Goal: Task Accomplishment & Management: Manage account settings

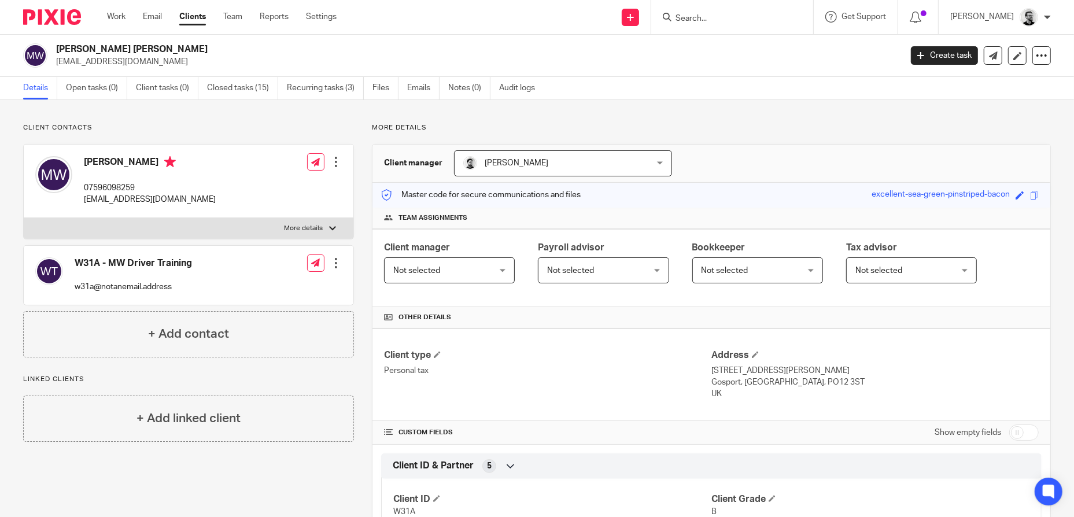
click at [734, 16] on input "Search" at bounding box center [726, 19] width 104 height 10
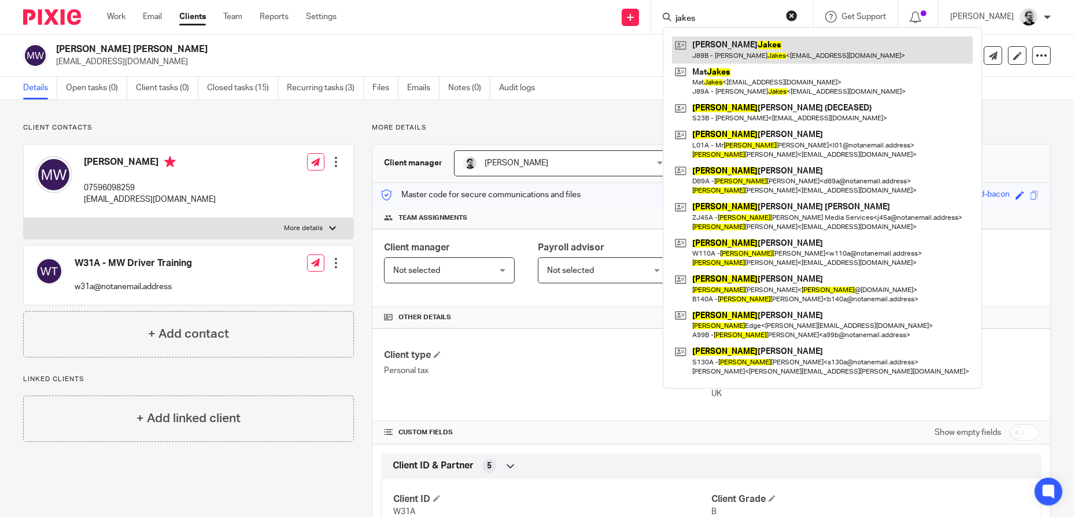
type input "jakes"
click at [801, 45] on link at bounding box center [822, 49] width 301 height 27
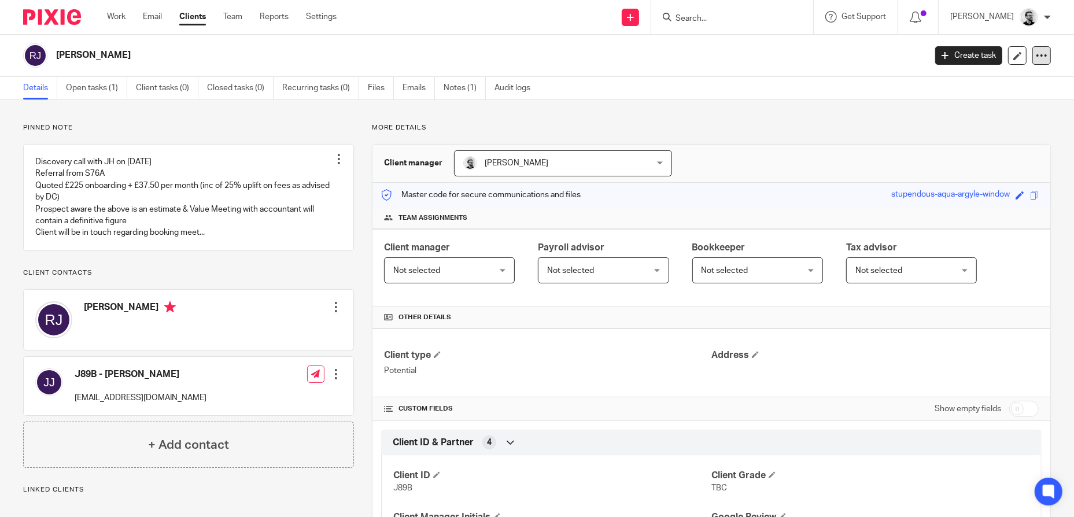
click at [1036, 58] on icon at bounding box center [1042, 56] width 12 height 12
click at [669, 86] on div "Details Open tasks (1) Client tasks (0) Closed tasks (0) Recurring tasks (0) Fi…" at bounding box center [537, 88] width 1074 height 23
click at [634, 18] on icon at bounding box center [630, 17] width 7 height 7
click at [640, 85] on link "Add client" at bounding box center [645, 88] width 71 height 17
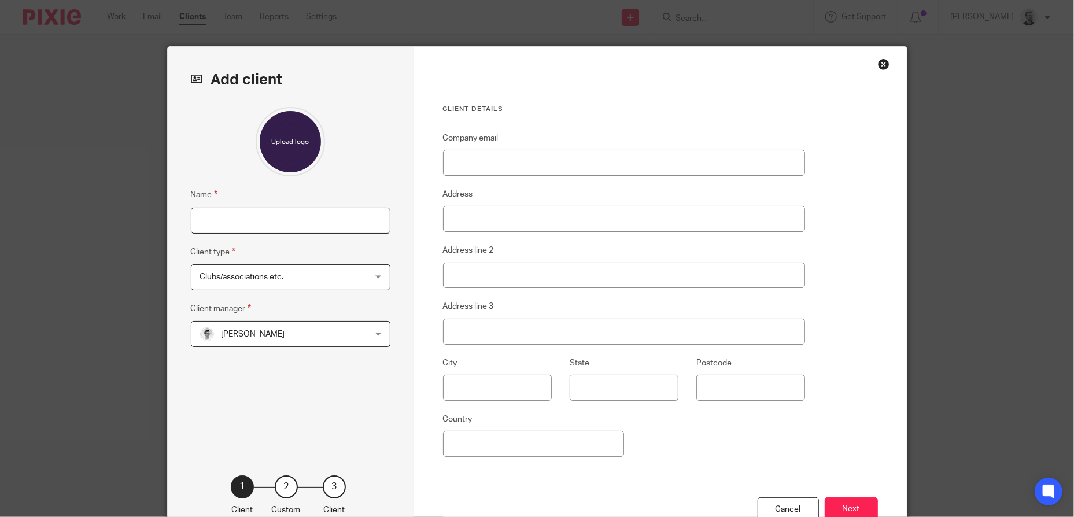
click at [316, 226] on input "Name" at bounding box center [291, 221] width 200 height 26
paste input "[PERSON_NAME]-Amor"
type input "[PERSON_NAME]-Amor"
click at [351, 272] on div "Clubs/associations etc. Clubs/associations etc." at bounding box center [291, 277] width 200 height 26
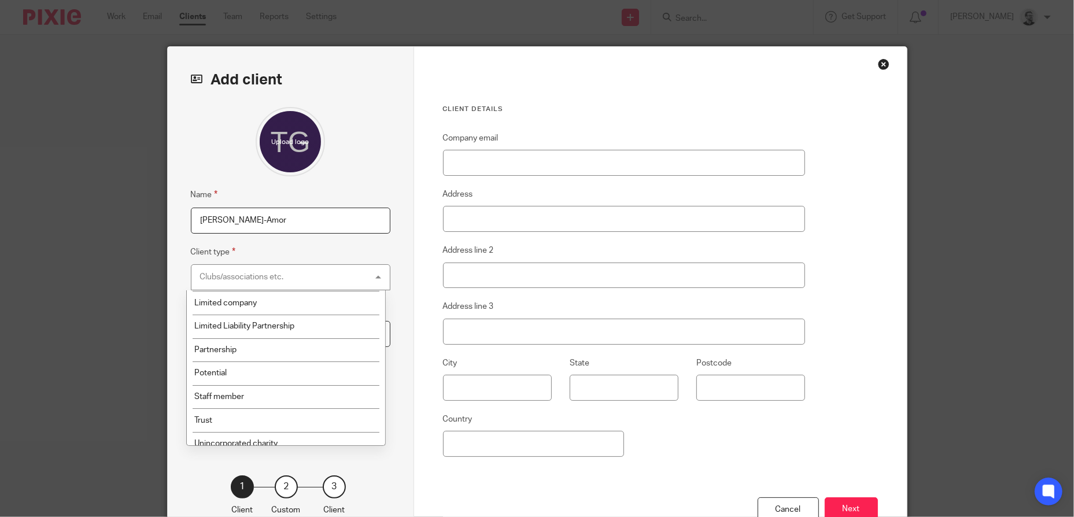
scroll to position [116, 0]
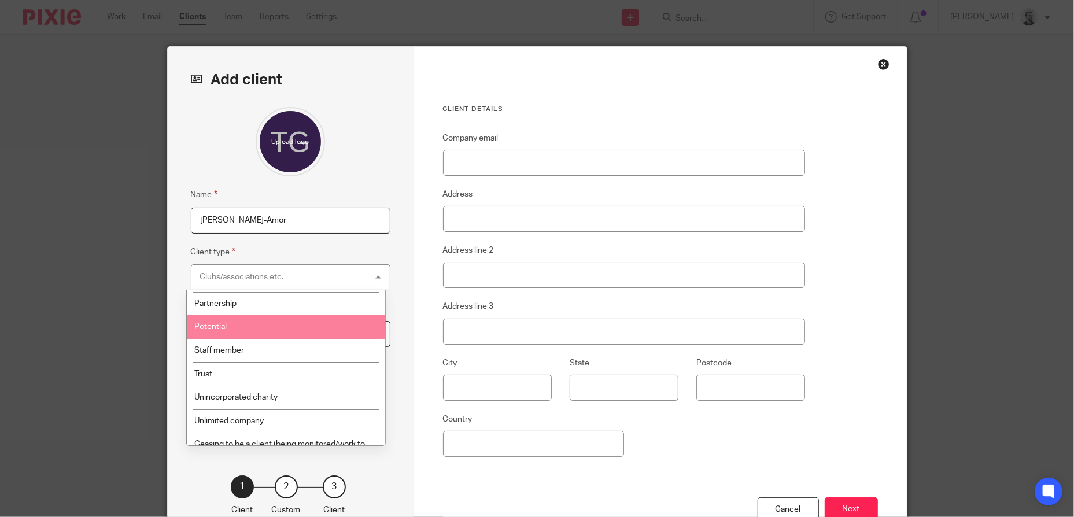
click at [243, 325] on li "Potential" at bounding box center [286, 327] width 198 height 24
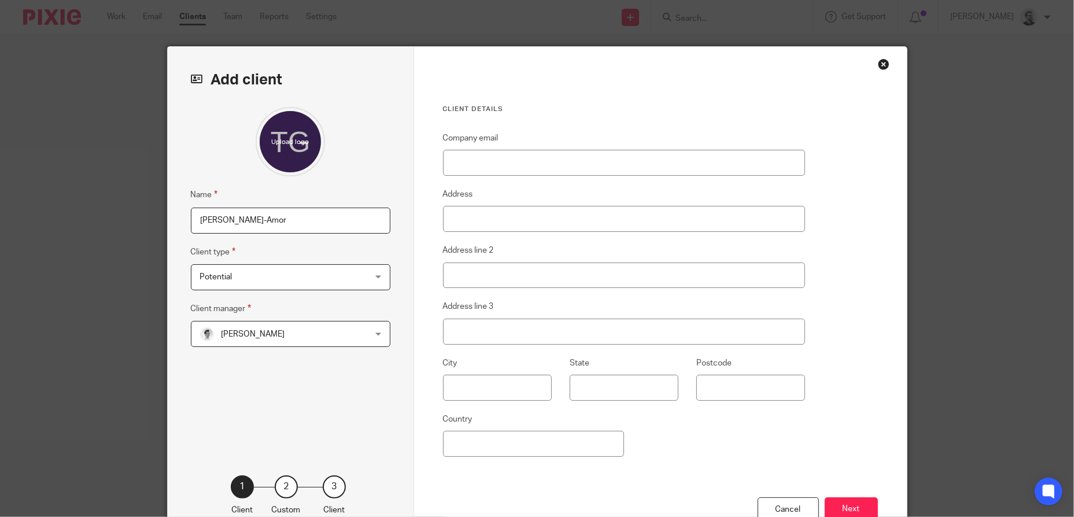
click at [259, 331] on span "[PERSON_NAME]" at bounding box center [254, 334] width 64 height 8
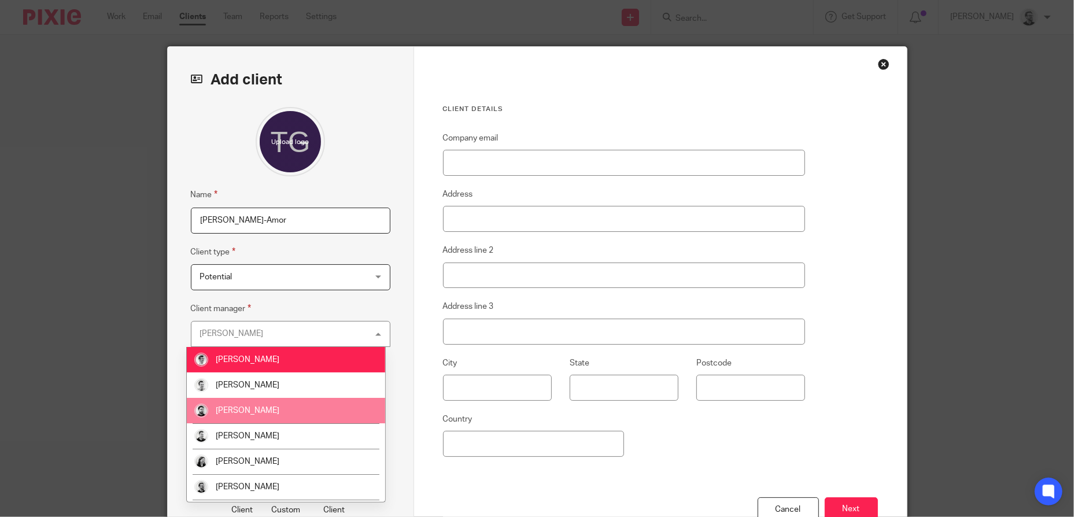
click at [268, 407] on span "[PERSON_NAME]" at bounding box center [248, 411] width 64 height 8
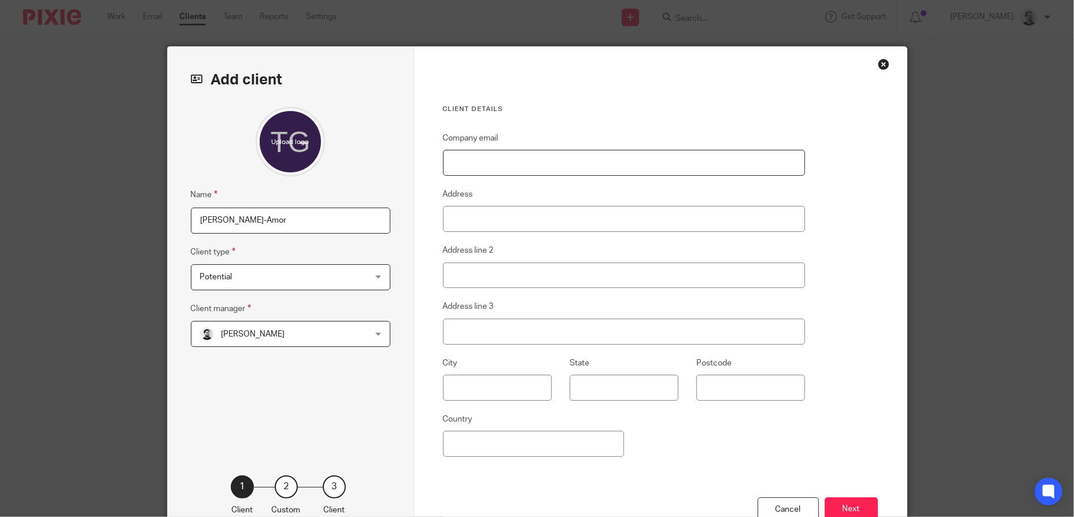
click at [544, 168] on input "Company email" at bounding box center [624, 163] width 363 height 26
paste input "theresas1971@hotmail.com"
type input "theresas1971@hotmail.com"
click at [829, 193] on div "Client details Company email theresas1971@hotmail.com Address Address line 2 Ad…" at bounding box center [660, 299] width 493 height 504
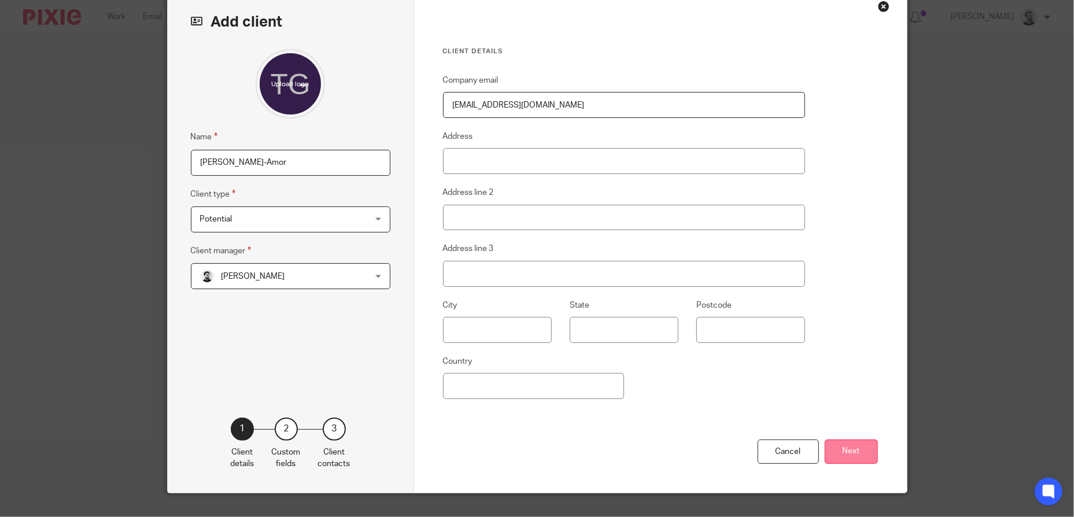
click at [850, 456] on button "Next" at bounding box center [851, 452] width 53 height 25
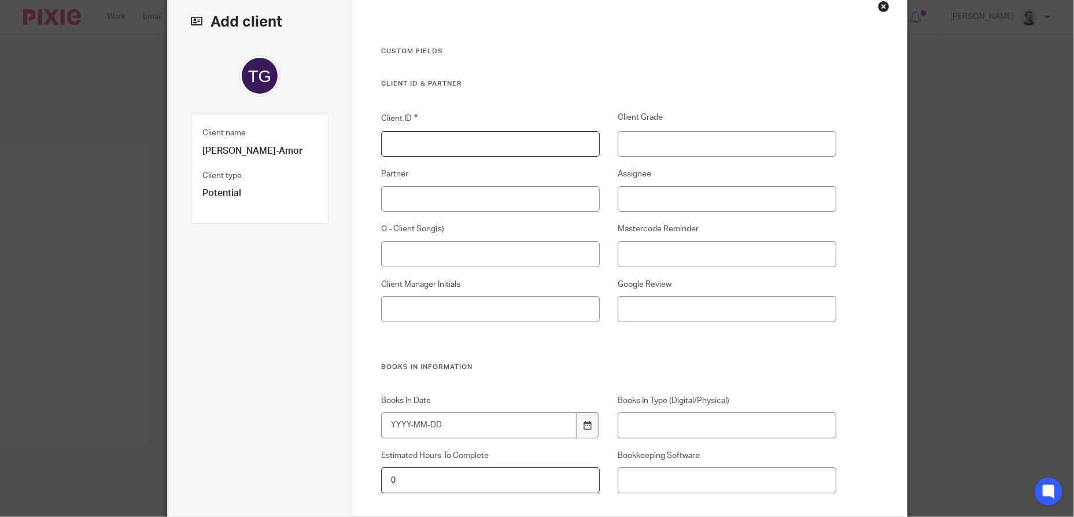
click at [512, 150] on input "Client ID" at bounding box center [490, 144] width 219 height 26
type input "TBC"
click at [770, 148] on input "Client Grade" at bounding box center [727, 144] width 219 height 26
type input "TBC"
click at [717, 205] on input "Assignee" at bounding box center [727, 199] width 219 height 26
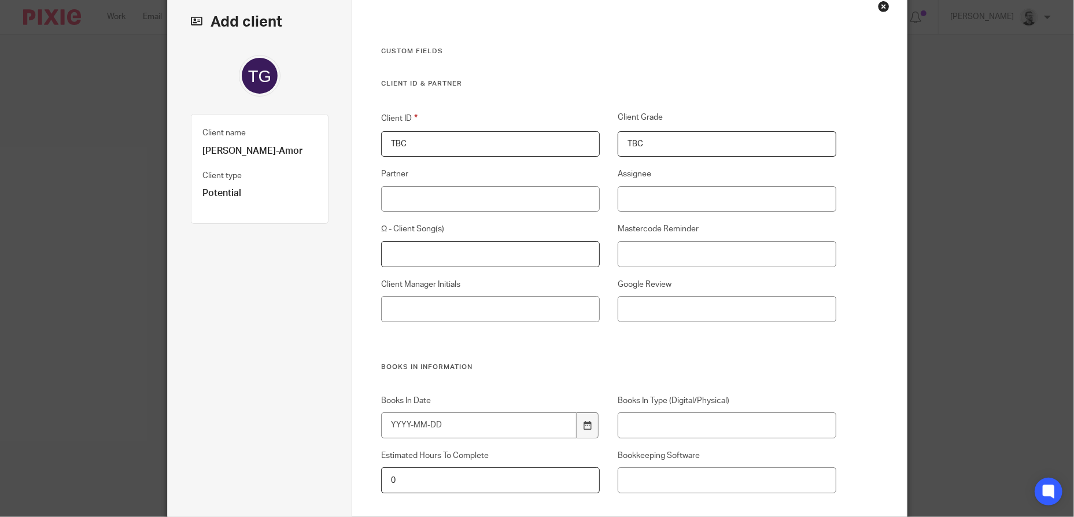
click at [525, 265] on input "Ω - Client Song(s)" at bounding box center [490, 254] width 219 height 26
click at [544, 306] on input "Client Manager Initials" at bounding box center [490, 309] width 219 height 26
type input "CR"
click at [660, 310] on input "Google Review" at bounding box center [727, 309] width 219 height 26
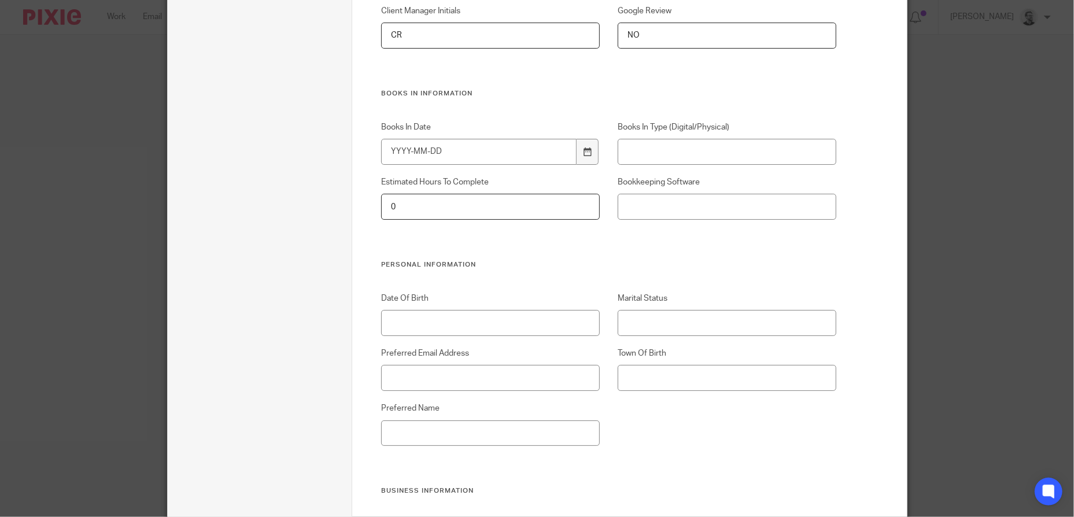
scroll to position [347, 0]
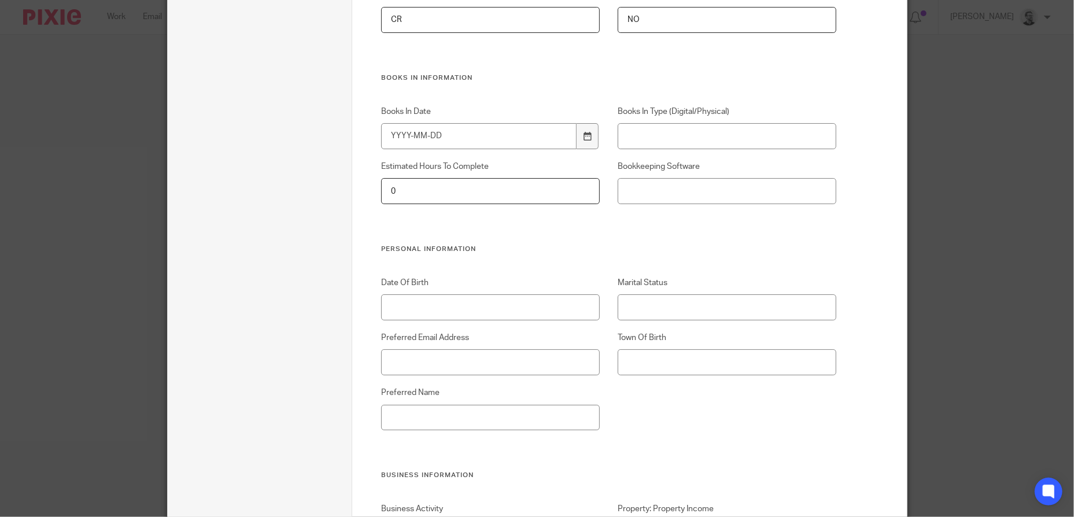
type input "NO"
click at [698, 308] on input "Marital Status" at bounding box center [727, 307] width 219 height 26
type input "Married"
click at [448, 364] on input "Preferred Email Address" at bounding box center [490, 362] width 219 height 26
paste input "[EMAIL_ADDRESS][DOMAIN_NAME]"
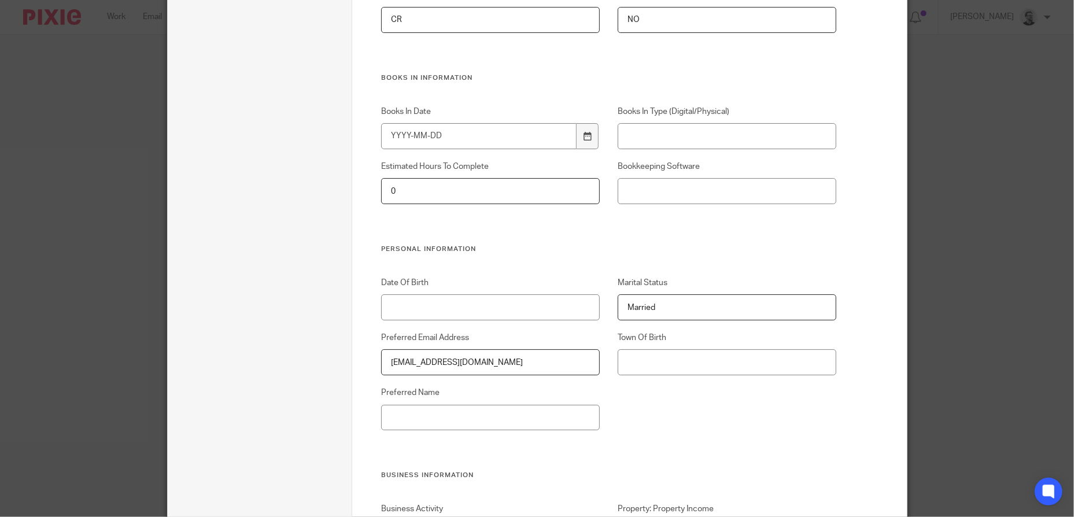
type input "[EMAIL_ADDRESS][DOMAIN_NAME]"
click at [390, 419] on input "Preferred Name" at bounding box center [490, 418] width 219 height 26
type input "[PERSON_NAME]"
click at [778, 433] on div "Date Of Birth Marital Status Married Preferred Email Address theresas1971@hotma…" at bounding box center [599, 374] width 473 height 194
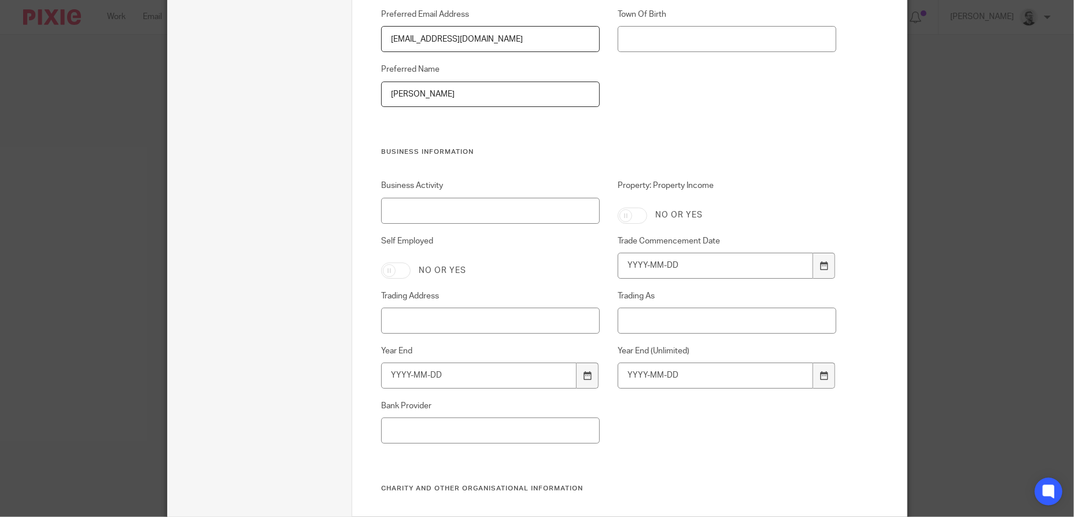
scroll to position [694, 0]
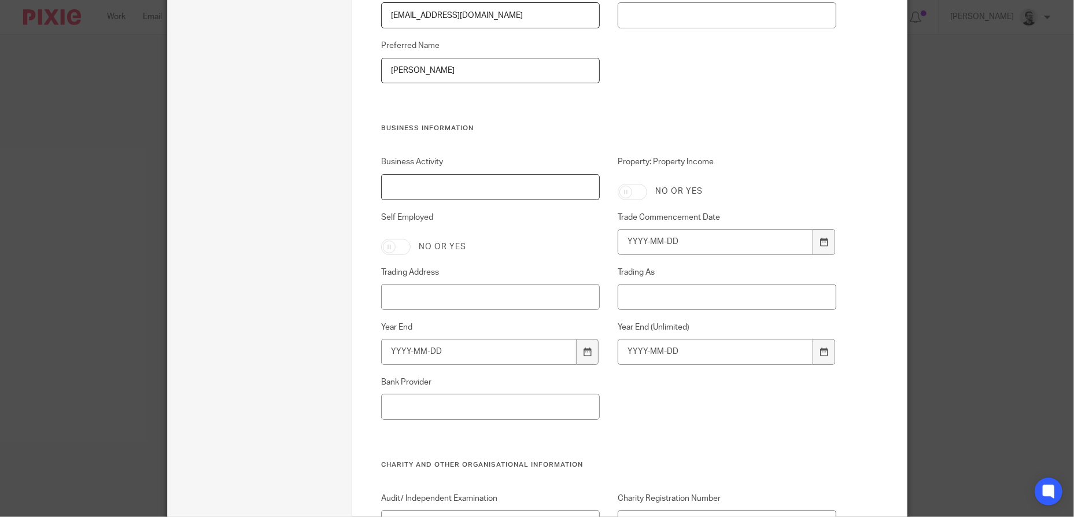
click at [487, 190] on input "Business Activity" at bounding box center [490, 187] width 219 height 26
type input "Driving Instructor"
click at [393, 252] on input "Self Employed" at bounding box center [395, 247] width 29 height 16
checkbox input "true"
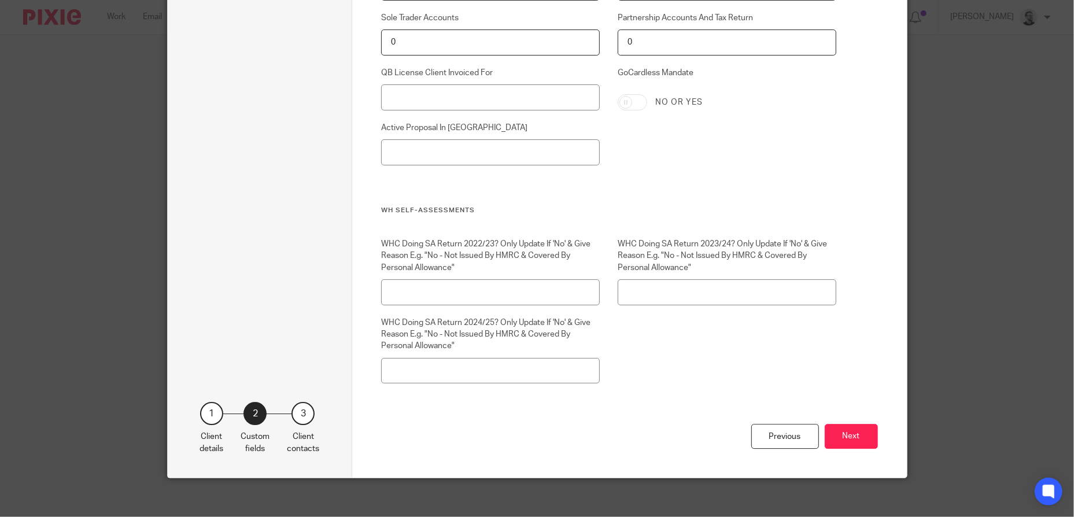
scroll to position [2973, 0]
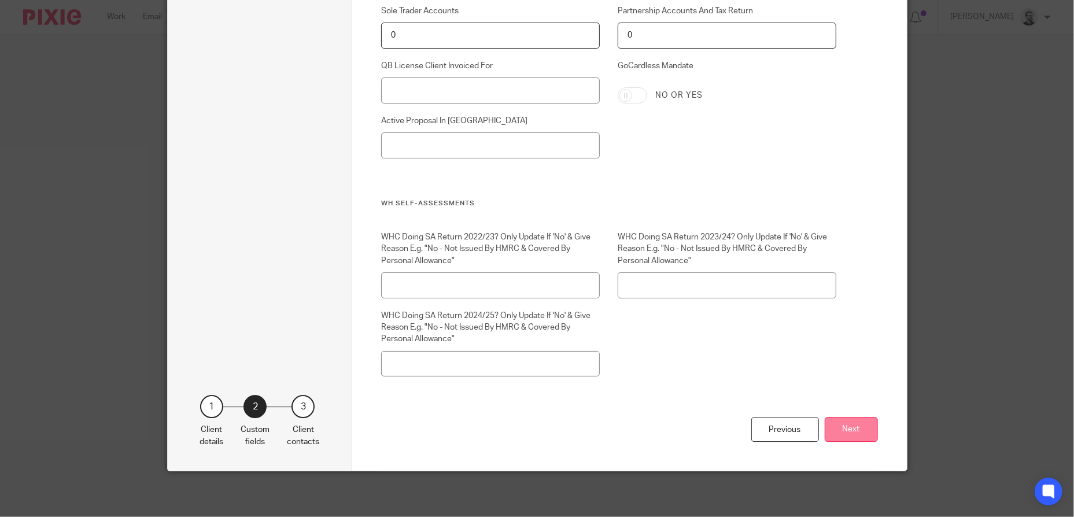
click at [865, 441] on button "Next" at bounding box center [851, 429] width 53 height 25
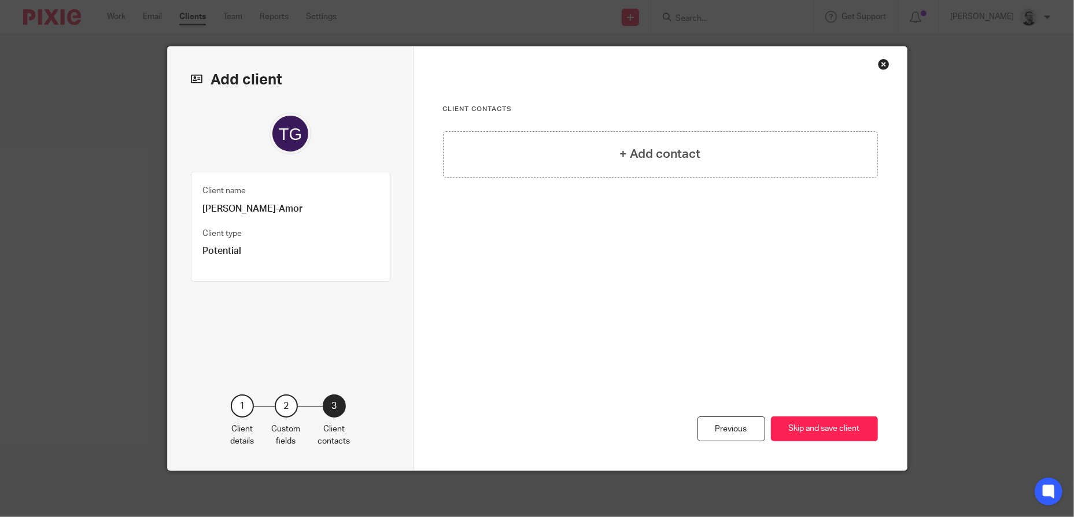
scroll to position [0, 0]
click at [656, 147] on h4 "+ Add contact" at bounding box center [660, 154] width 81 height 18
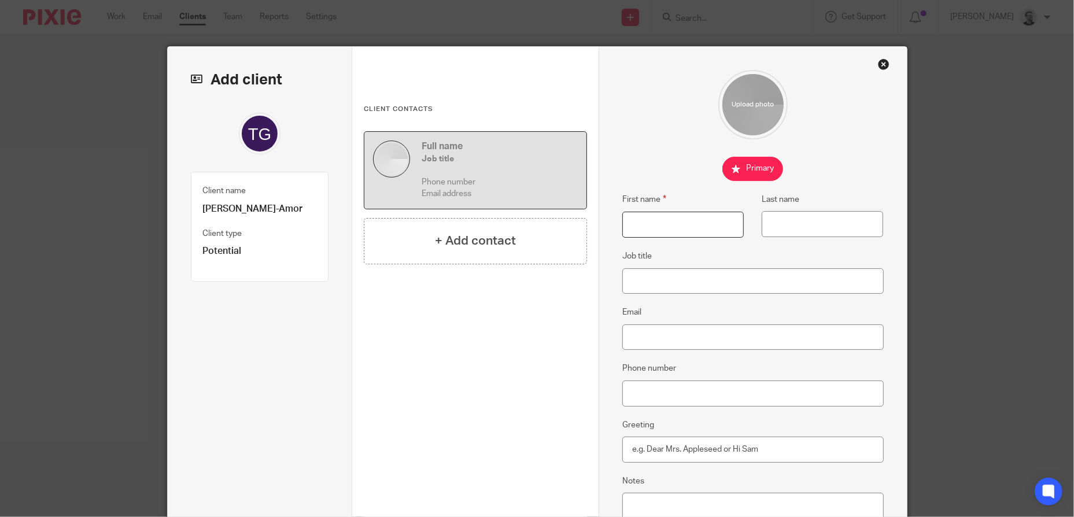
click at [656, 226] on input "First name" at bounding box center [682, 225] width 121 height 26
type input "[PERSON_NAME]"
click at [792, 220] on input "Last name" at bounding box center [822, 224] width 121 height 26
click at [862, 224] on input "Last name" at bounding box center [822, 224] width 121 height 26
paste input "Goad-Amor"
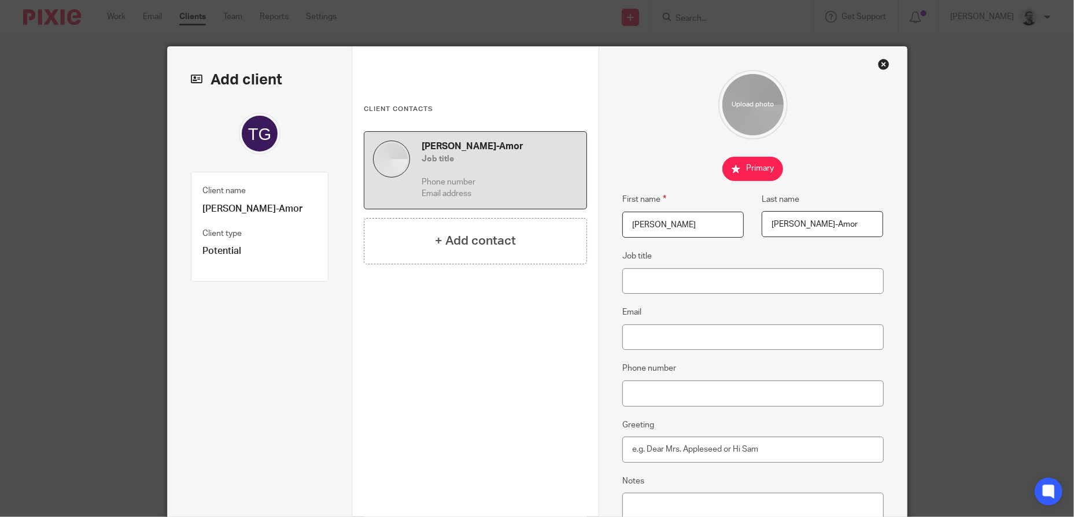
type input "Goad-Amor"
click at [730, 341] on input "Email" at bounding box center [752, 337] width 261 height 26
drag, startPoint x: 669, startPoint y: 337, endPoint x: 678, endPoint y: 337, distance: 8.7
click at [669, 337] on input "Email" at bounding box center [752, 337] width 261 height 26
paste input "[EMAIL_ADDRESS][DOMAIN_NAME]"
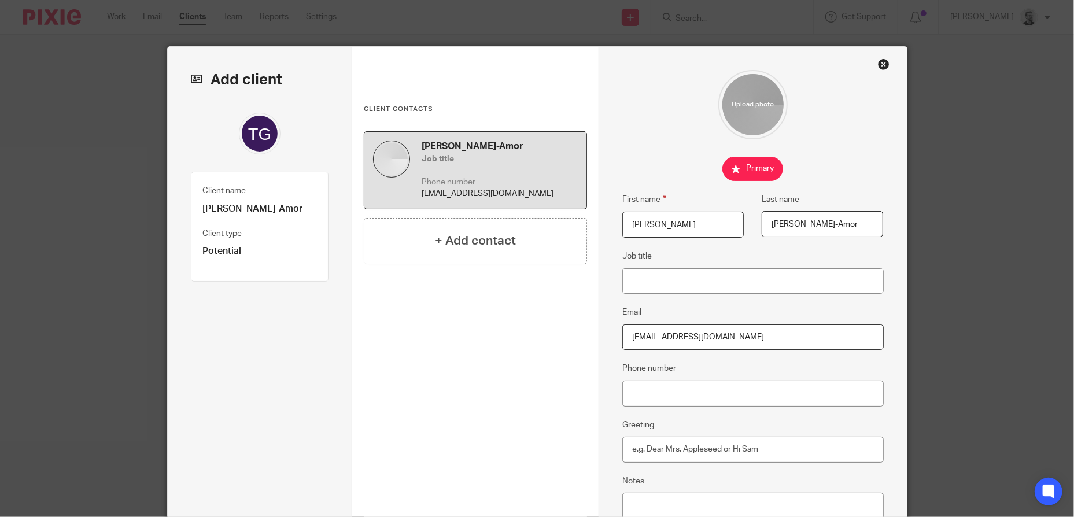
type input "[EMAIL_ADDRESS][DOMAIN_NAME]"
click at [884, 313] on div "First name Theresa Last name Goad-Amor Job title Email theresas1971@hotmail.com…" at bounding box center [753, 341] width 308 height 589
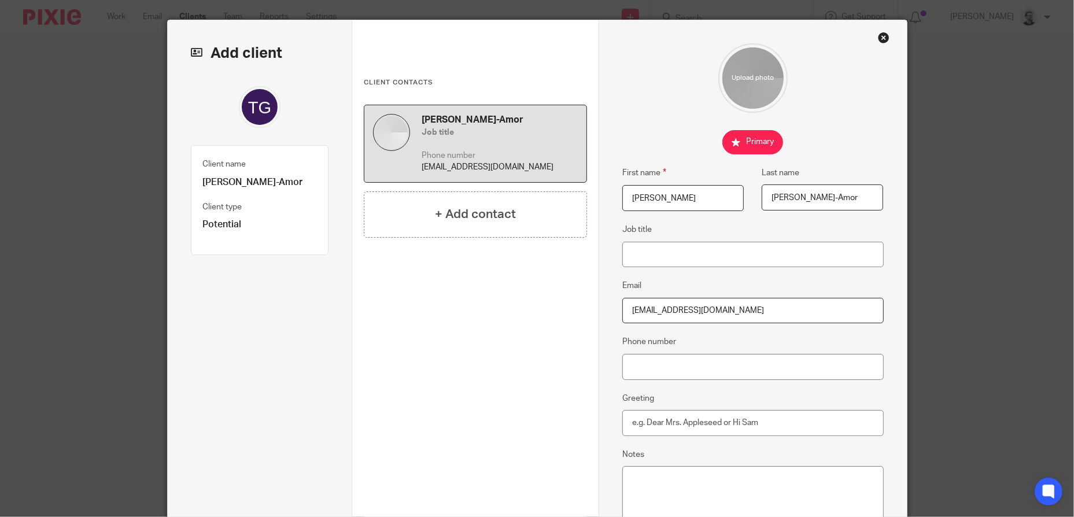
scroll to position [58, 0]
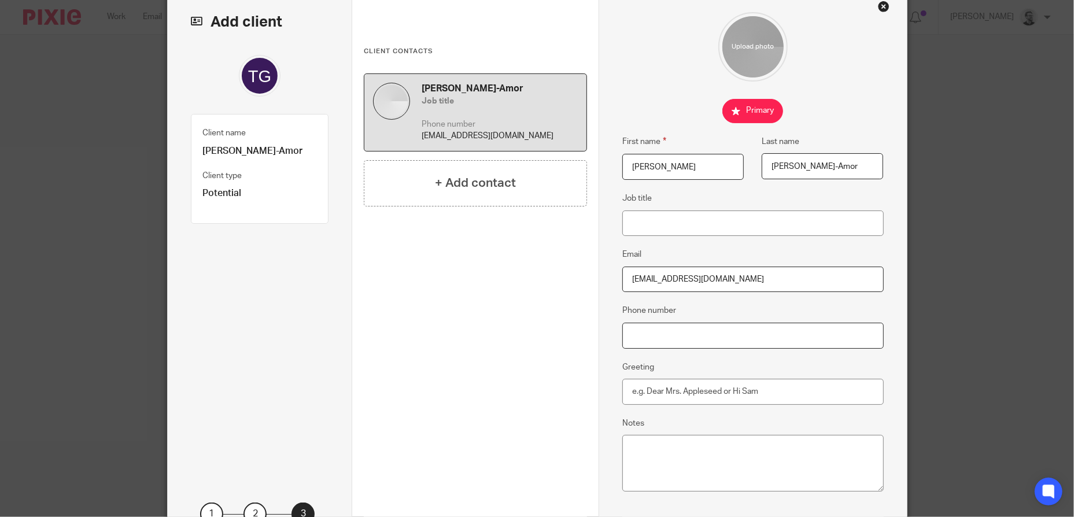
click at [696, 332] on input "Phone number" at bounding box center [752, 336] width 261 height 26
paste input "07789 487522"
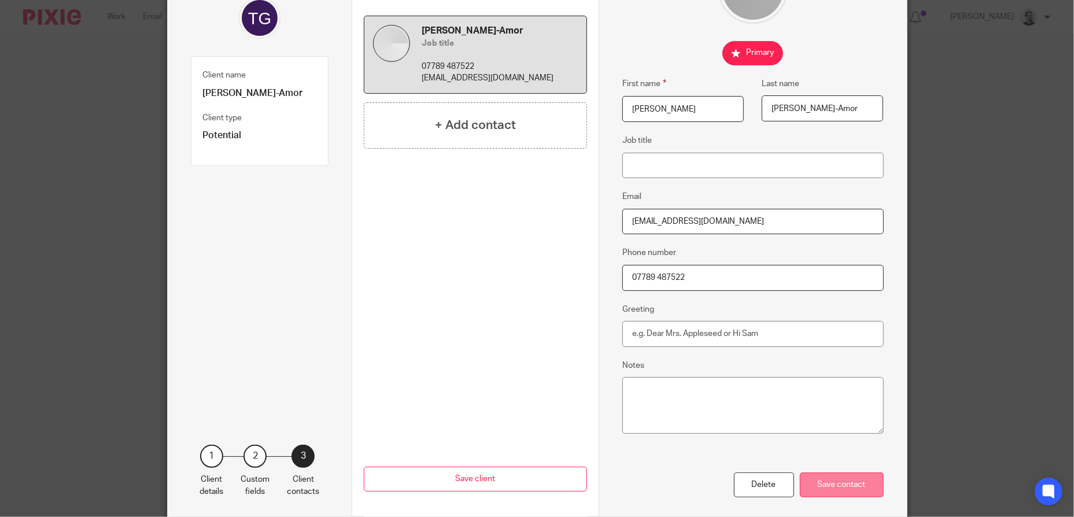
type input "07789 487522"
click at [859, 491] on div "Save contact" at bounding box center [842, 485] width 84 height 25
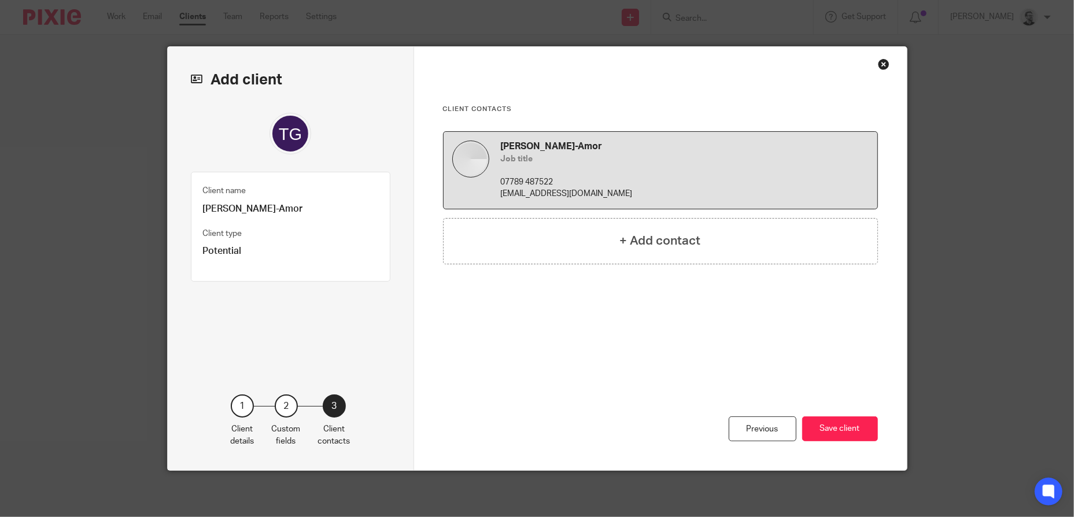
scroll to position [0, 0]
click at [651, 245] on h4 "+ Add contact" at bounding box center [660, 241] width 81 height 18
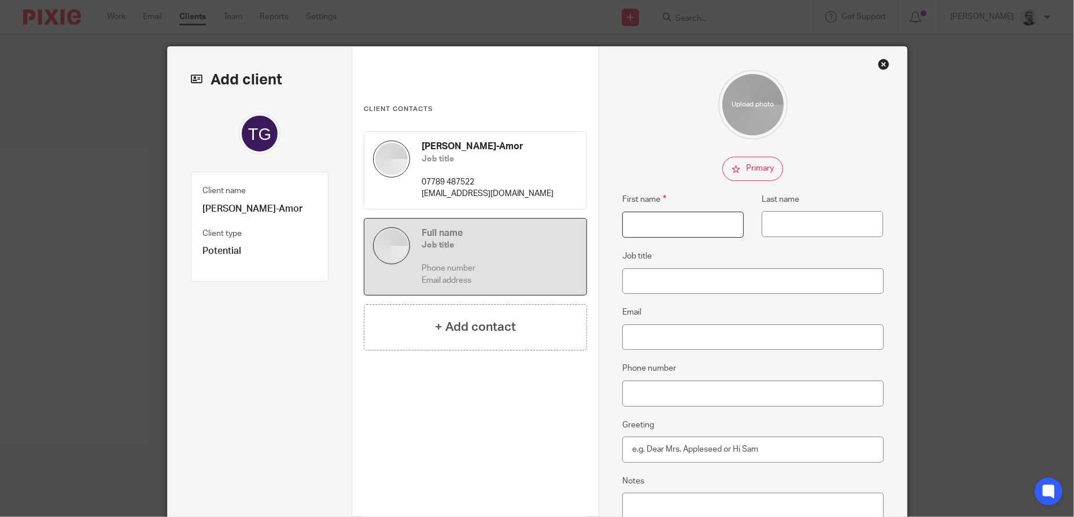
click at [681, 226] on input "First name" at bounding box center [682, 225] width 121 height 26
type input "TBC - Theresa"
click at [802, 233] on input "Last name" at bounding box center [822, 224] width 121 height 26
type input "Goad-Amor"
click at [775, 285] on input "Job title" at bounding box center [752, 281] width 261 height 26
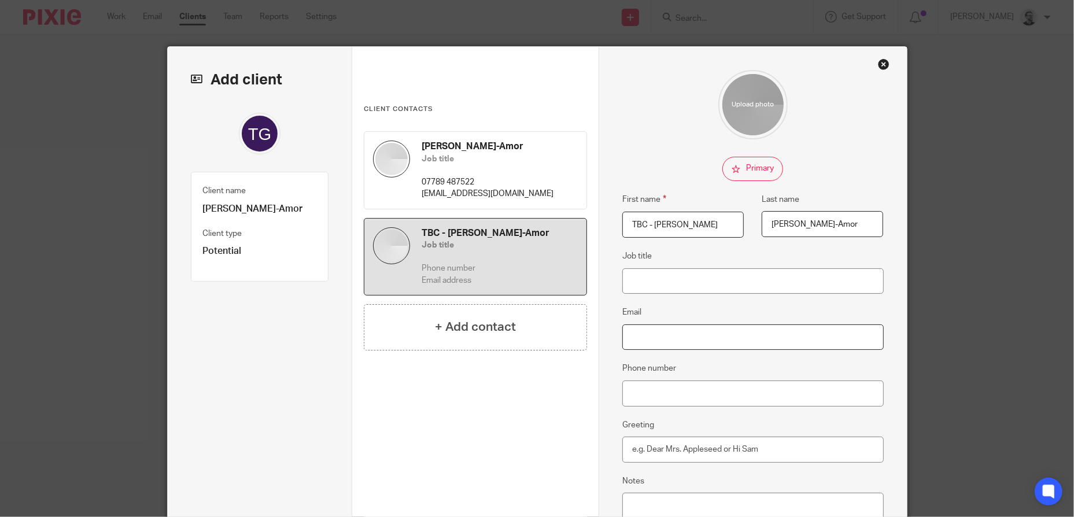
click at [732, 334] on input "Email" at bounding box center [752, 337] width 261 height 26
type input "tbc99@notanemail.address"
click at [892, 380] on div "First name Theresa Last name Goad-Amor Job title Email theresas1971@hotmail.com…" at bounding box center [753, 341] width 308 height 589
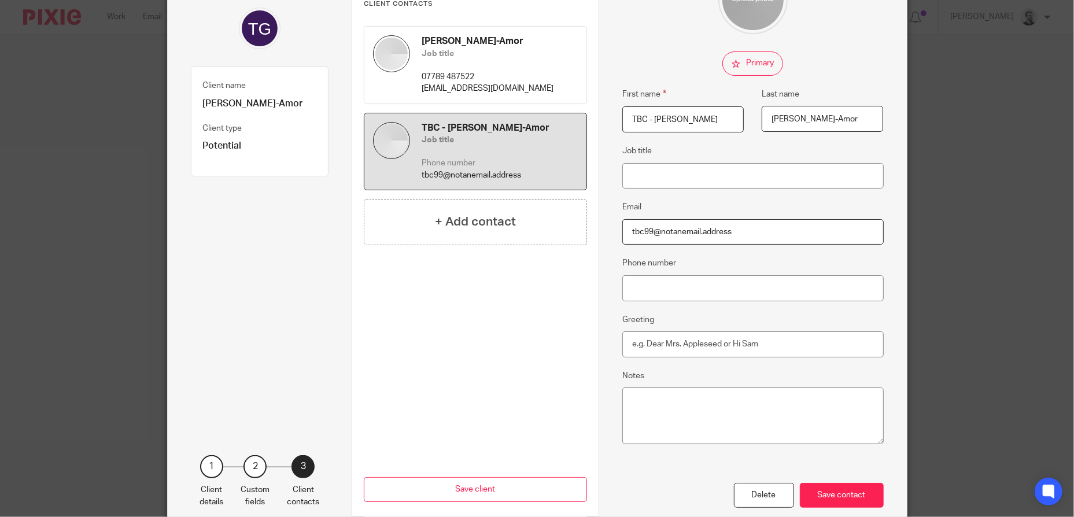
scroll to position [116, 0]
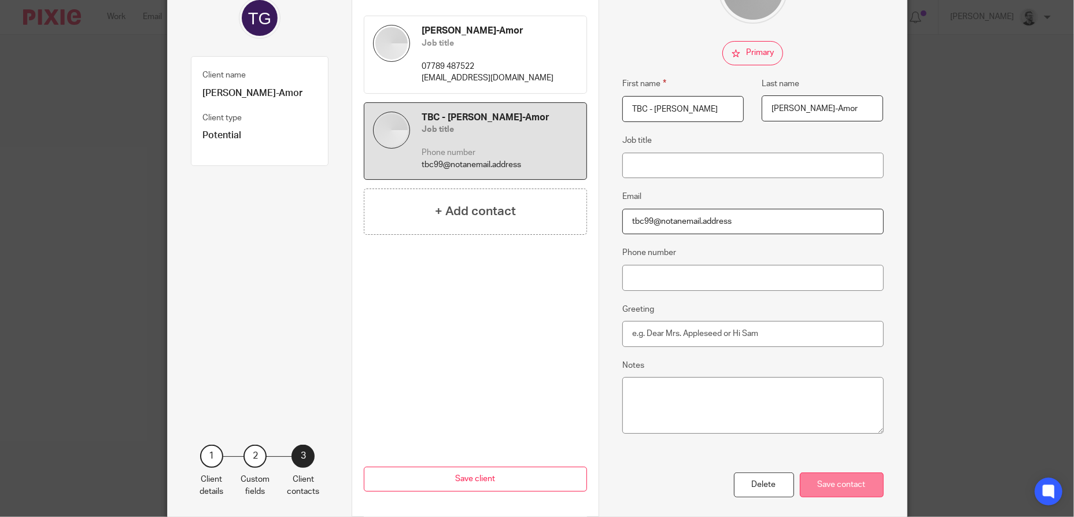
click at [865, 484] on div "Save contact" at bounding box center [842, 485] width 84 height 25
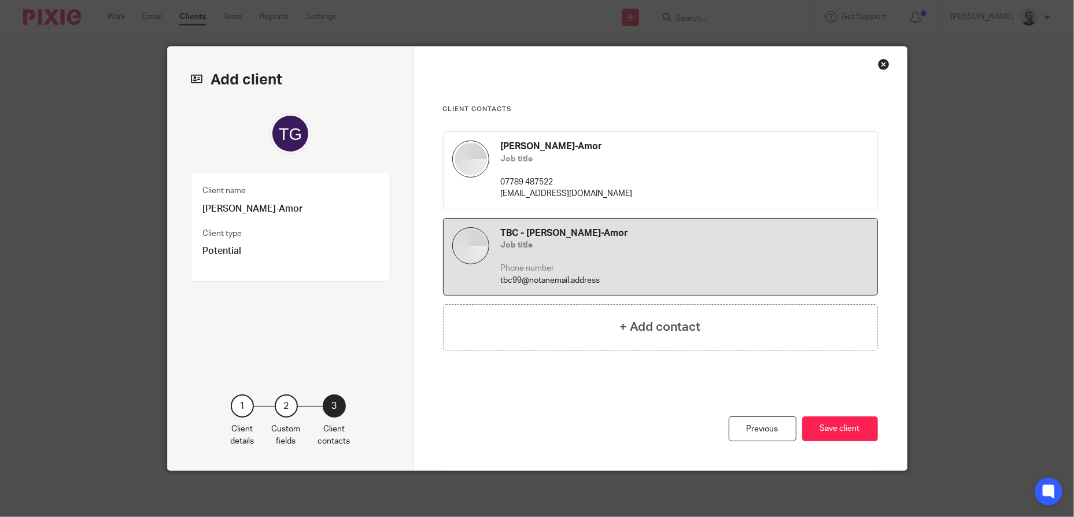
scroll to position [0, 0]
click at [854, 427] on button "Save client" at bounding box center [840, 428] width 76 height 25
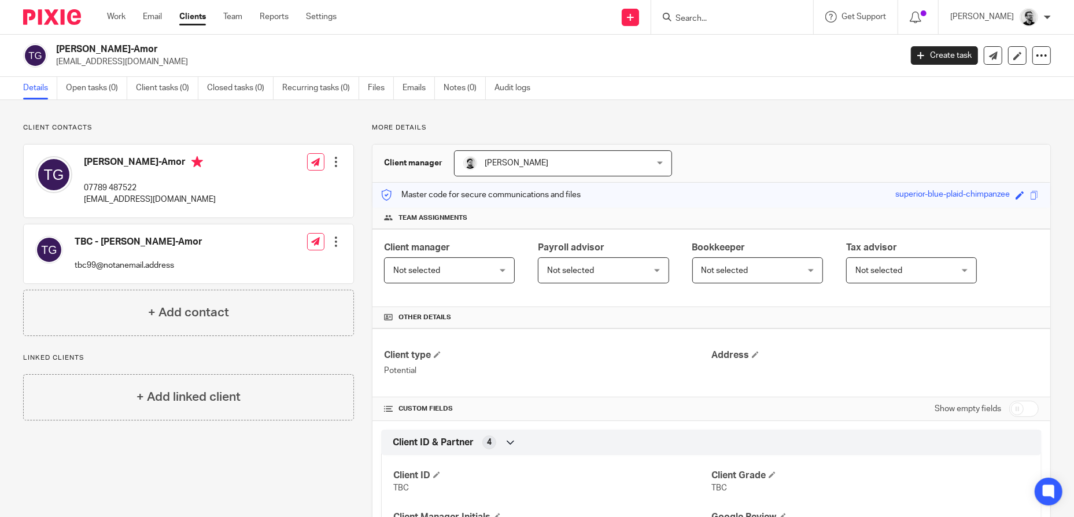
click at [330, 242] on div at bounding box center [336, 242] width 12 height 12
click at [272, 265] on link "Edit contact" at bounding box center [281, 267] width 110 height 17
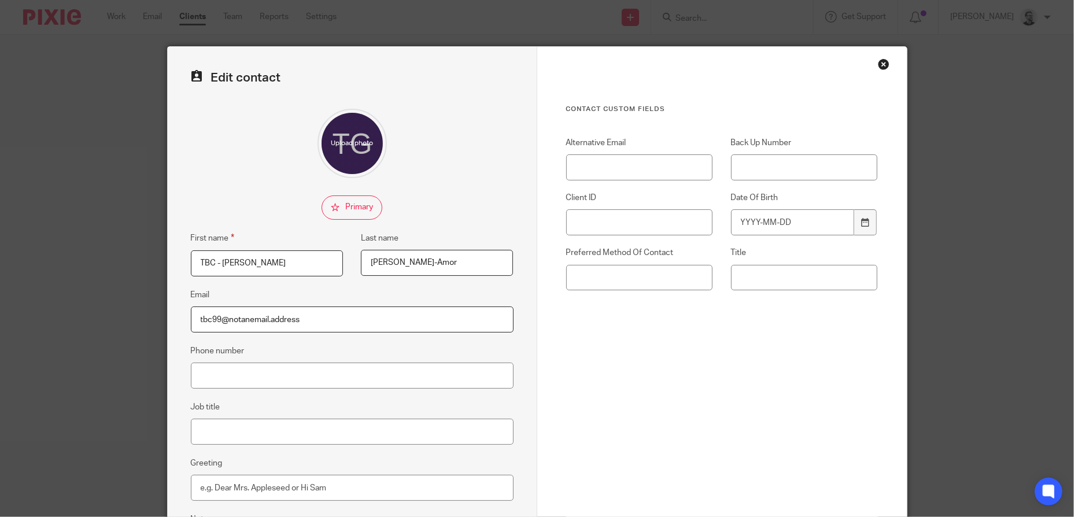
click at [199, 263] on input "TBC - Theresa" at bounding box center [267, 263] width 152 height 26
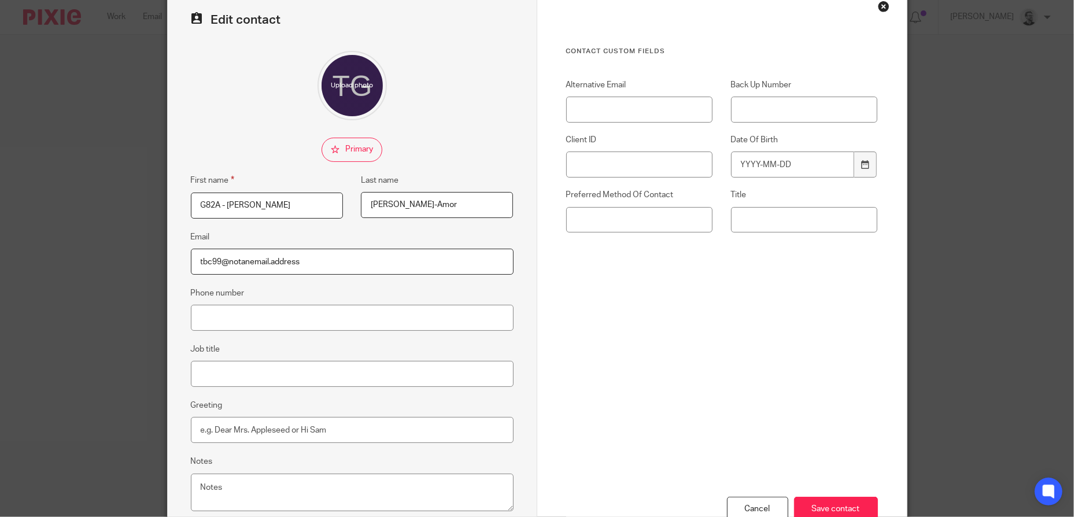
scroll to position [116, 0]
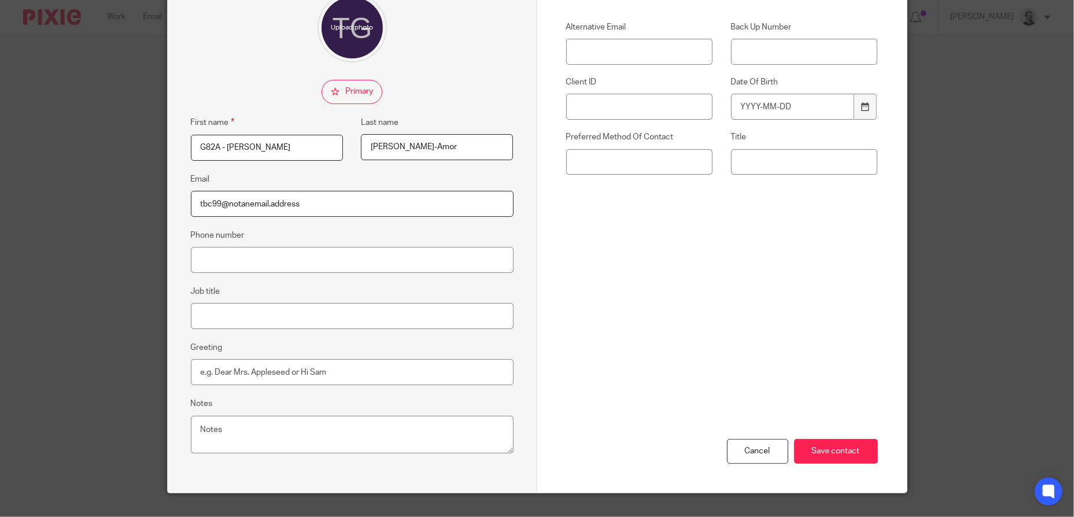
type input "G82A - Theresa"
drag, startPoint x: 216, startPoint y: 203, endPoint x: 186, endPoint y: 205, distance: 30.2
click at [191, 205] on input "tbc99@notanemail.address" at bounding box center [352, 204] width 323 height 26
type input "g82a@notanemail.address"
click at [832, 444] on input "Save contact" at bounding box center [836, 451] width 84 height 25
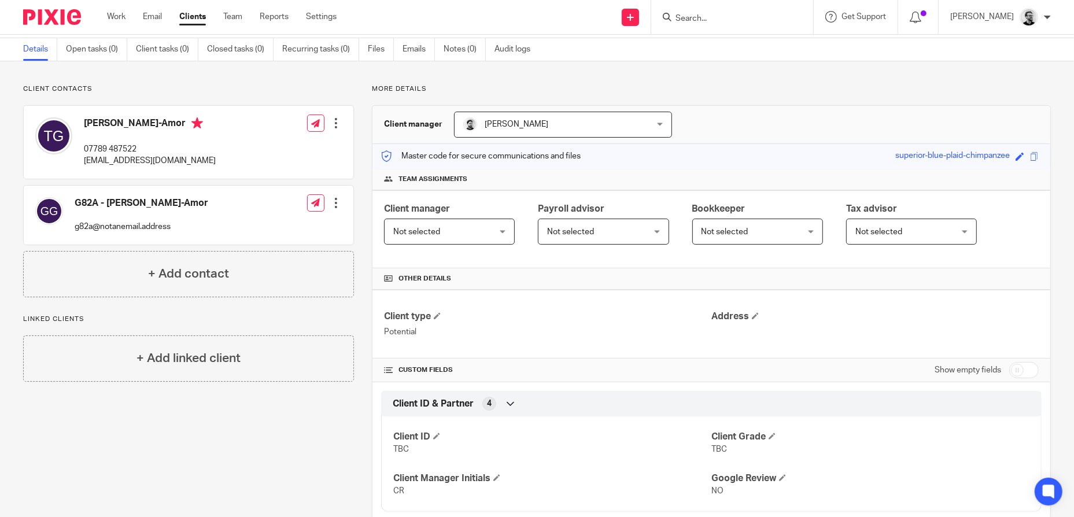
scroll to position [116, 0]
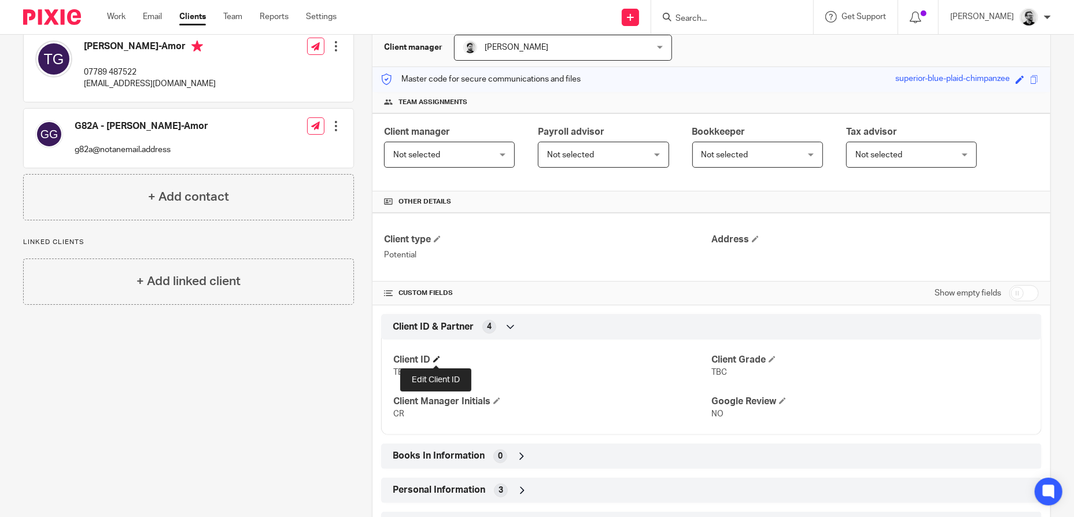
click at [437, 358] on span at bounding box center [436, 359] width 7 height 7
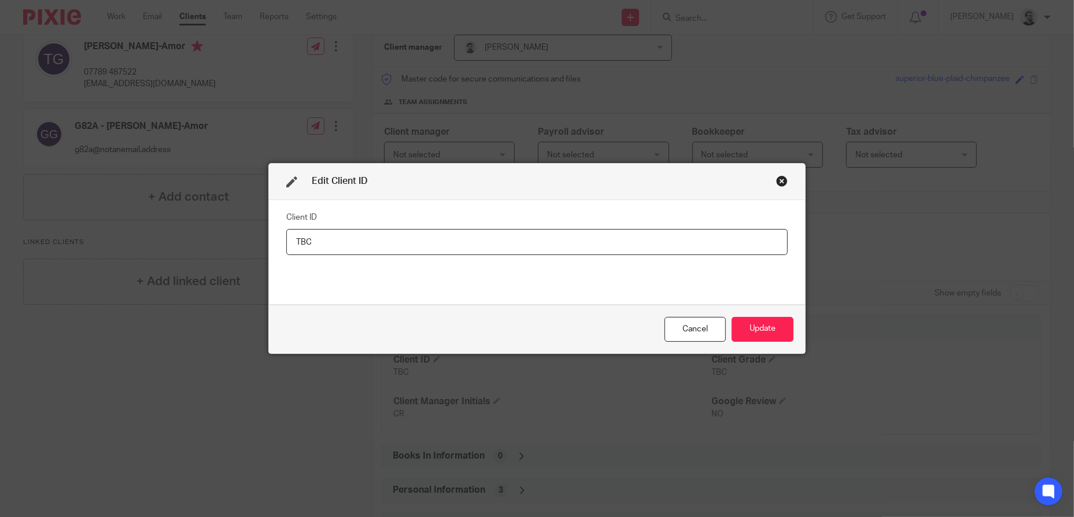
drag, startPoint x: 318, startPoint y: 243, endPoint x: 247, endPoint y: 242, distance: 71.2
click at [247, 242] on div "Edit Client ID Client ID TBC Cancel Update" at bounding box center [537, 258] width 1074 height 517
type input "G82A"
drag, startPoint x: 789, startPoint y: 320, endPoint x: 783, endPoint y: 323, distance: 6.2
click at [784, 322] on div "Cancel Update" at bounding box center [537, 329] width 536 height 49
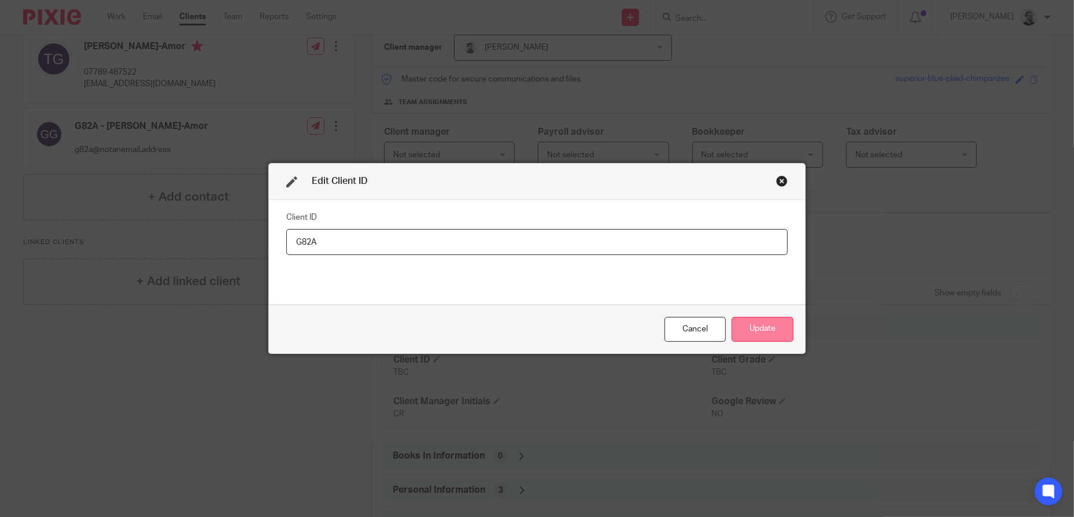
click at [776, 329] on button "Update" at bounding box center [763, 329] width 62 height 25
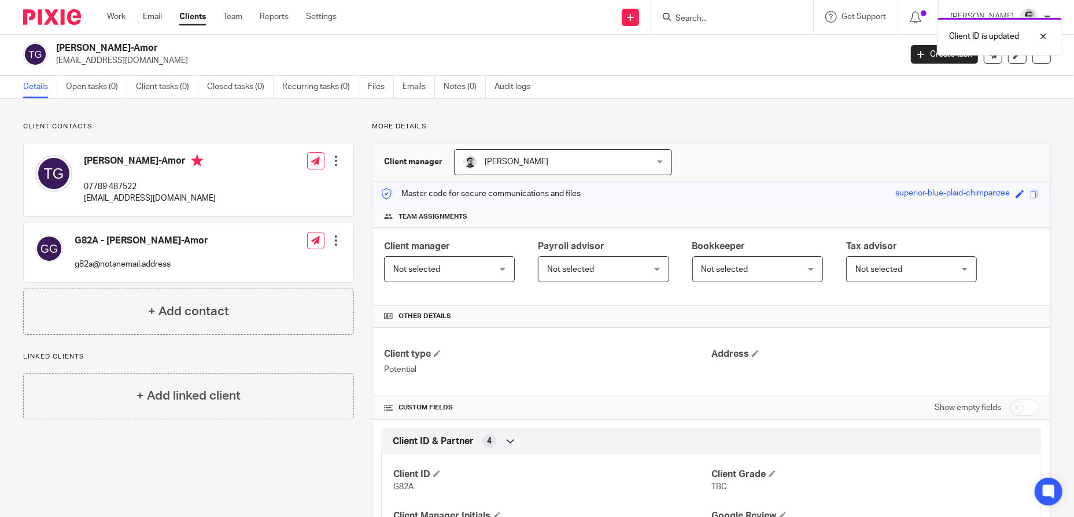
scroll to position [0, 0]
click at [925, 58] on link "Create task" at bounding box center [944, 55] width 67 height 19
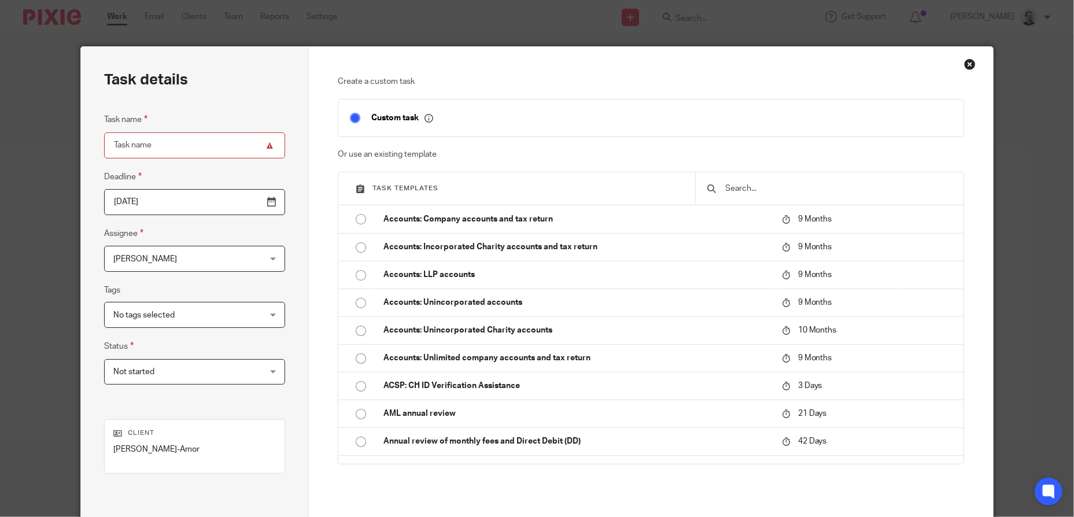
click at [748, 181] on div at bounding box center [829, 188] width 268 height 32
click at [761, 191] on input "text" at bounding box center [838, 188] width 227 height 13
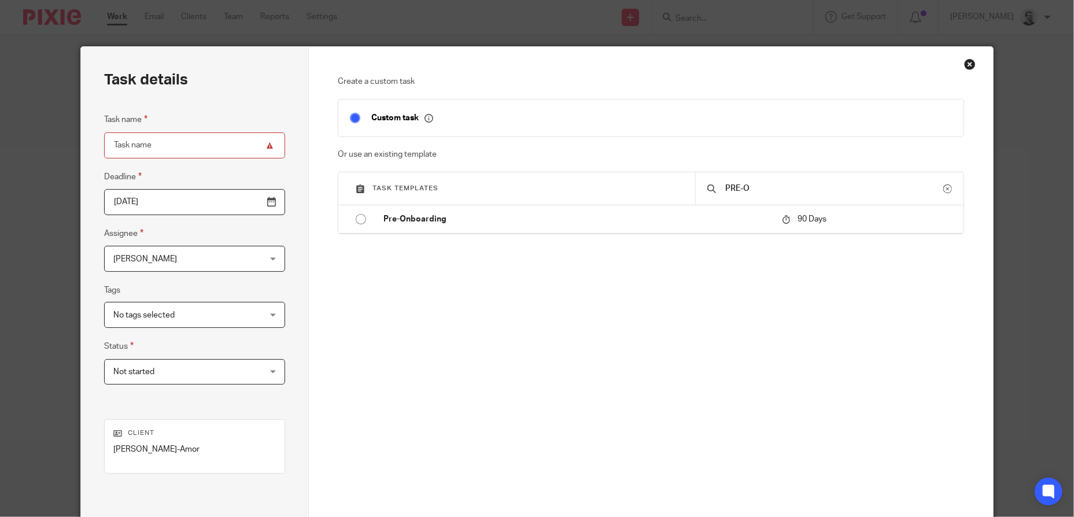
type input "PRE-O"
click at [506, 229] on td "Pre-Onboarding" at bounding box center [574, 219] width 404 height 28
type input "2025-12-21"
type input "Pre-Onboarding"
checkbox input "false"
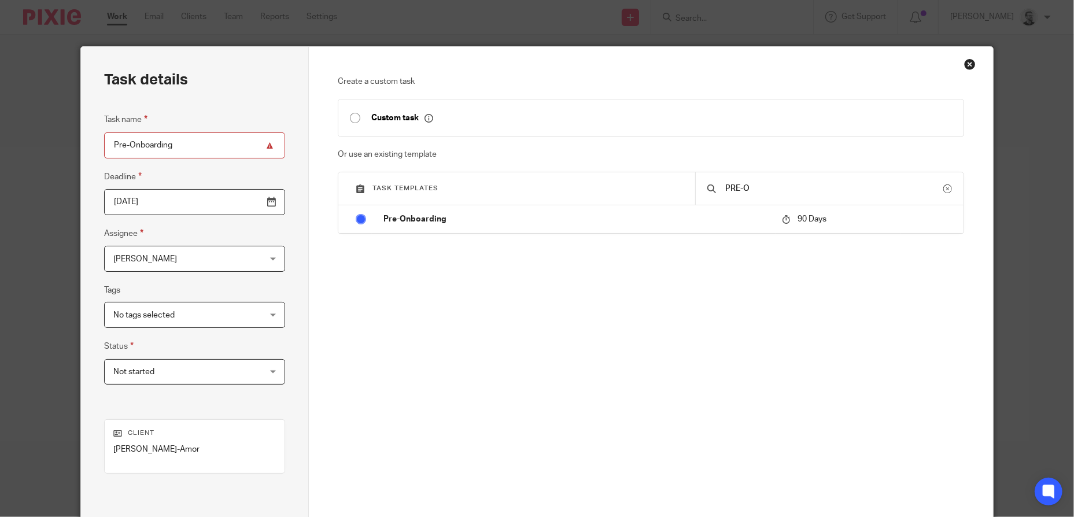
radio input "true"
click at [196, 310] on span "No tags selected" at bounding box center [181, 315] width 137 height 24
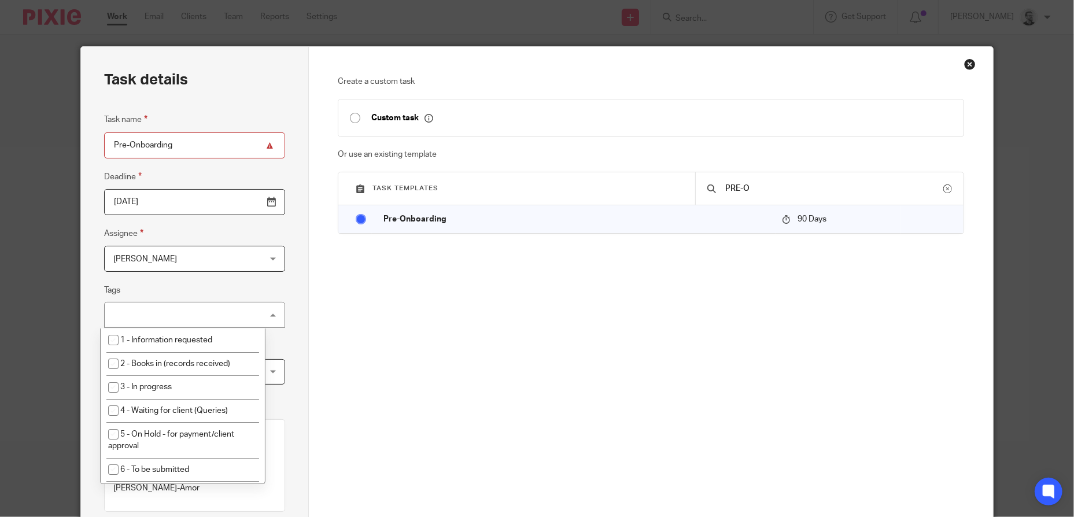
click at [356, 319] on div "Create a custom task Custom task Or use an existing template Task templates PRE…" at bounding box center [651, 245] width 626 height 338
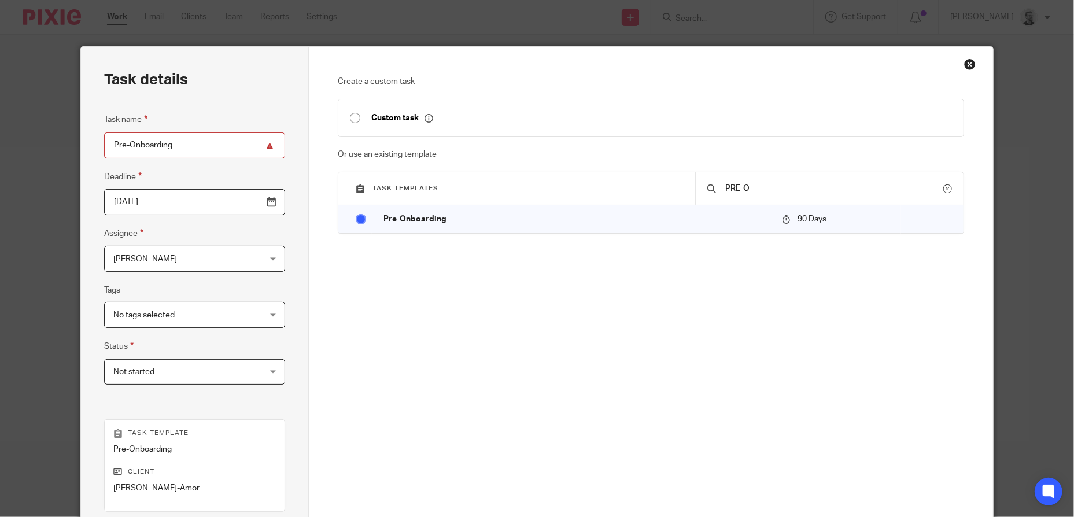
click at [229, 371] on span "Not started" at bounding box center [181, 372] width 137 height 24
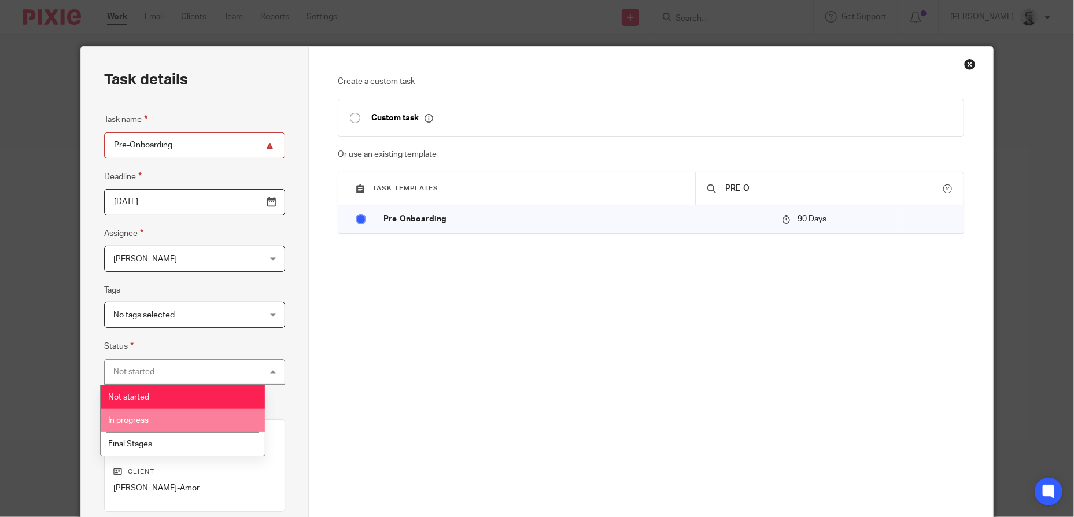
click at [171, 419] on li "In progress" at bounding box center [183, 421] width 164 height 24
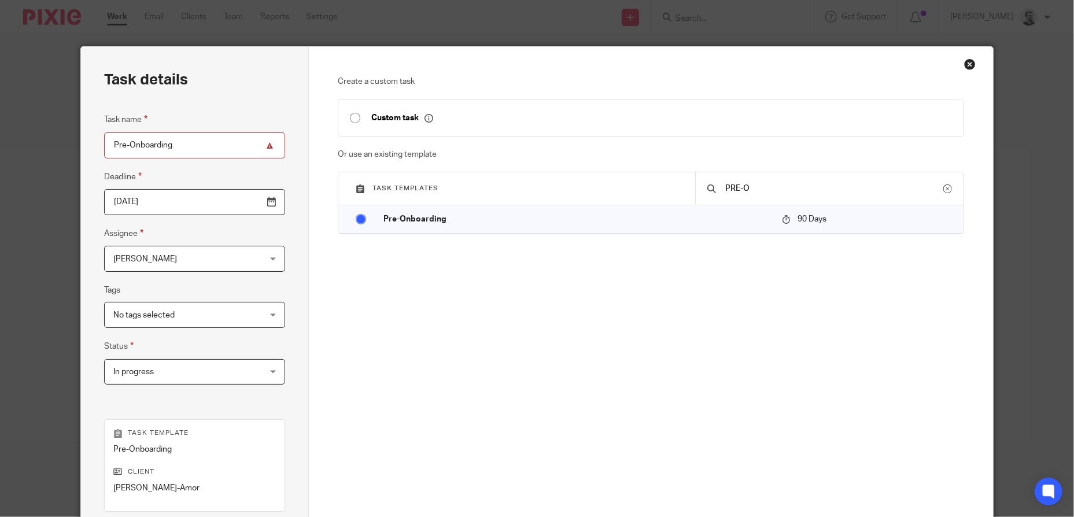
click at [292, 331] on div "Task details Task name Pre-Onboarding Deadline 2025-12-21 Assignee Jack Harding…" at bounding box center [195, 342] width 228 height 590
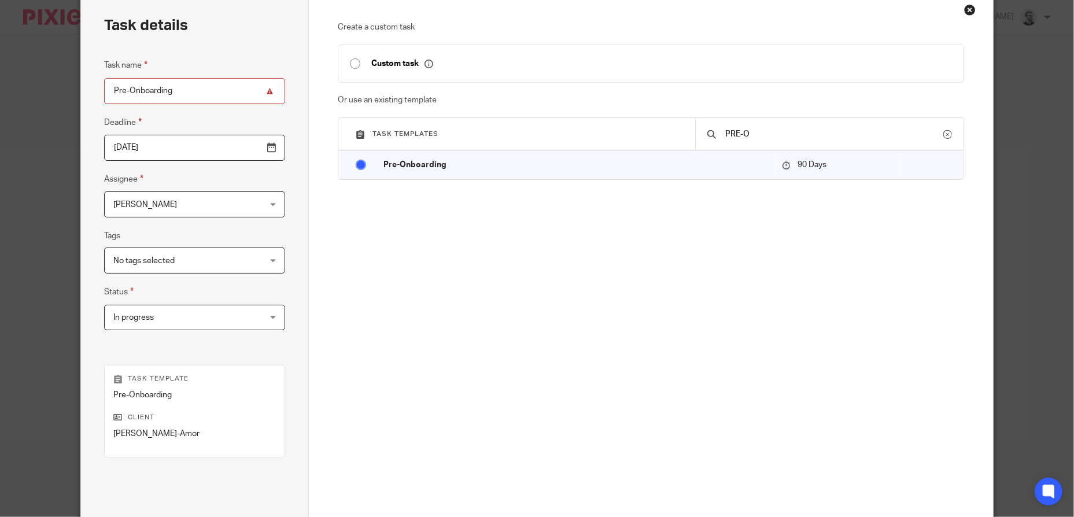
scroll to position [51, 0]
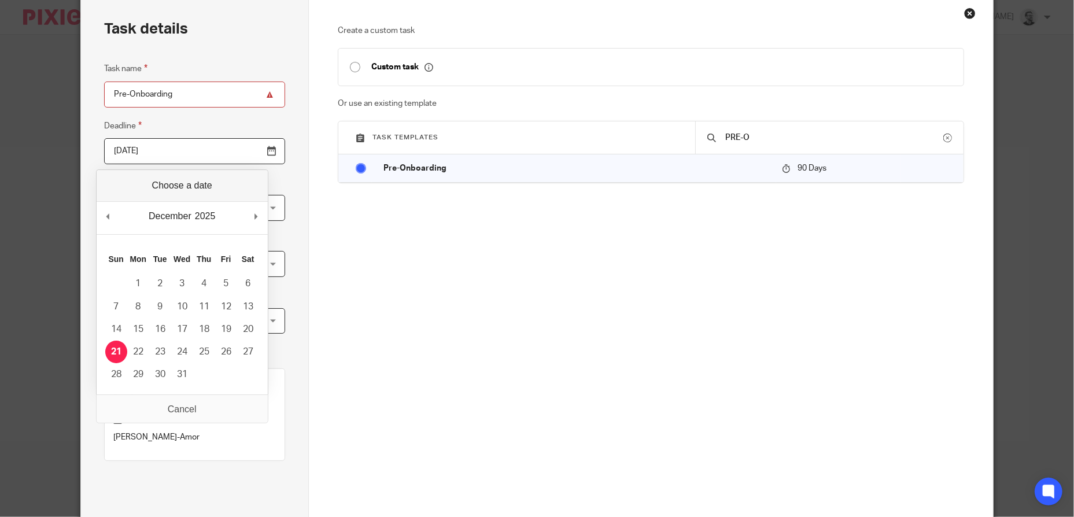
click at [178, 156] on input "2025-12-21" at bounding box center [194, 151] width 181 height 26
type input "2025-10-01"
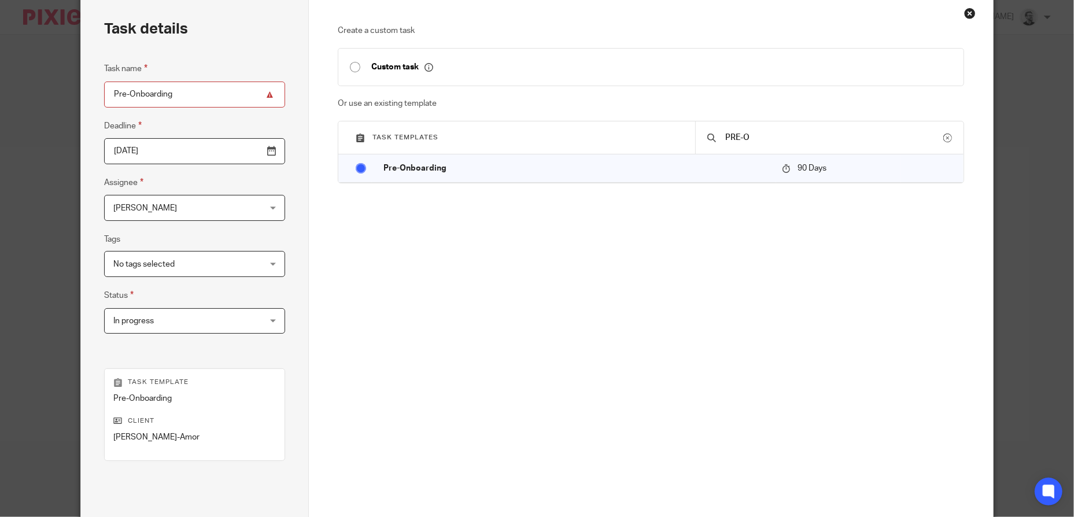
click at [539, 364] on div "Next" at bounding box center [651, 474] width 626 height 222
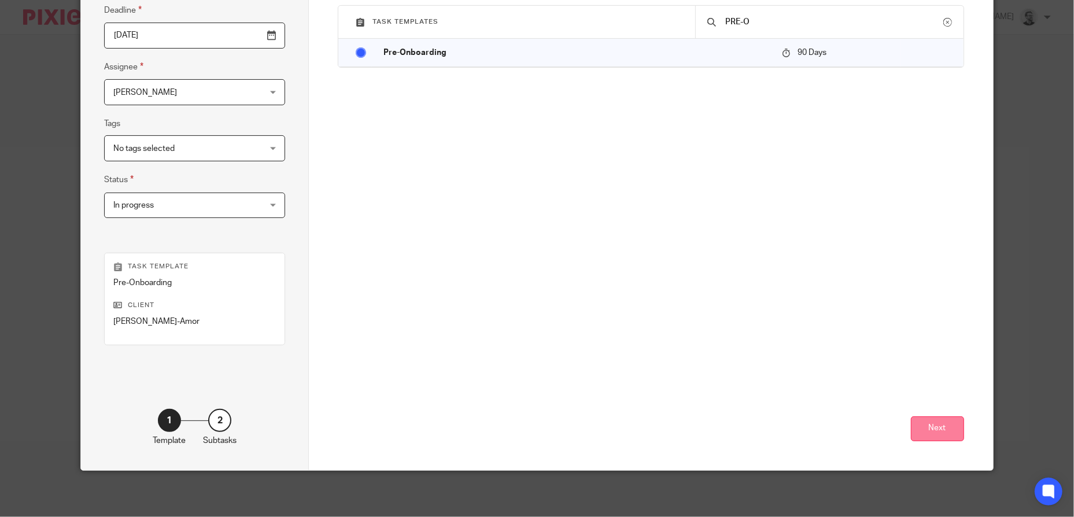
click at [941, 425] on button "Next" at bounding box center [937, 428] width 53 height 25
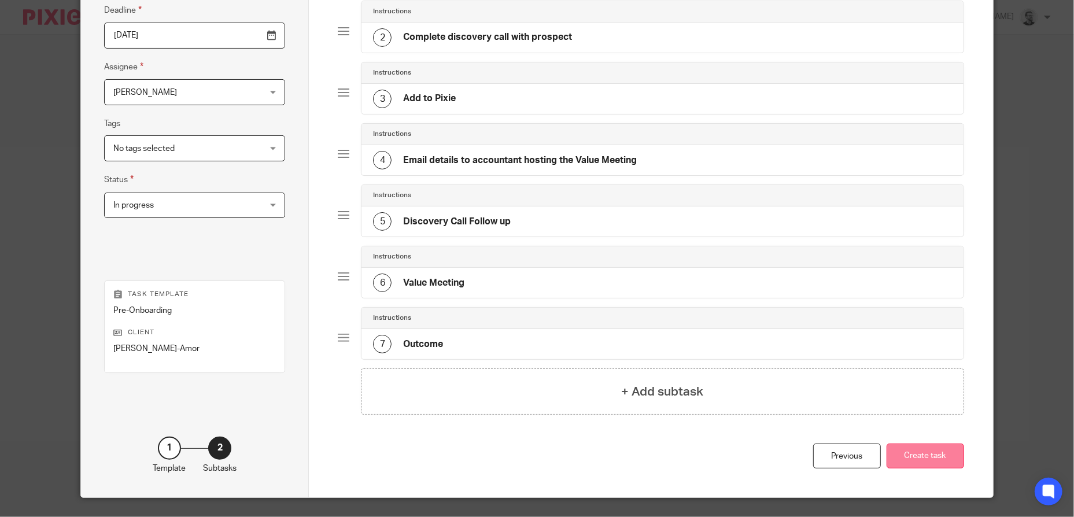
click at [927, 454] on button "Create task" at bounding box center [926, 456] width 78 height 25
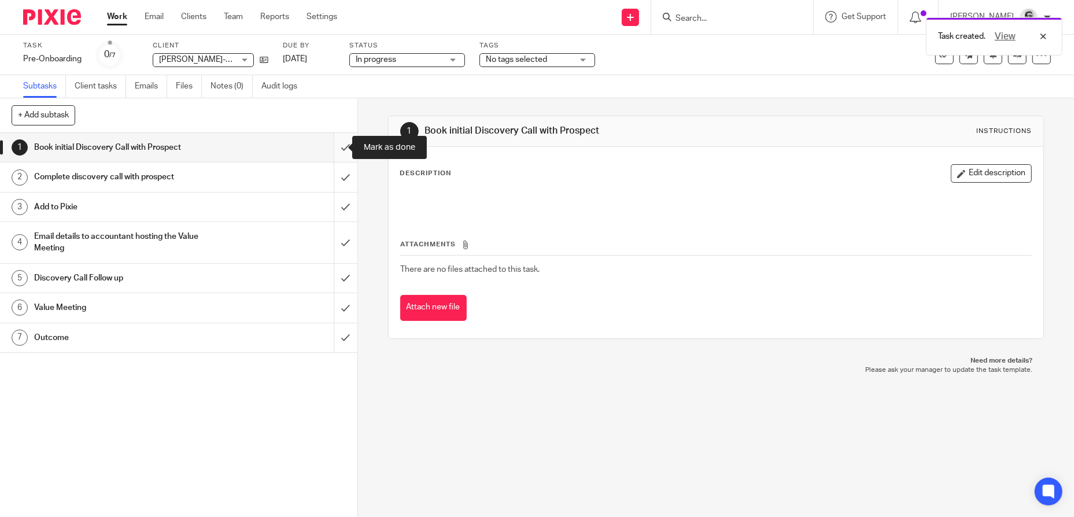
click at [337, 146] on input "submit" at bounding box center [178, 147] width 357 height 29
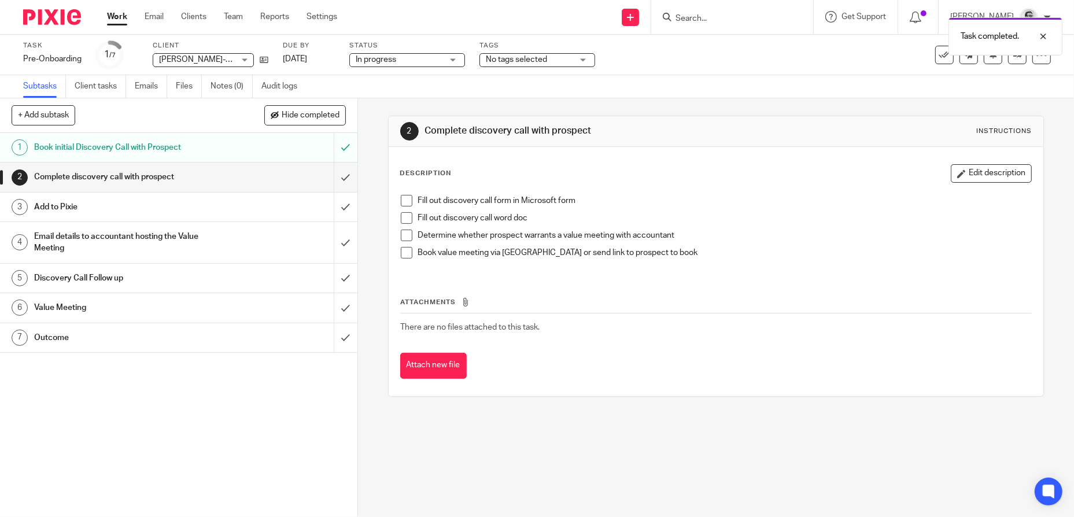
click at [402, 219] on span at bounding box center [407, 218] width 12 height 12
click at [401, 237] on span at bounding box center [407, 236] width 12 height 12
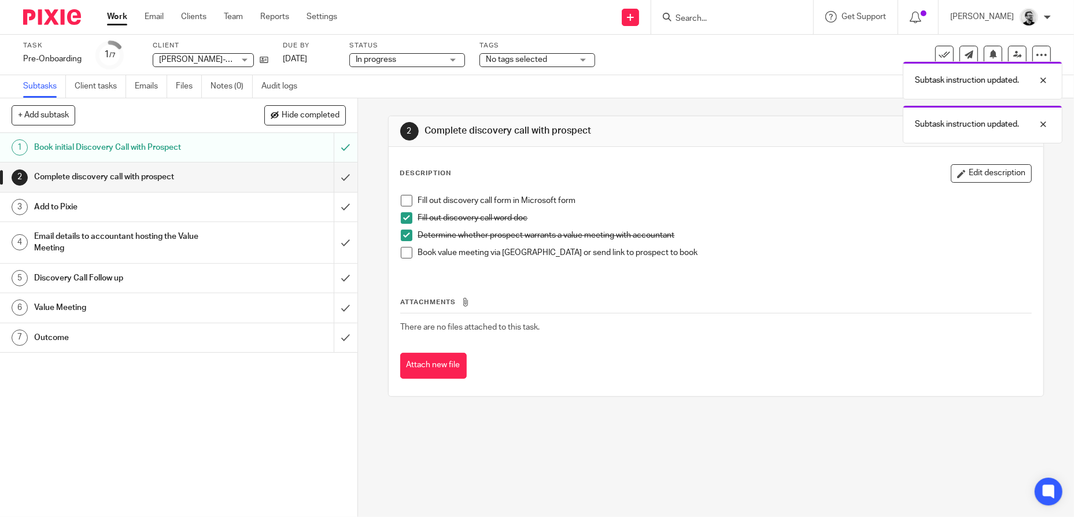
click at [401, 253] on span at bounding box center [407, 253] width 12 height 12
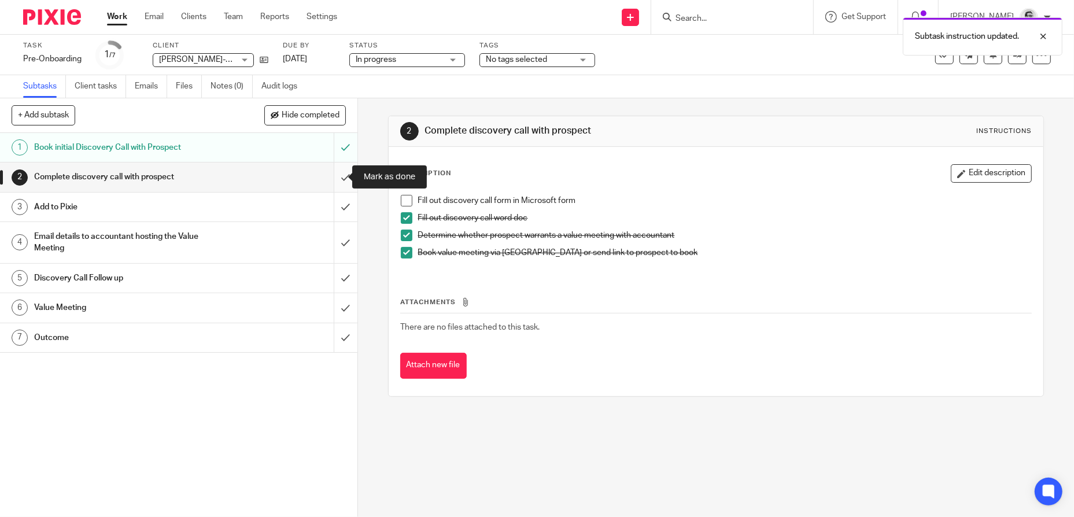
click at [343, 180] on input "submit" at bounding box center [178, 177] width 357 height 29
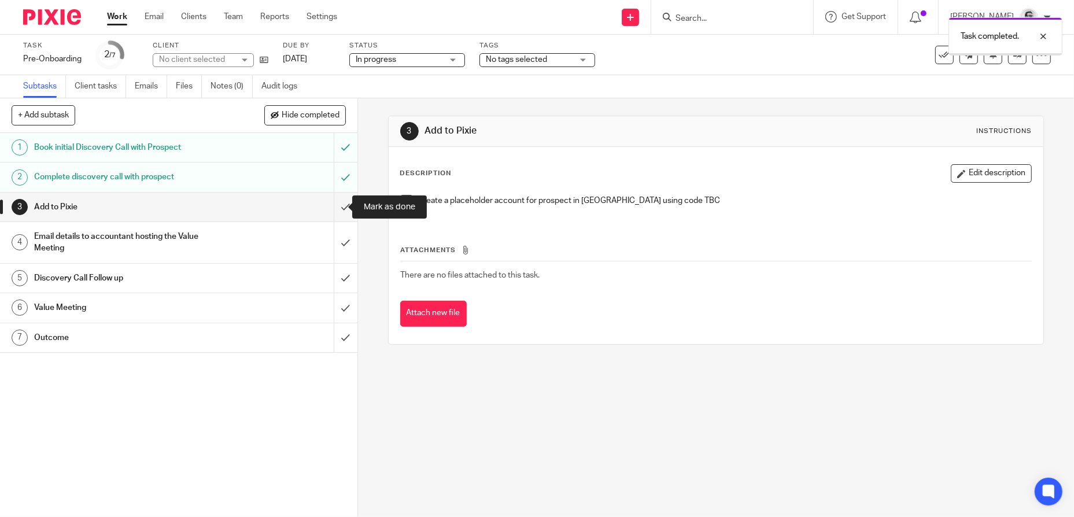
click at [335, 208] on input "submit" at bounding box center [178, 207] width 357 height 29
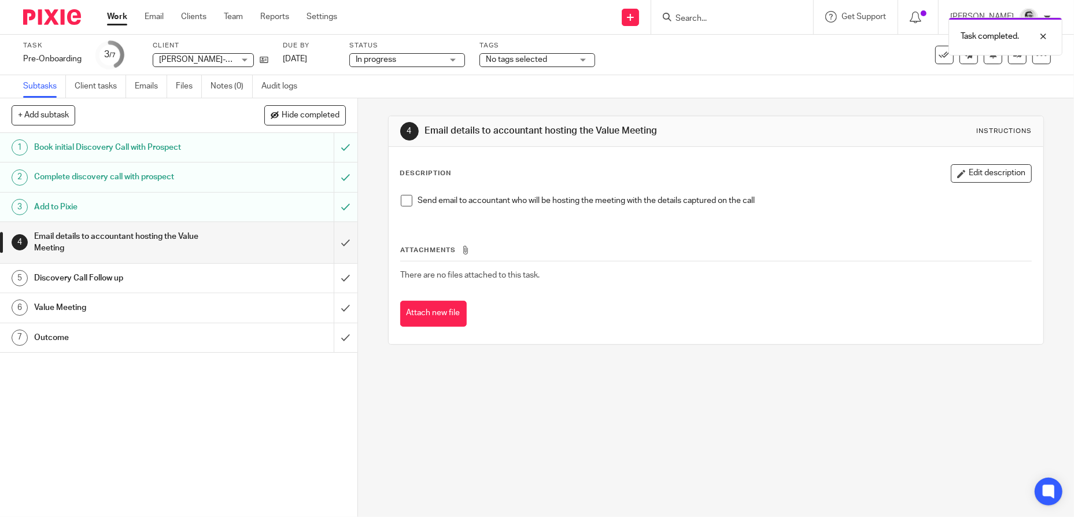
drag, startPoint x: 986, startPoint y: 178, endPoint x: 984, endPoint y: 187, distance: 9.5
click at [986, 178] on button "Edit description" at bounding box center [991, 173] width 81 height 19
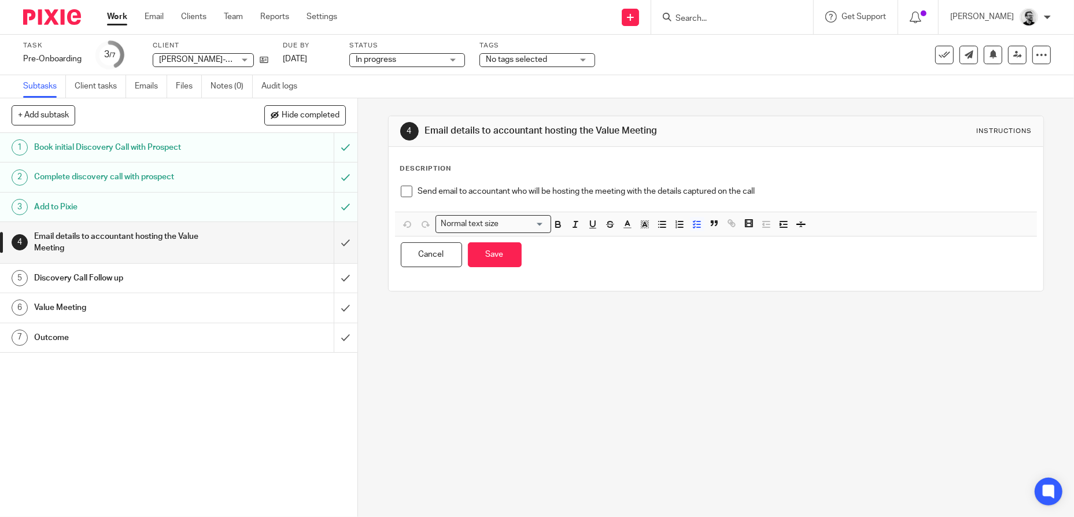
click at [780, 193] on p "Send email to accountant who will be hosting the meeting with the details captu…" at bounding box center [725, 192] width 614 height 12
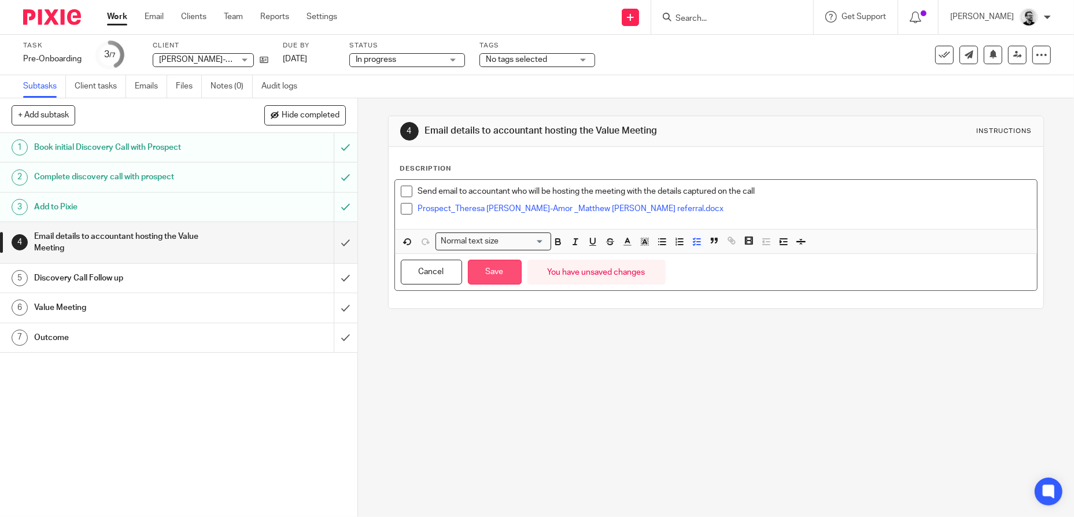
click at [492, 274] on button "Save" at bounding box center [495, 272] width 54 height 25
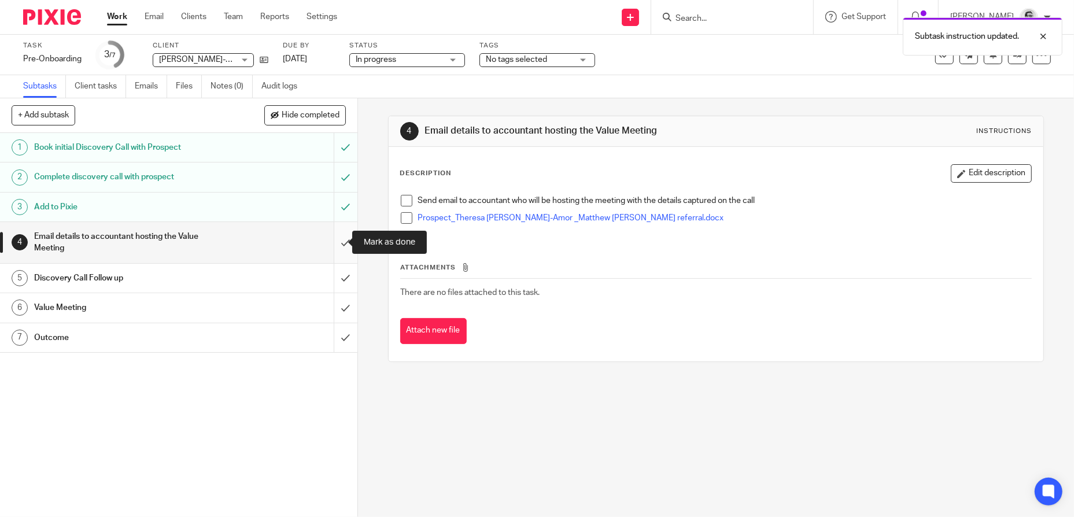
click at [335, 248] on input "submit" at bounding box center [178, 242] width 357 height 41
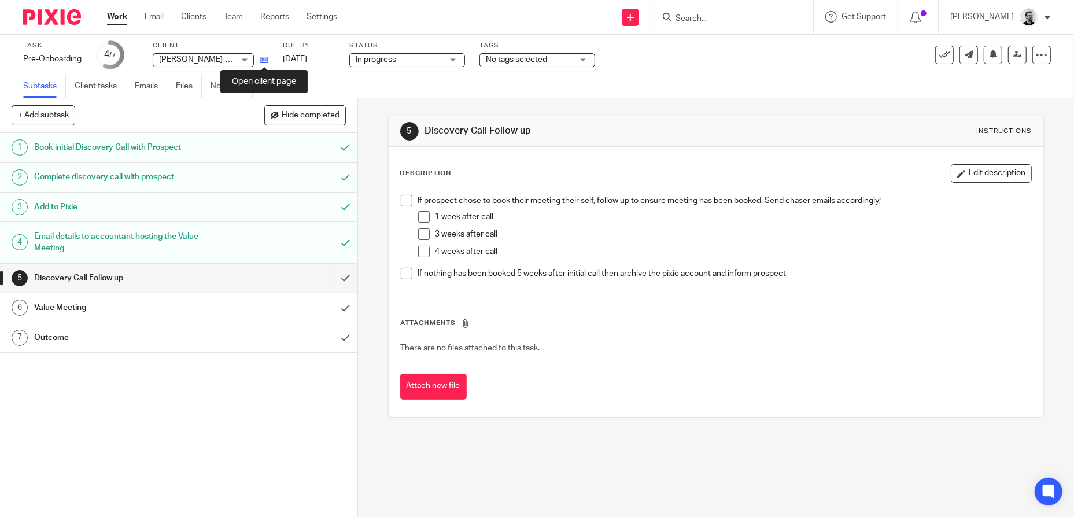
click icon
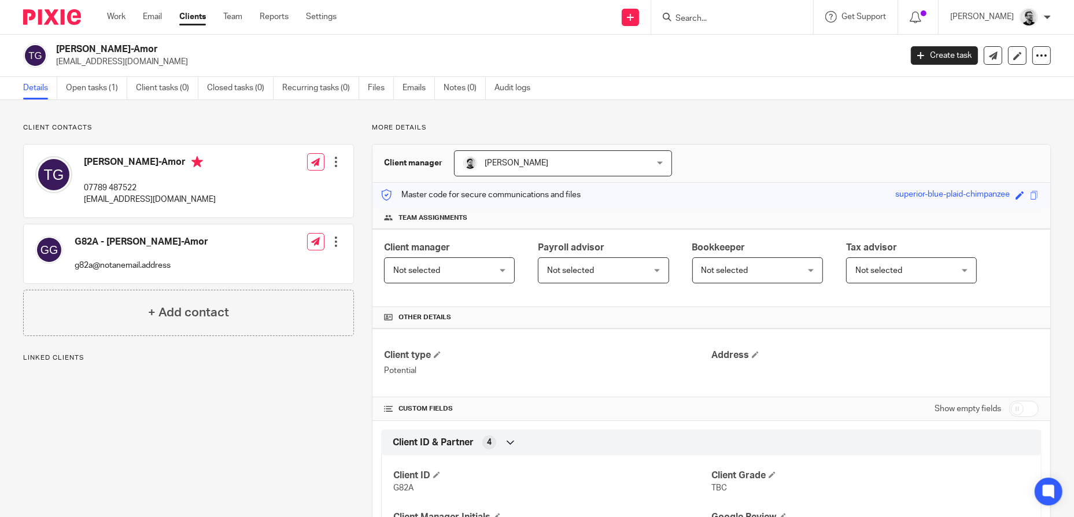
click at [709, 17] on input "Search" at bounding box center [726, 19] width 104 height 10
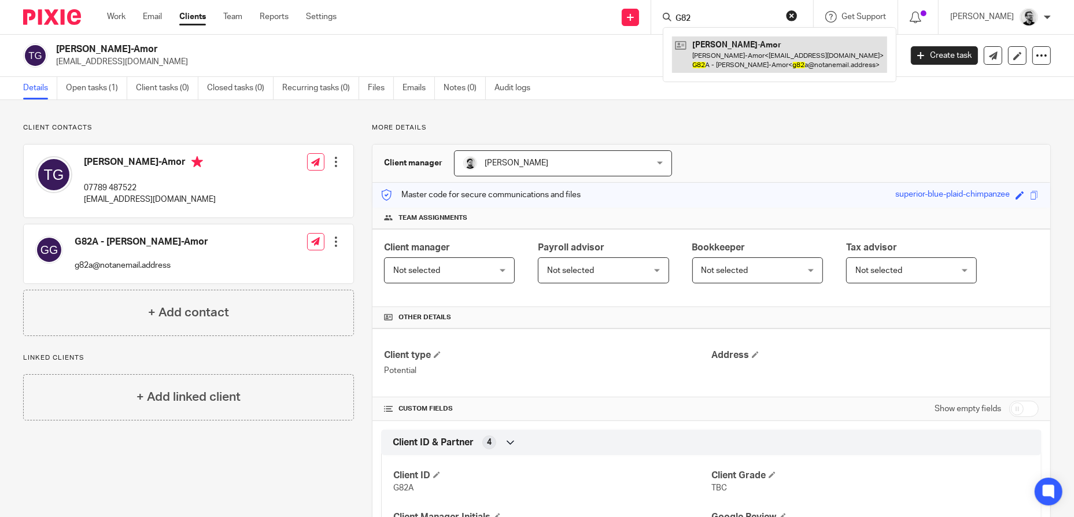
type input "G82"
click at [784, 61] on link at bounding box center [779, 54] width 215 height 36
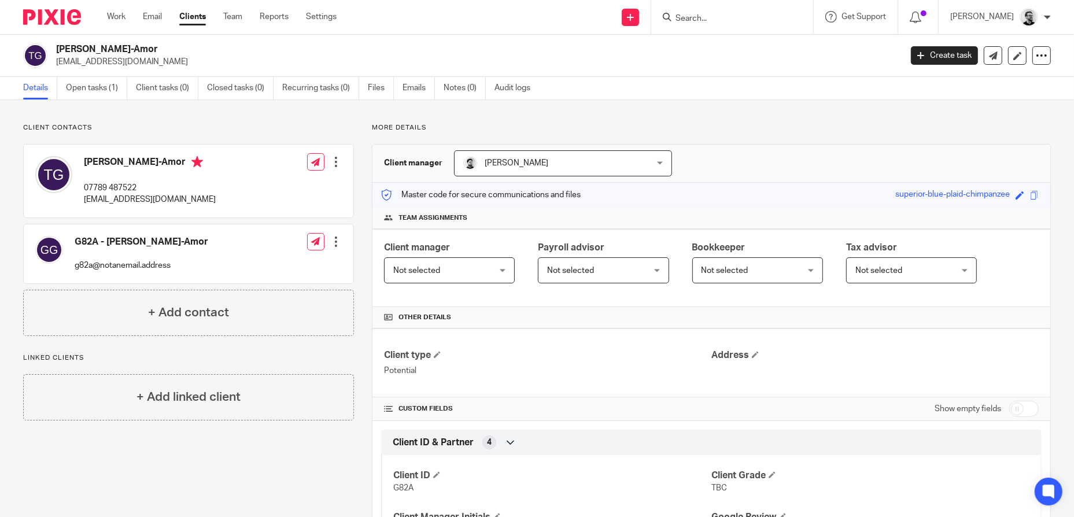
click at [305, 13] on ul "Work Email Clients Team Reports Settings" at bounding box center [230, 17] width 247 height 12
click at [317, 15] on link "Settings" at bounding box center [321, 17] width 31 height 12
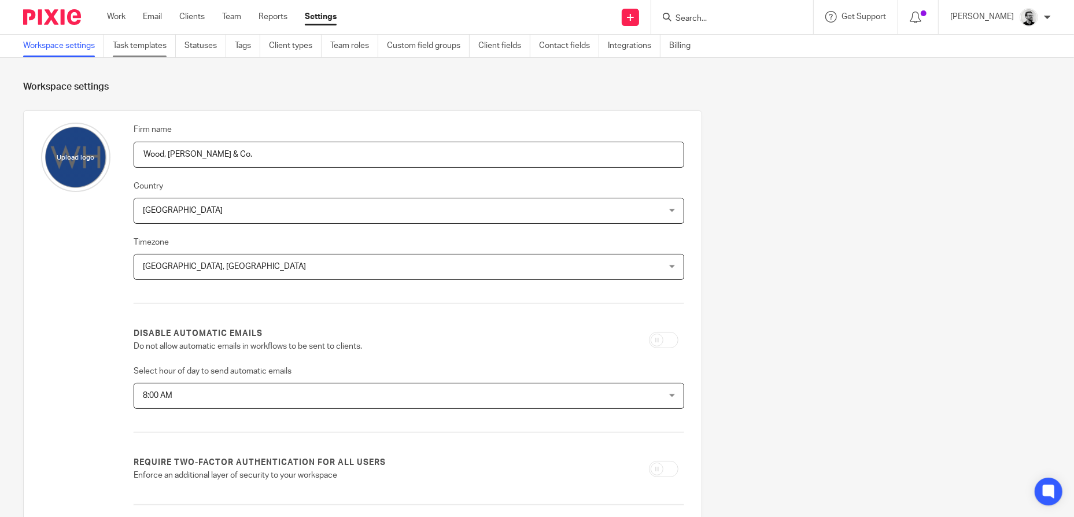
click at [165, 50] on link "Task templates" at bounding box center [144, 46] width 63 height 23
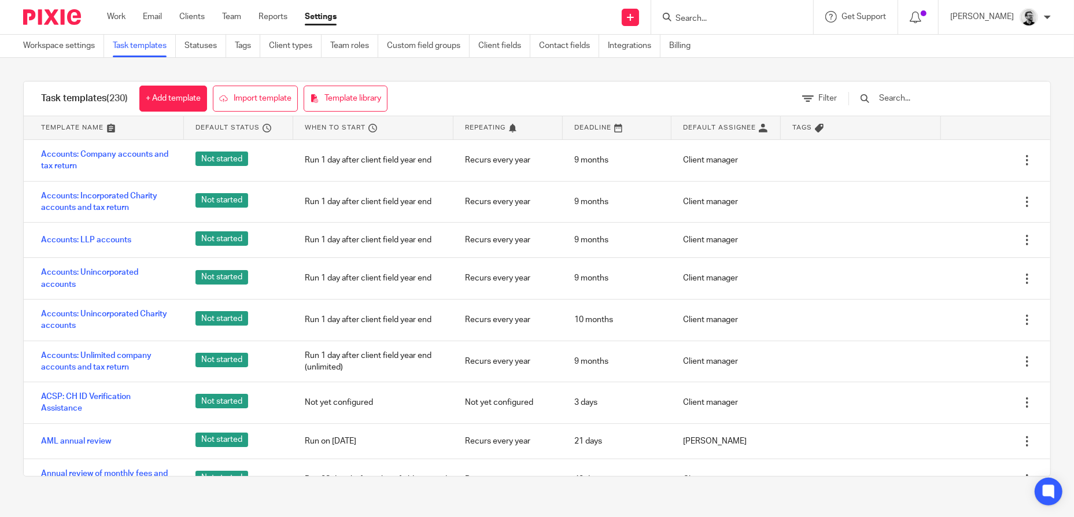
click at [908, 102] on input "text" at bounding box center [945, 98] width 135 height 13
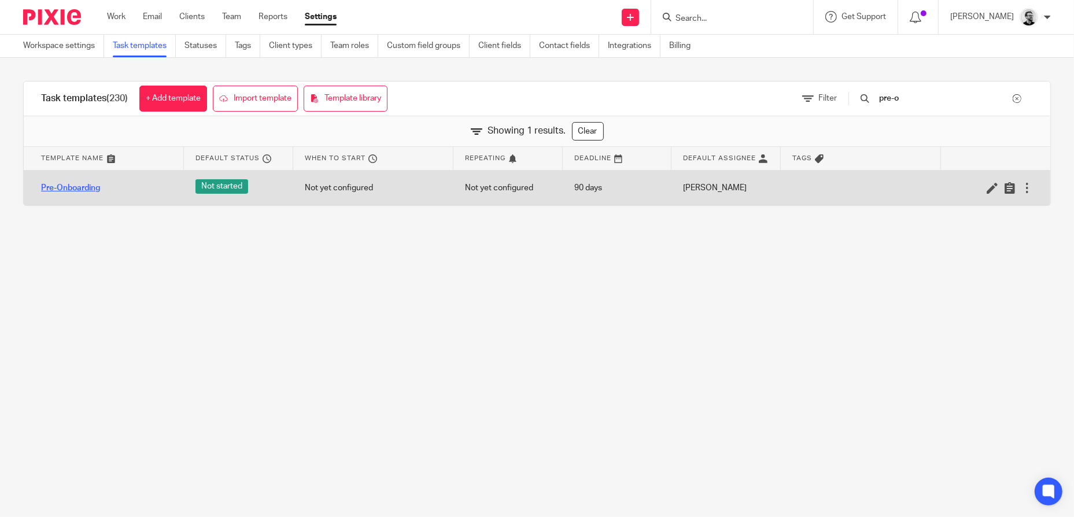
type input "pre-o"
click at [79, 187] on link "Pre-Onboarding" at bounding box center [70, 188] width 59 height 12
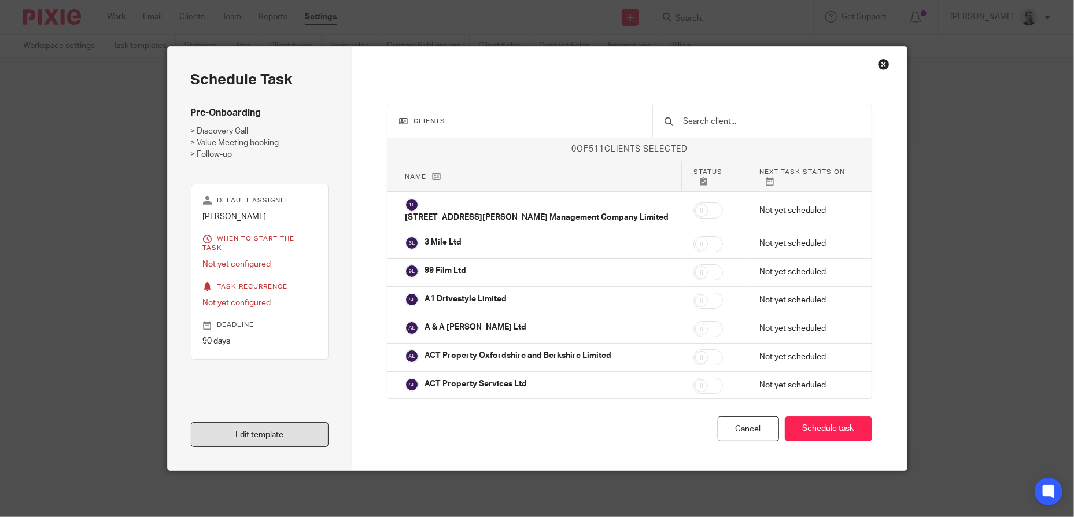
click at [284, 433] on link "Edit template" at bounding box center [260, 434] width 138 height 25
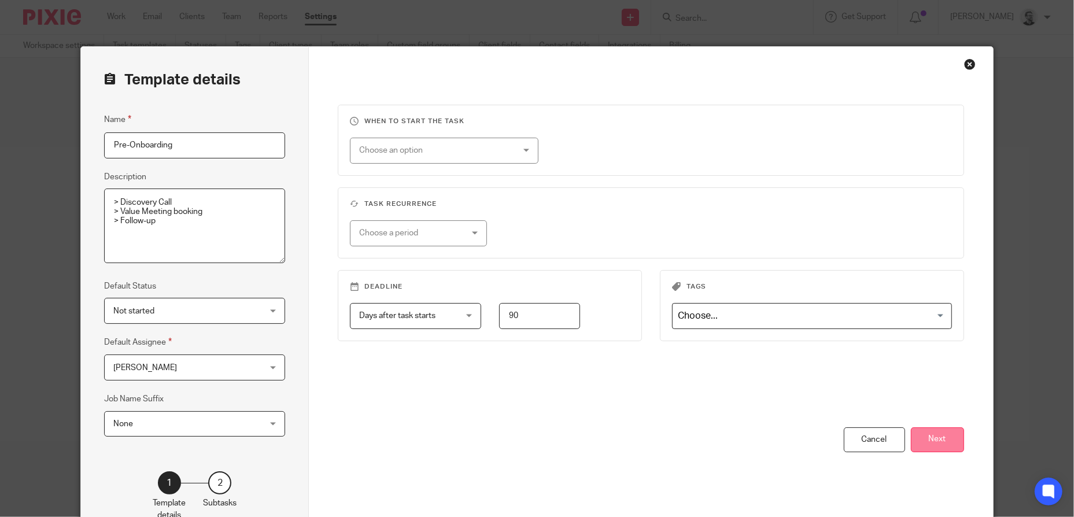
click at [935, 438] on button "Next" at bounding box center [937, 439] width 53 height 25
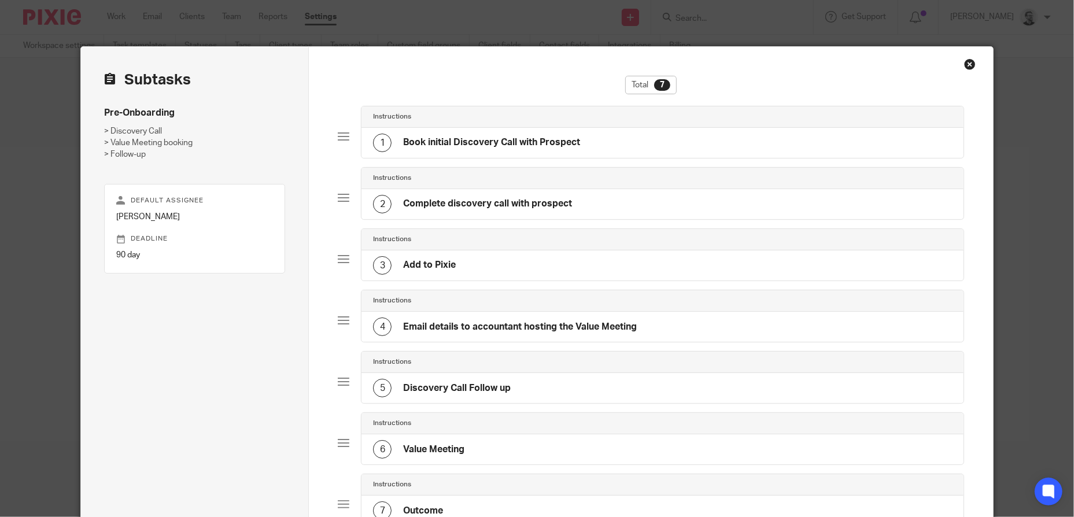
click at [584, 145] on div "1 Book initial Discovery Call with Prospect" at bounding box center [663, 143] width 602 height 30
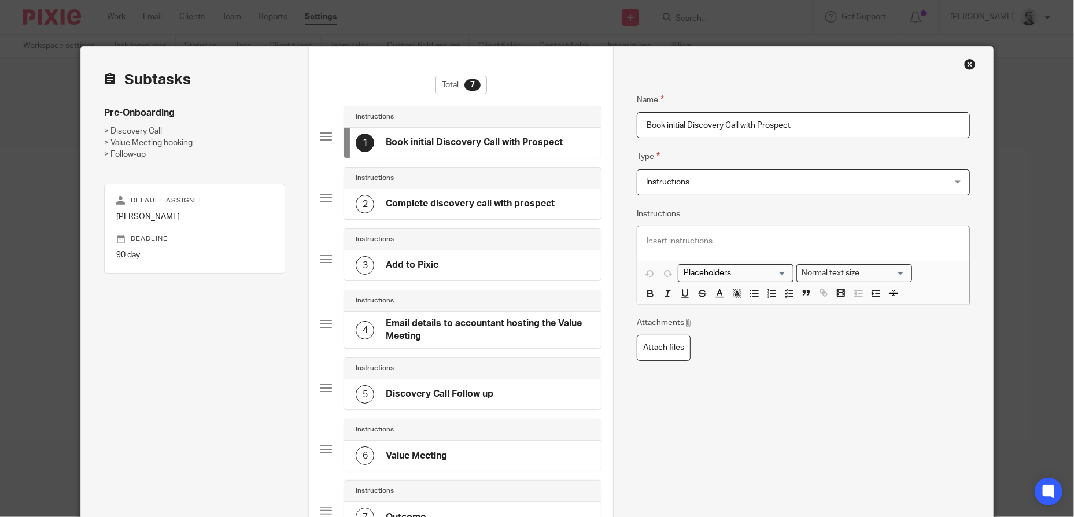
click at [536, 208] on h4 "Complete discovery call with prospect" at bounding box center [470, 204] width 169 height 12
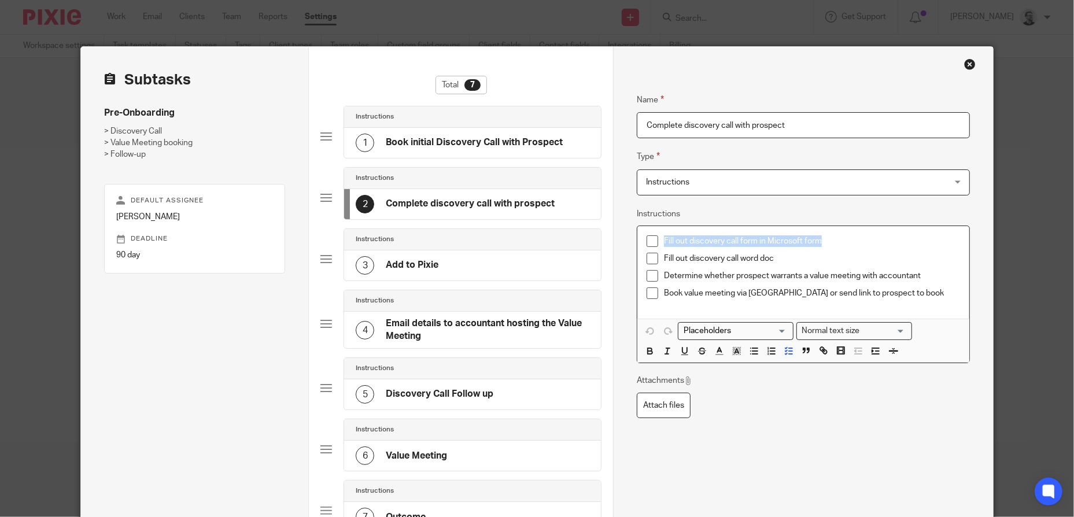
drag, startPoint x: 831, startPoint y: 236, endPoint x: 651, endPoint y: 241, distance: 180.0
click at [652, 241] on li "Fill out discovery call form in Microsoft form" at bounding box center [804, 243] width 314 height 17
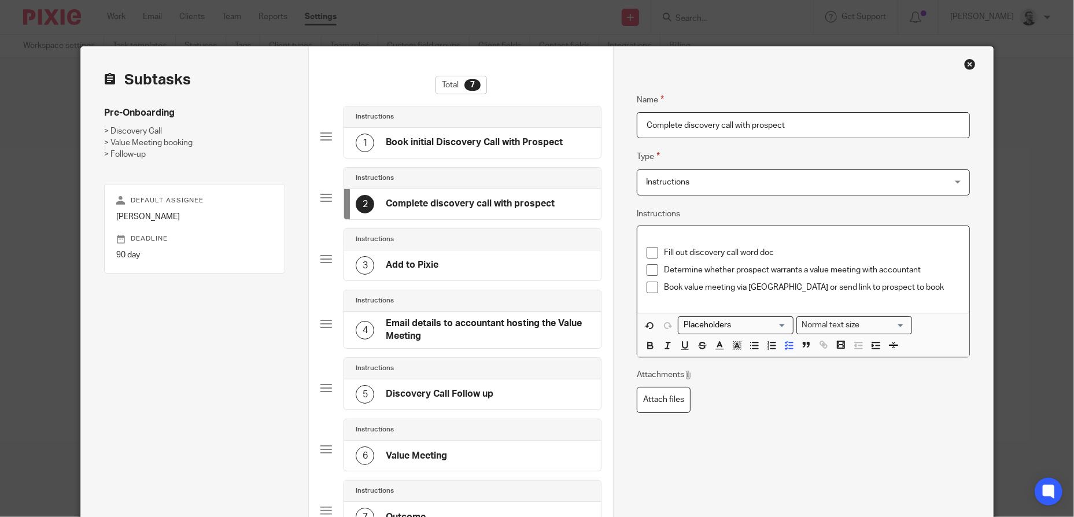
click at [658, 251] on li "Fill out discovery call word doc" at bounding box center [804, 255] width 314 height 17
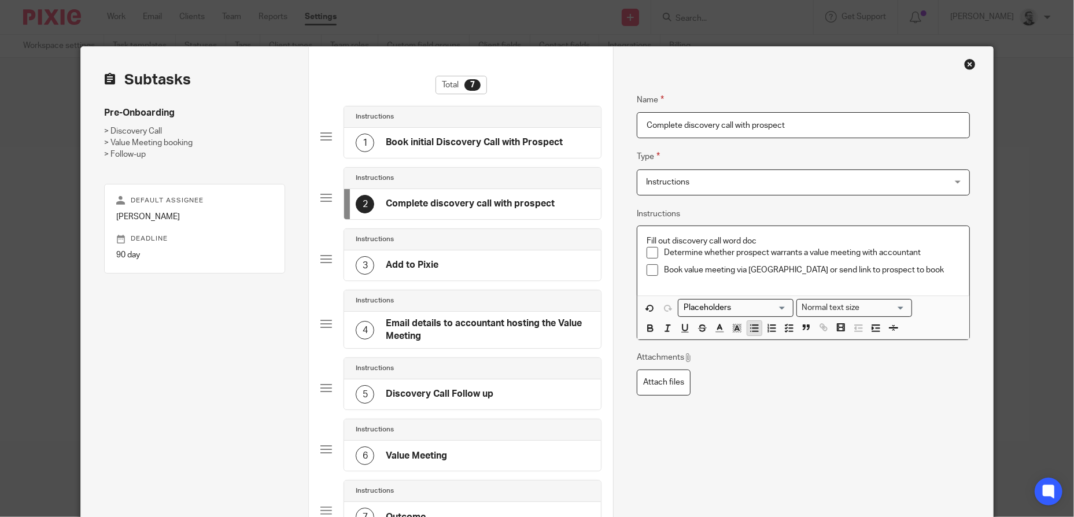
click at [749, 329] on icon "button" at bounding box center [754, 328] width 10 height 10
click at [784, 330] on icon "button" at bounding box center [789, 328] width 10 height 10
click at [747, 274] on p "Book value meeting via Calendly or send link to prospect to book" at bounding box center [812, 276] width 296 height 12
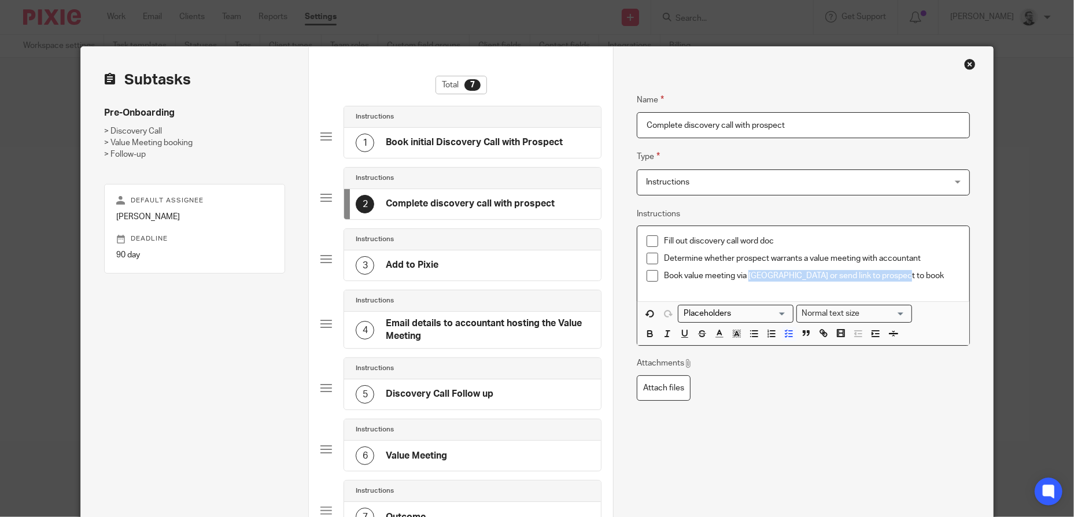
drag, startPoint x: 909, startPoint y: 278, endPoint x: 746, endPoint y: 279, distance: 163.7
click at [746, 279] on p "Book value meeting via Calendly or send link to prospect to book" at bounding box center [812, 276] width 296 height 12
click at [885, 279] on p "Book value meeting via WH shared booking page:" at bounding box center [812, 276] width 296 height 12
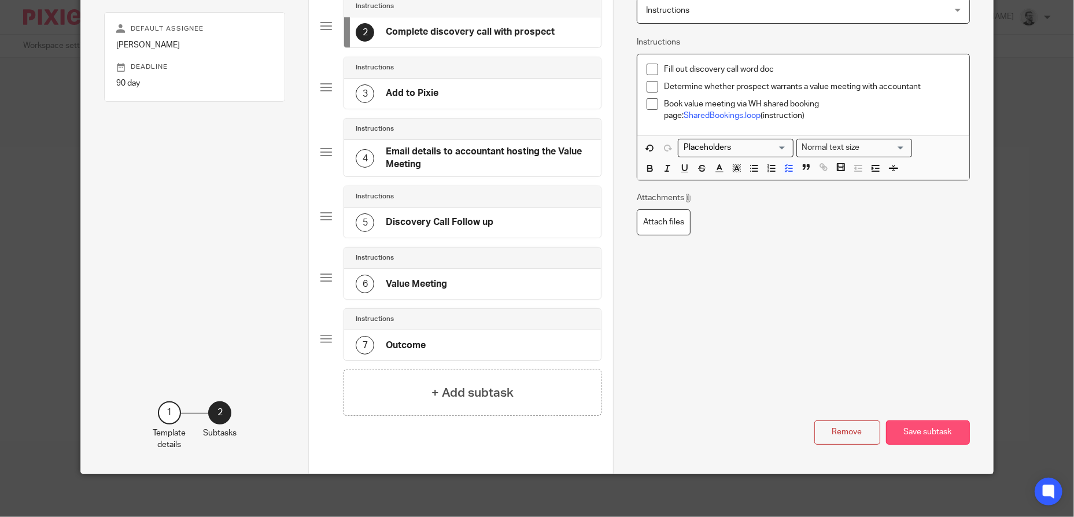
scroll to position [174, 0]
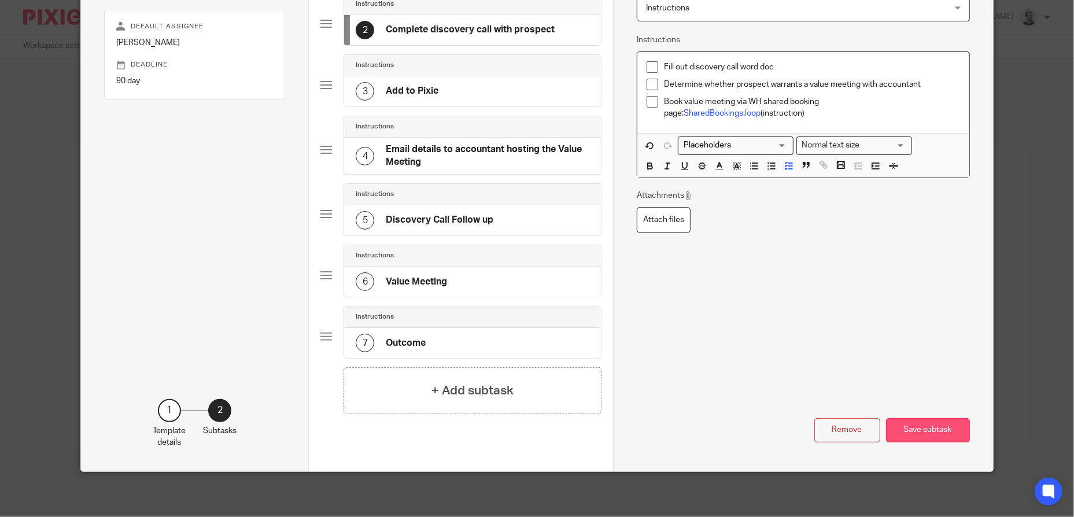
click at [911, 429] on button "Save subtask" at bounding box center [928, 430] width 84 height 25
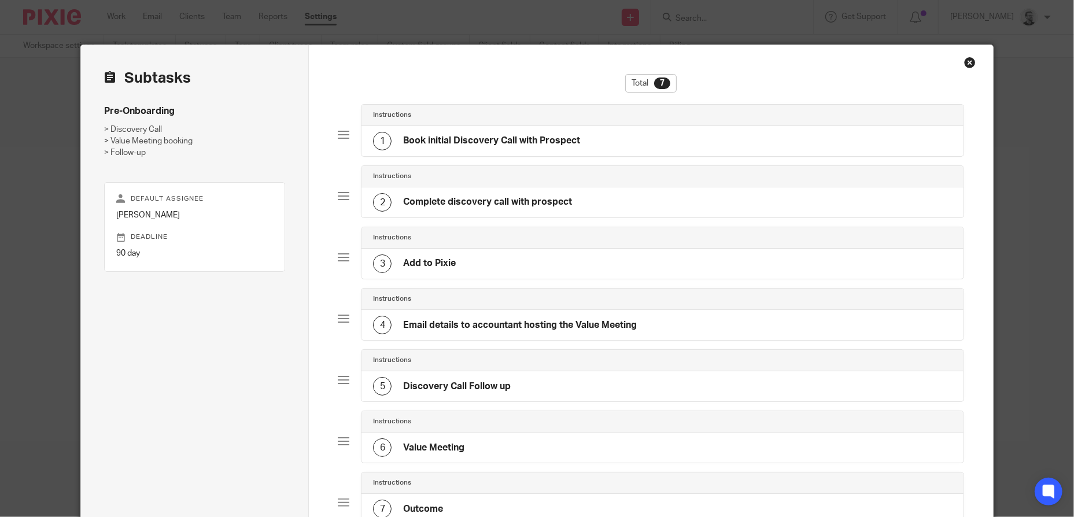
scroll to position [1, 0]
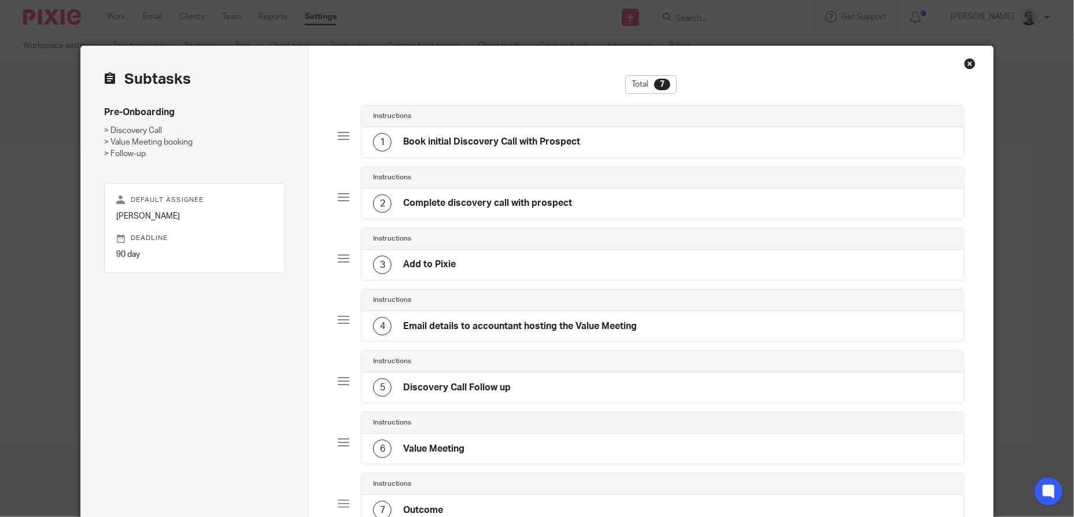
click at [481, 275] on div "3 Add to Pixie" at bounding box center [663, 265] width 602 height 30
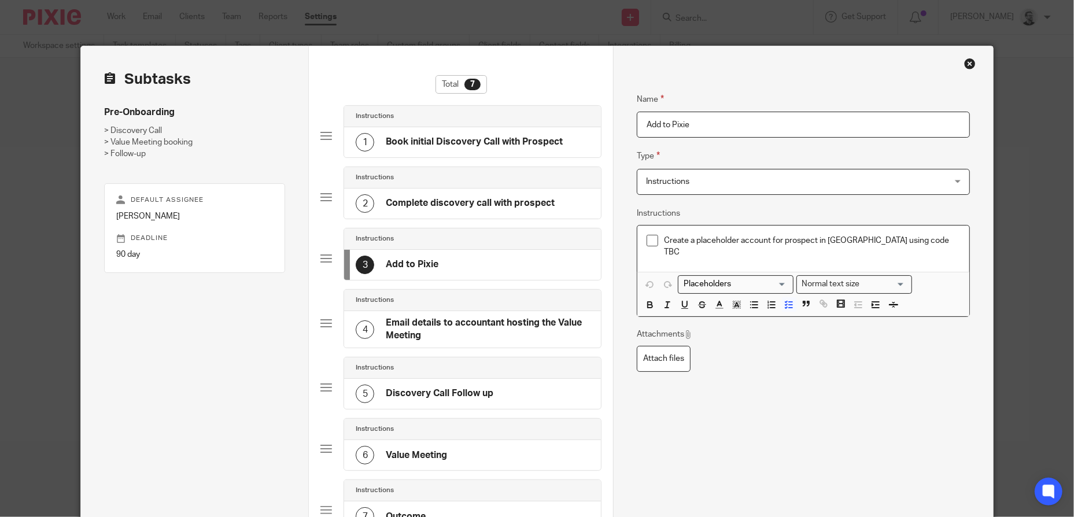
click at [916, 238] on p "Create a placeholder account for prospect in Pixie using code TBC" at bounding box center [812, 247] width 296 height 24
click at [922, 244] on p "Create a placeholder account for prospect in Pixie using code TBC" at bounding box center [812, 247] width 296 height 24
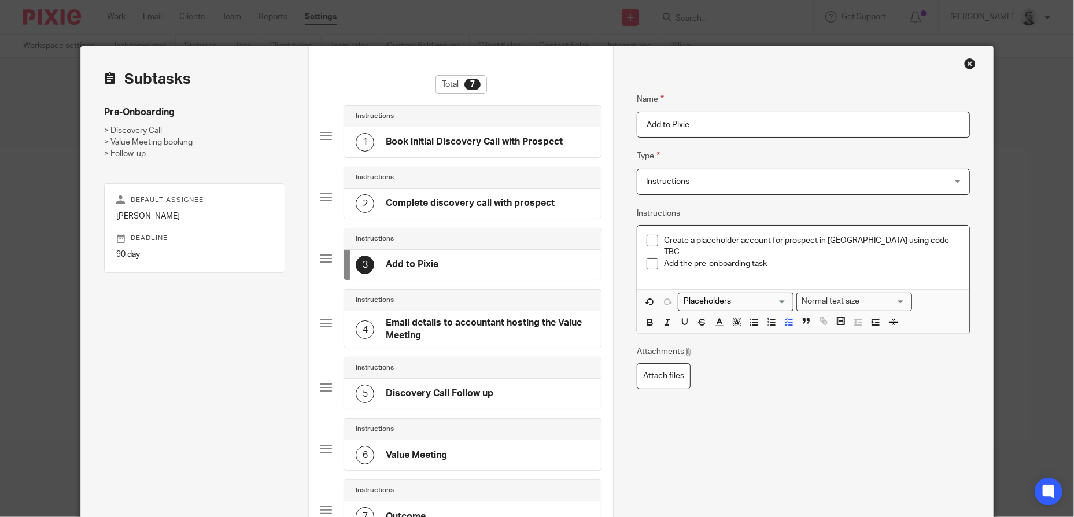
scroll to position [174, 0]
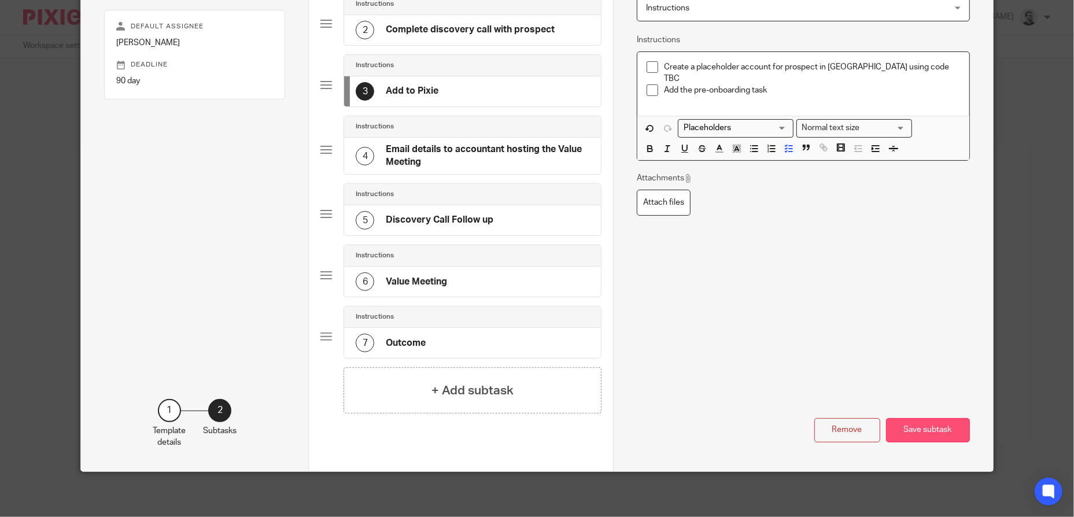
click at [921, 425] on button "Save subtask" at bounding box center [928, 430] width 84 height 25
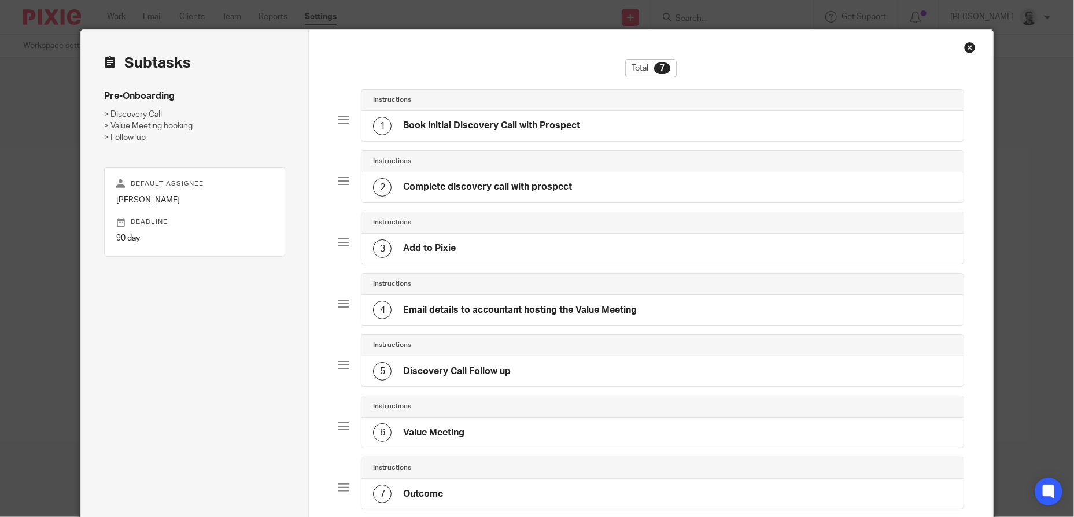
scroll to position [1, 0]
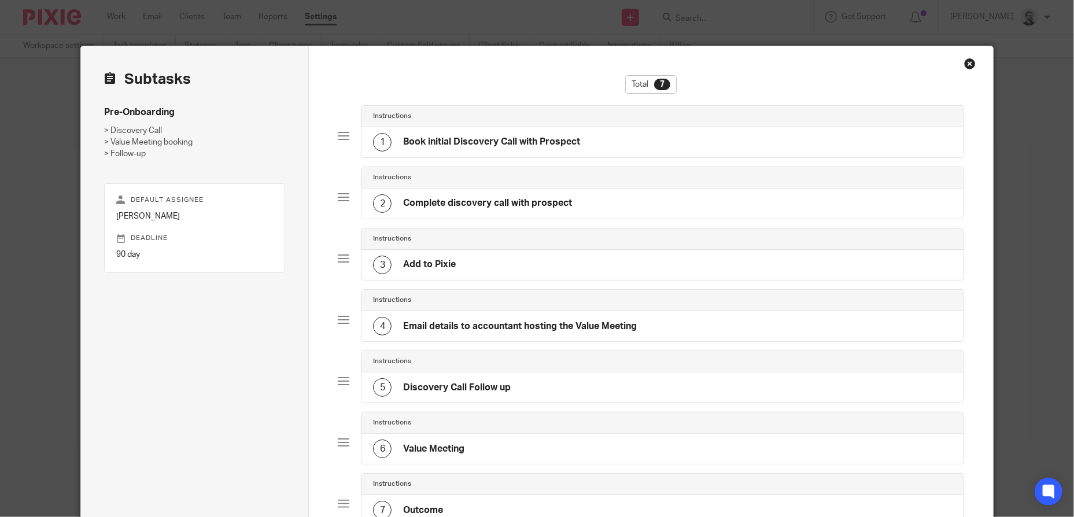
click at [626, 320] on h4 "Email details to accountant hosting the Value Meeting" at bounding box center [520, 326] width 234 height 12
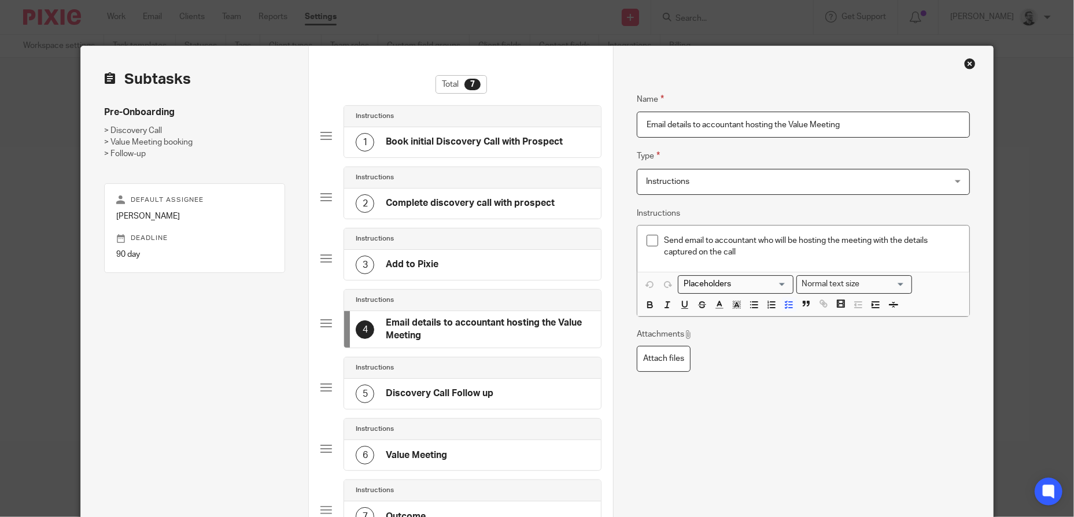
click at [762, 254] on p "Send email to accountant who will be hosting the meeting with the details captu…" at bounding box center [812, 247] width 296 height 24
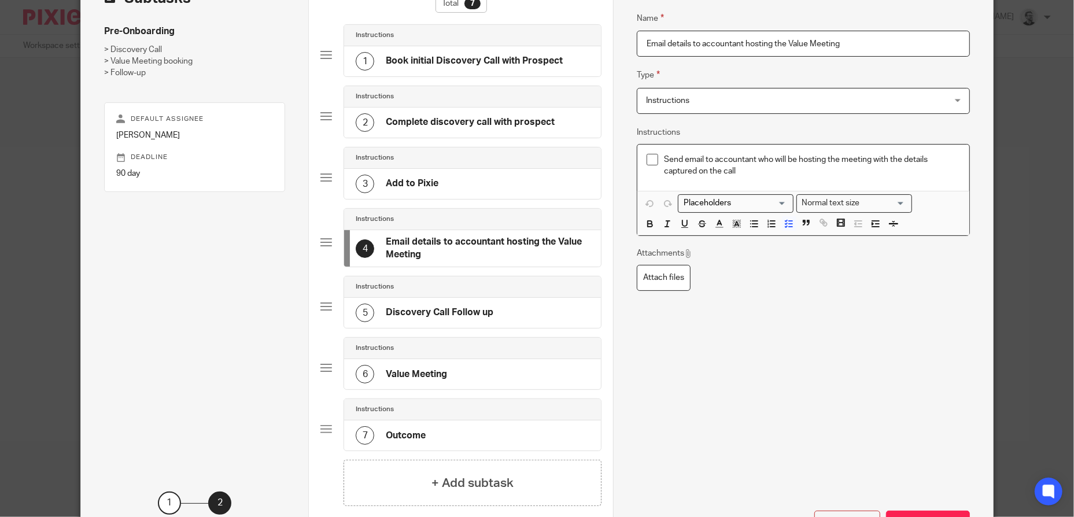
scroll to position [174, 0]
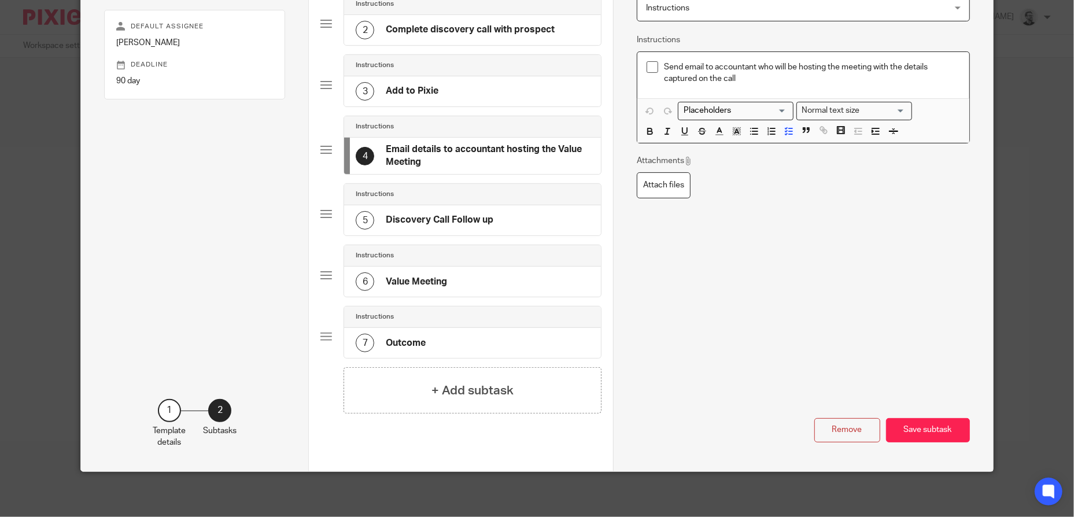
click at [925, 430] on button "Save subtask" at bounding box center [928, 430] width 84 height 25
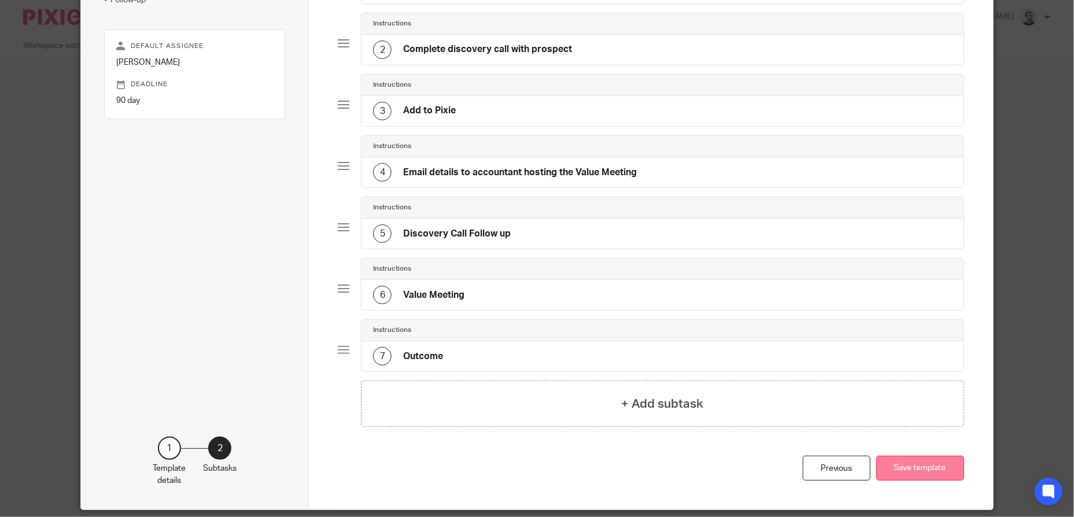
scroll to position [193, 0]
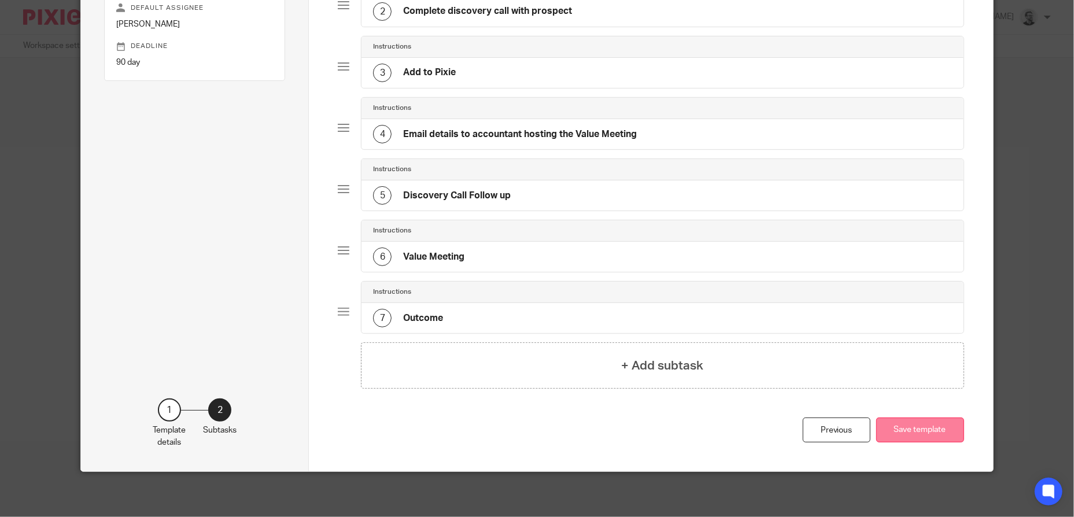
click at [925, 429] on button "Save template" at bounding box center [920, 430] width 88 height 25
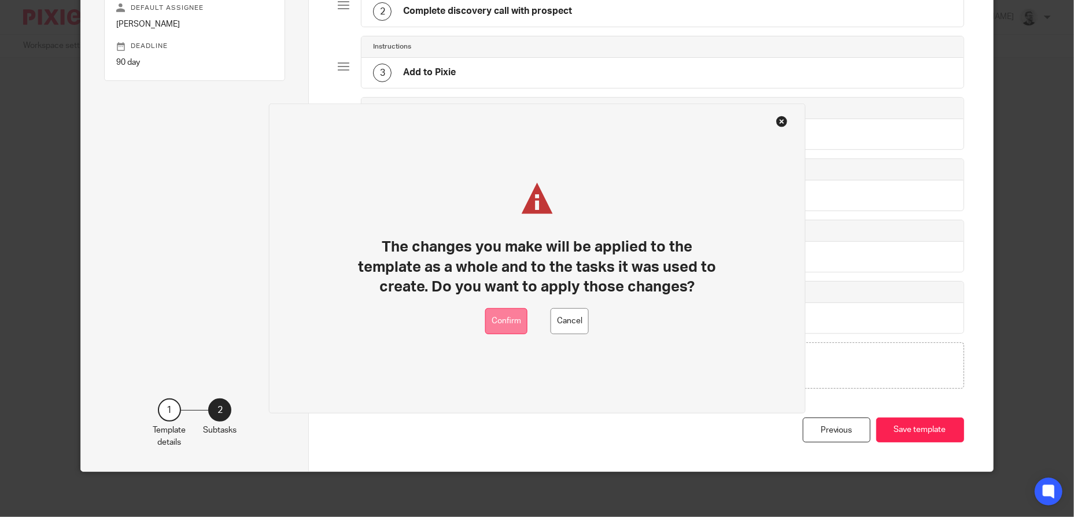
click at [517, 319] on button "Confirm" at bounding box center [506, 321] width 42 height 26
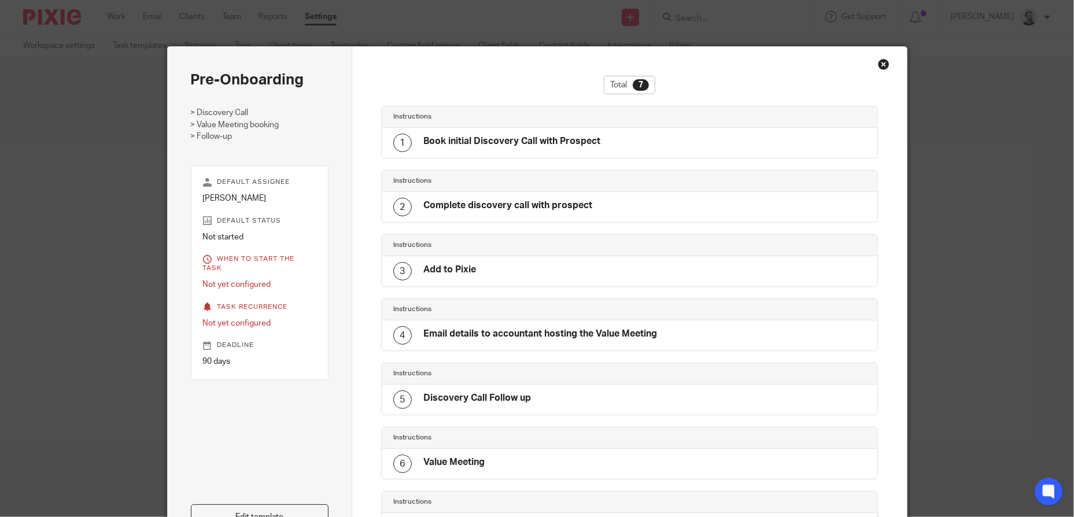
click at [878, 65] on div "Close this dialog window" at bounding box center [884, 64] width 12 height 12
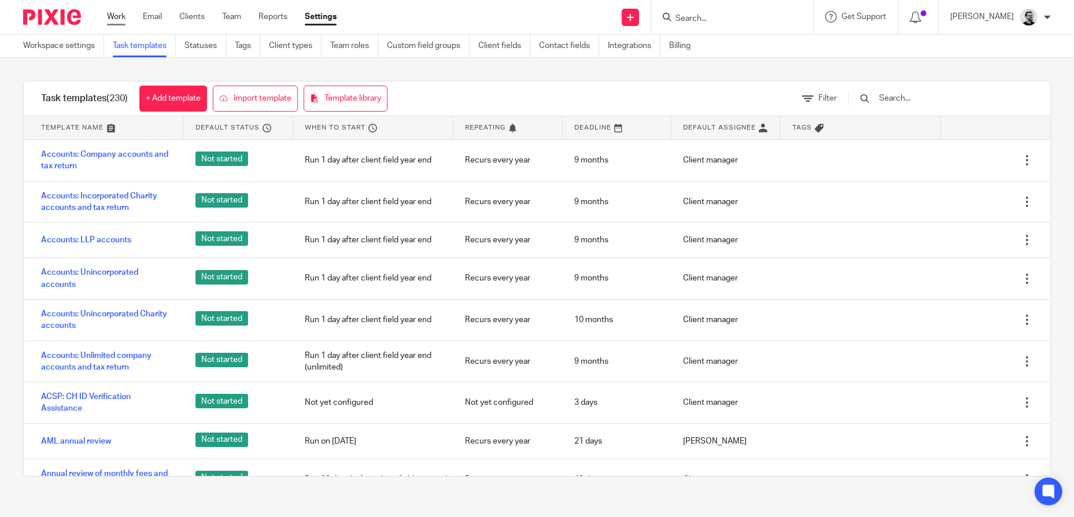
click at [113, 20] on link "Work" at bounding box center [116, 17] width 19 height 12
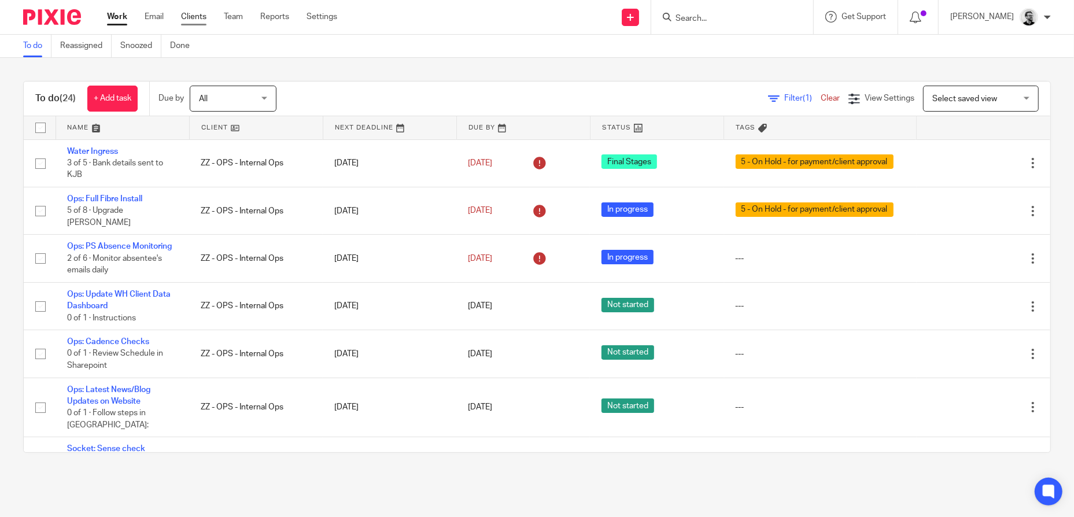
click at [203, 19] on link "Clients" at bounding box center [193, 17] width 25 height 12
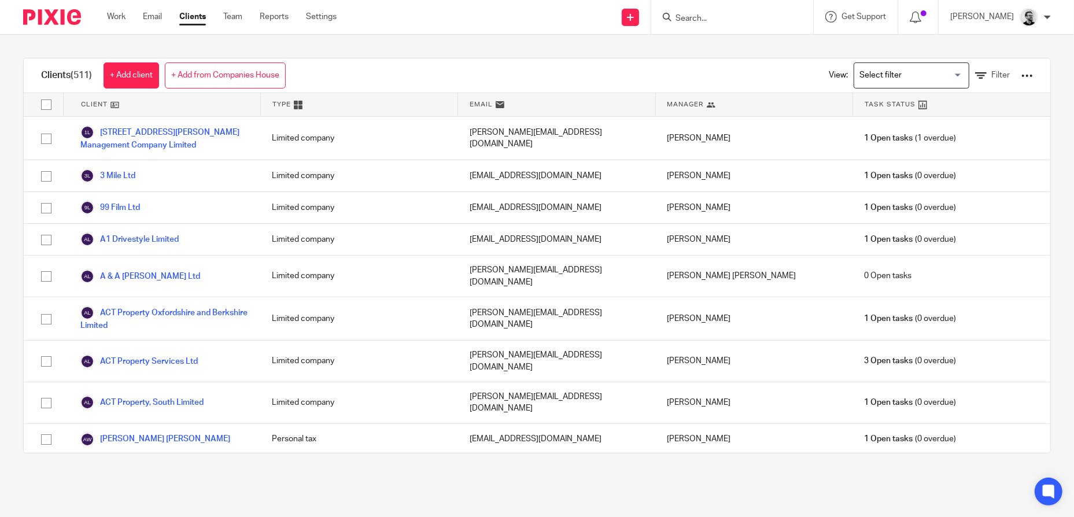
click at [1022, 73] on div at bounding box center [1028, 76] width 12 height 12
click at [920, 115] on link "Update dates using Companies House" at bounding box center [934, 118] width 161 height 17
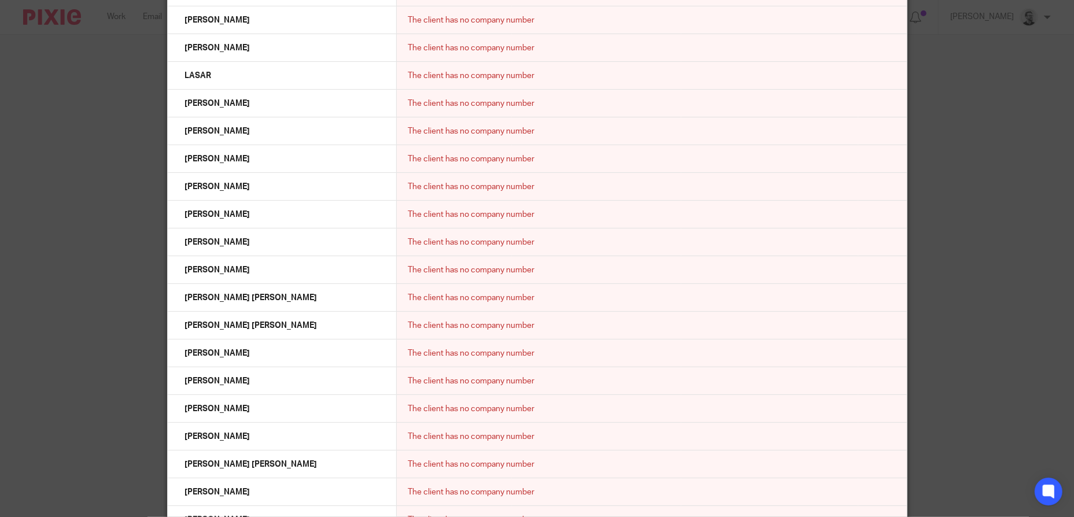
scroll to position [10168, 0]
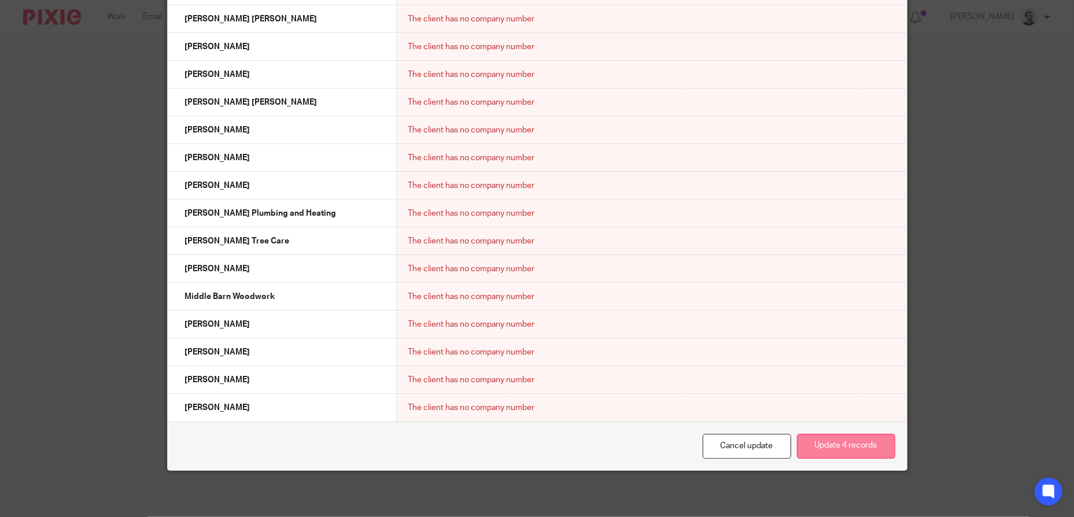
click at [855, 451] on button "Update 4 records" at bounding box center [846, 446] width 98 height 25
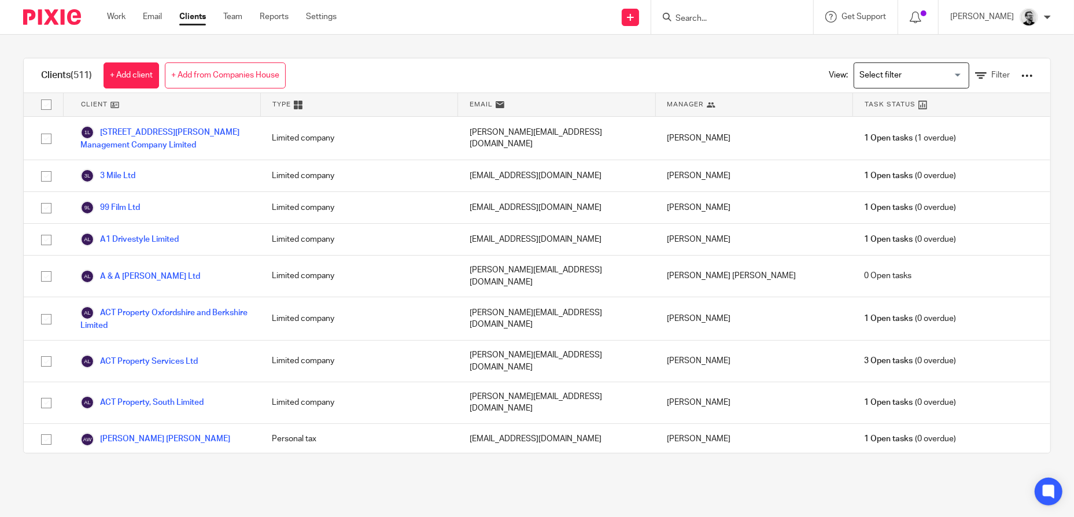
click at [1017, 74] on div "View: Loading... Filter" at bounding box center [922, 75] width 256 height 34
click at [1022, 75] on div at bounding box center [1028, 76] width 12 height 12
click at [925, 134] on link "Export clients to CSV file" at bounding box center [934, 135] width 161 height 17
click at [324, 17] on link "Settings" at bounding box center [321, 17] width 31 height 12
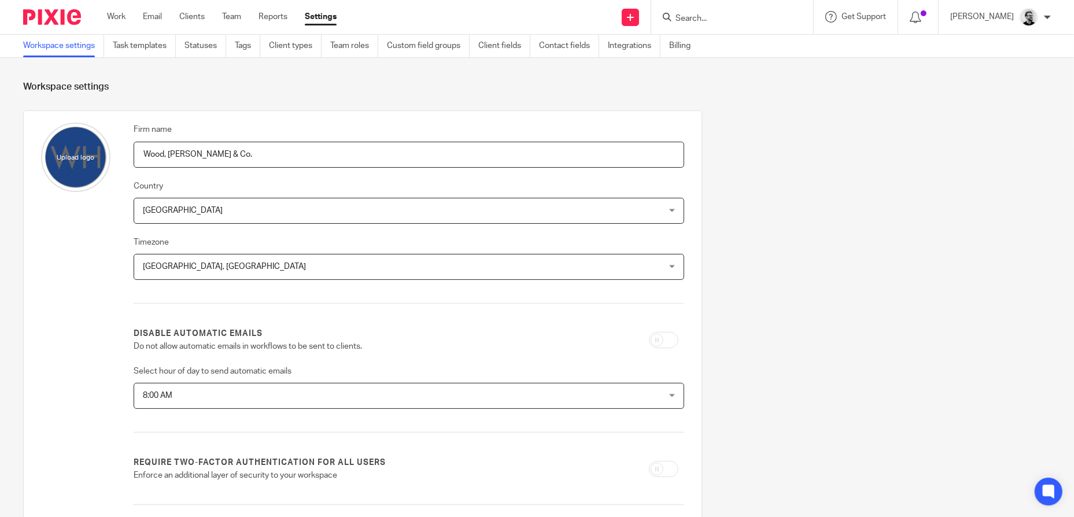
click at [727, 12] on form at bounding box center [735, 17] width 123 height 14
click at [725, 18] on input "Search" at bounding box center [726, 19] width 104 height 10
type input "OPS"
click at [737, 35] on div "ZZ - OPS - Internal Ops" at bounding box center [744, 45] width 162 height 36
click at [735, 42] on link at bounding box center [743, 44] width 143 height 17
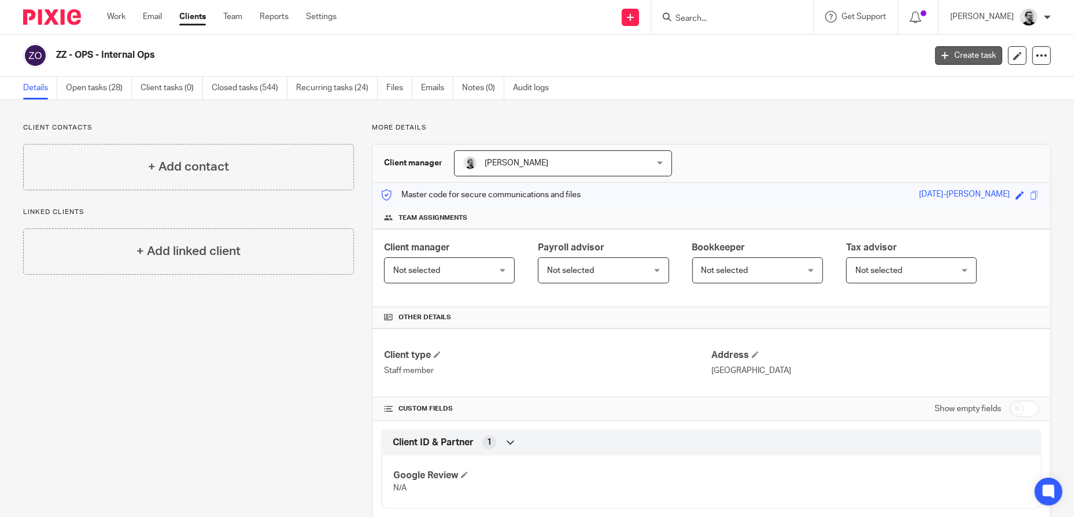
click at [954, 56] on link "Create task" at bounding box center [968, 55] width 67 height 19
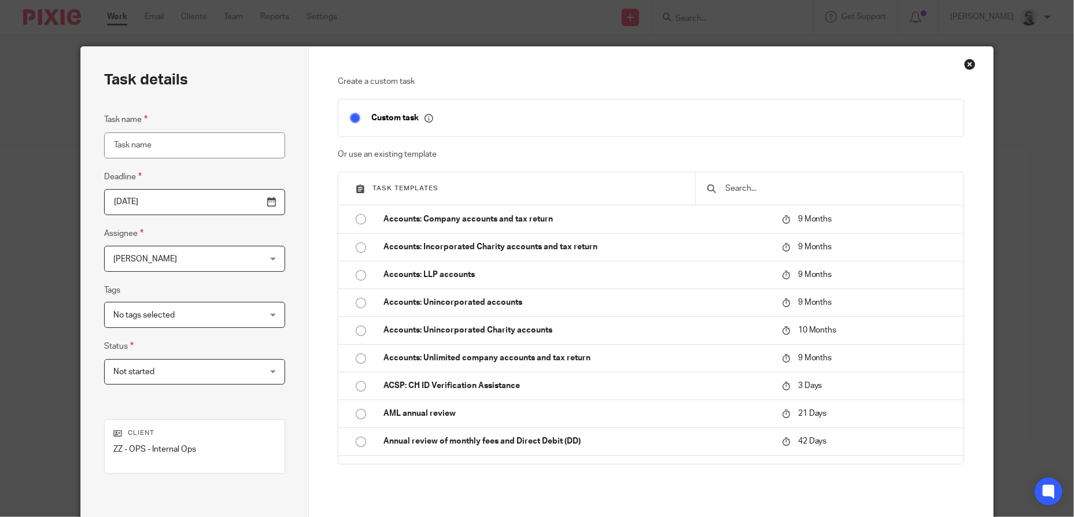
click at [810, 190] on input "text" at bounding box center [838, 188] width 227 height 13
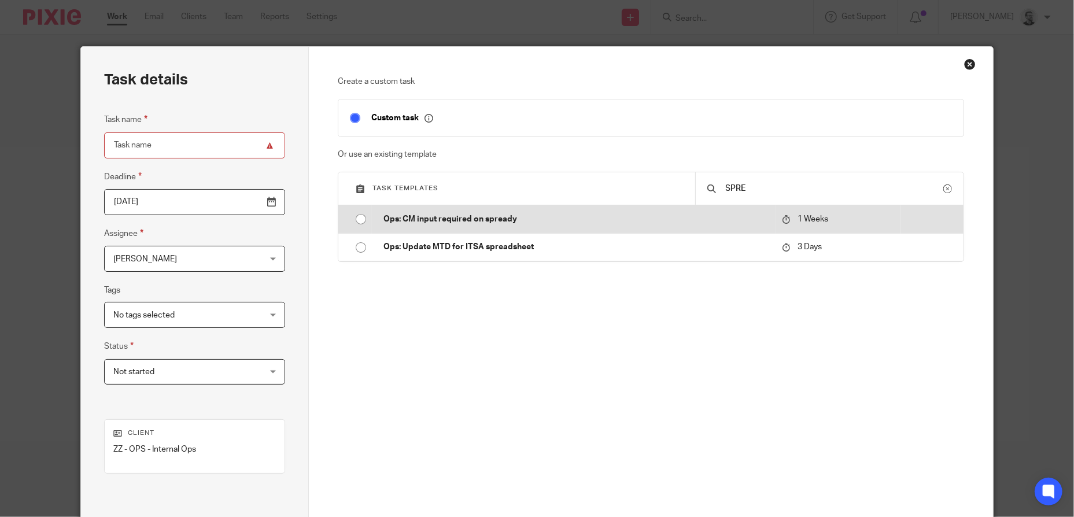
type input "SPRE"
click at [574, 219] on p "Ops: CM input required on spready" at bounding box center [576, 219] width 386 height 12
type input "[DATE]"
type input "Ops: CM input required on spready"
checkbox input "false"
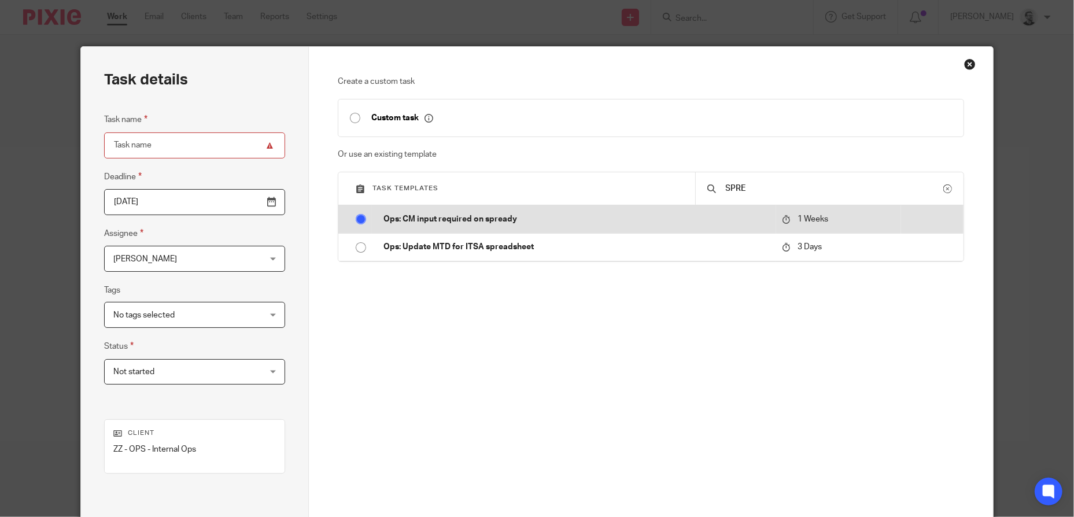
radio input "true"
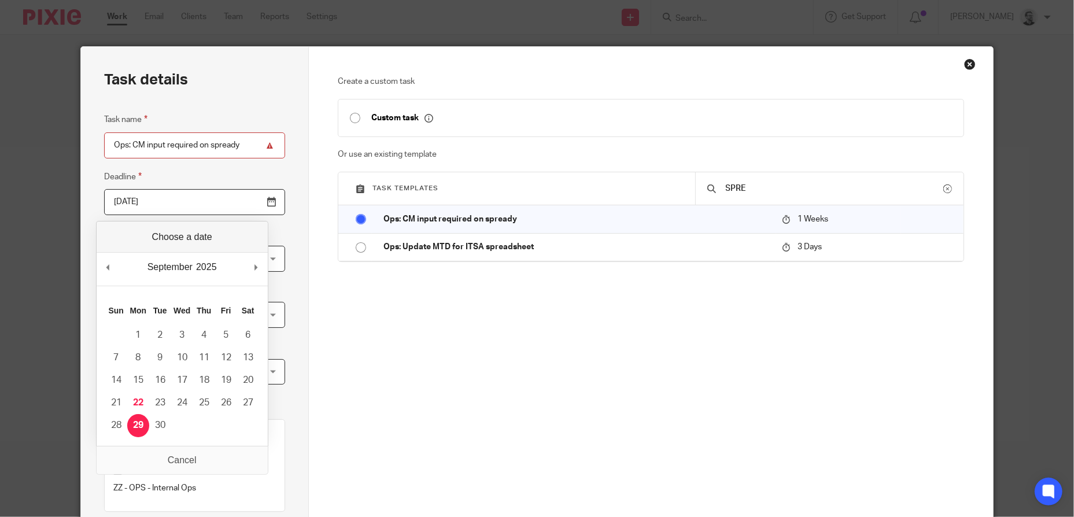
click at [206, 194] on input "[DATE]" at bounding box center [194, 202] width 181 height 26
type input "[DATE]"
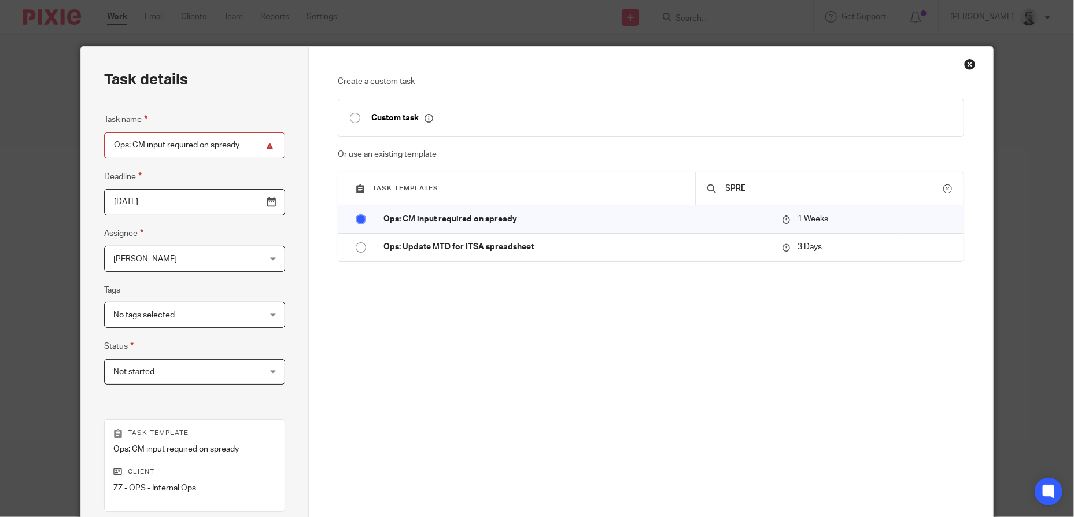
click at [209, 250] on span "[PERSON_NAME]" at bounding box center [181, 258] width 137 height 24
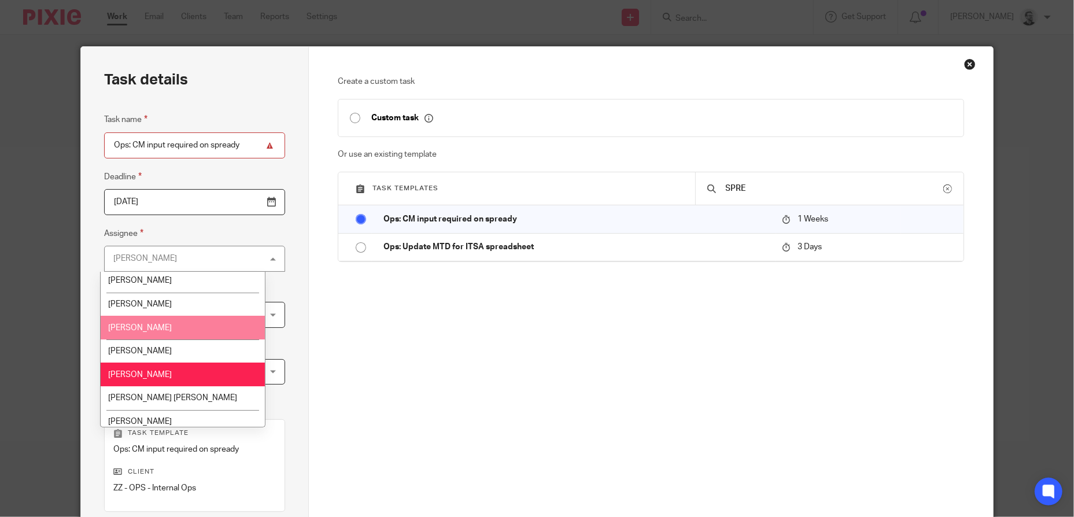
scroll to position [102, 0]
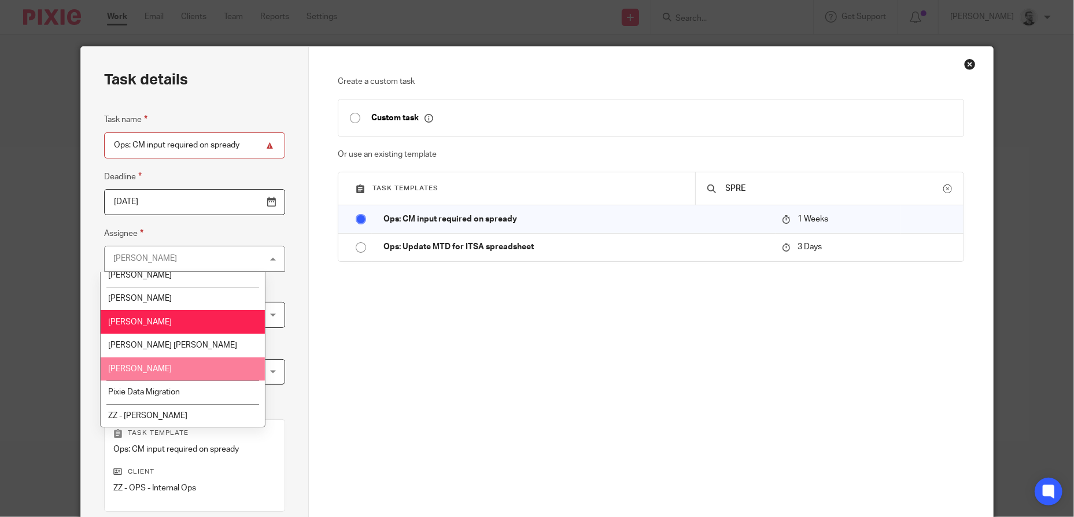
click at [180, 363] on li "[PERSON_NAME]" at bounding box center [183, 369] width 164 height 24
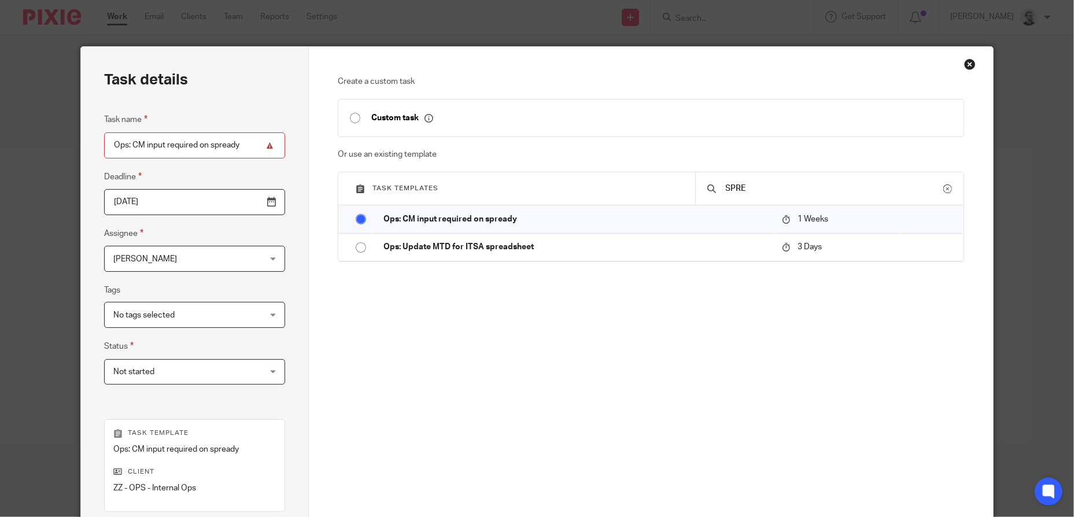
click at [279, 333] on div "Task details Task name Ops: CM input required on spready Deadline [DATE] Assign…" at bounding box center [195, 342] width 228 height 590
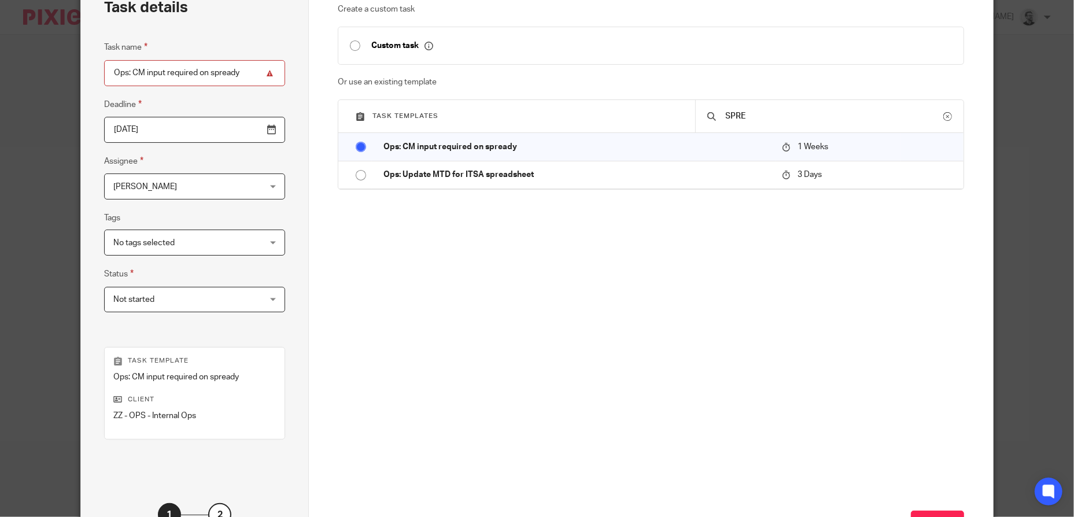
scroll to position [167, 0]
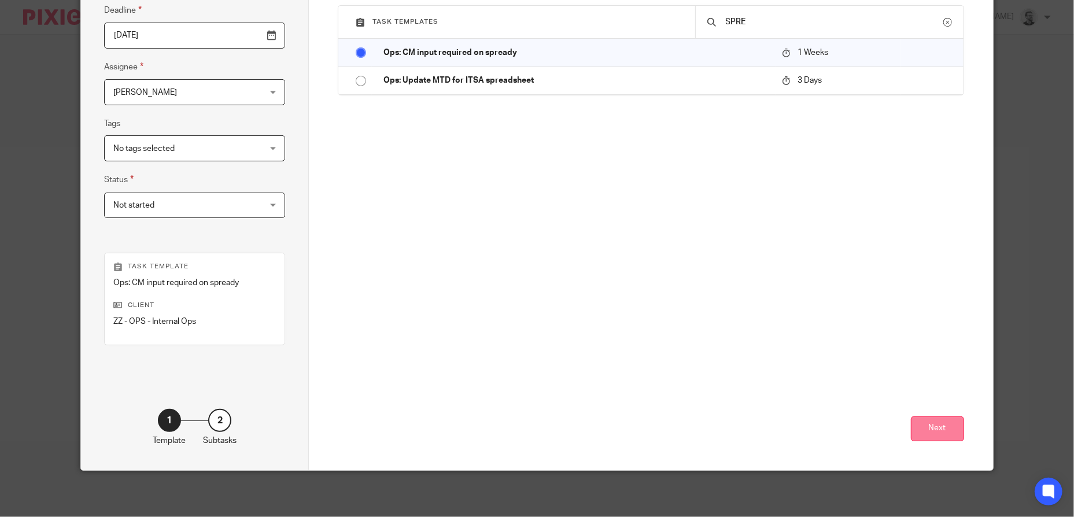
click at [944, 434] on button "Next" at bounding box center [937, 428] width 53 height 25
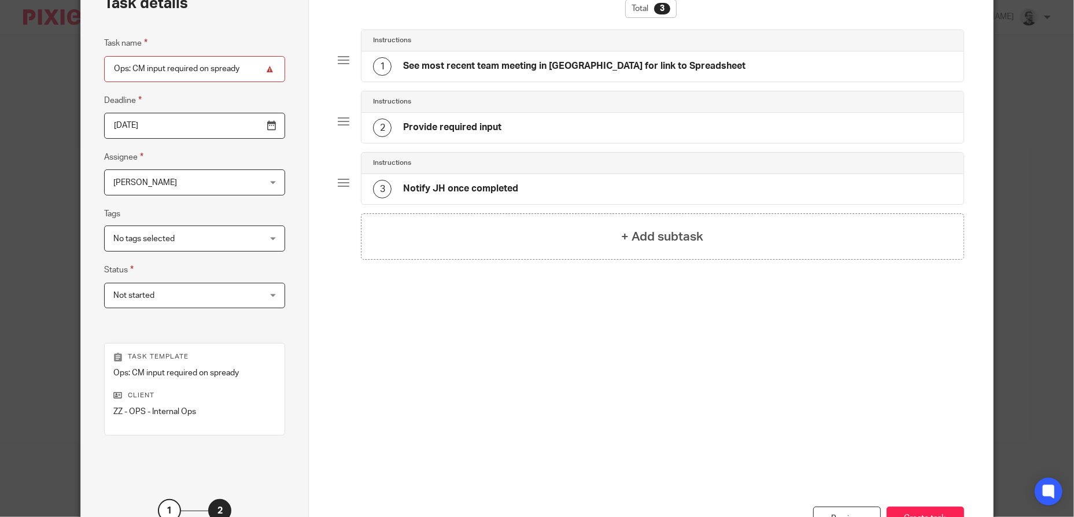
scroll to position [0, 0]
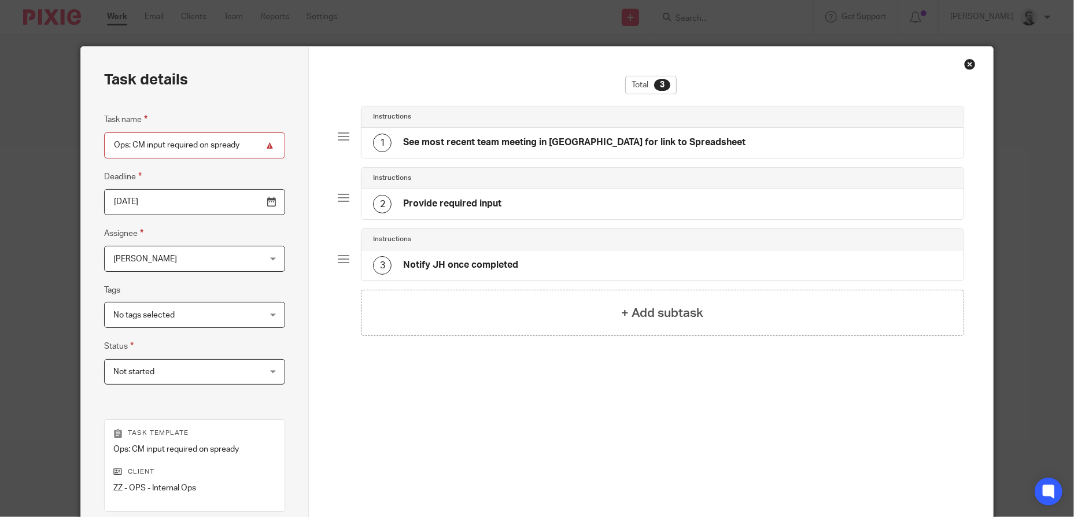
click at [550, 147] on h4 "See most recent team meeting in [GEOGRAPHIC_DATA] for link to Spreadsheet" at bounding box center [574, 143] width 342 height 12
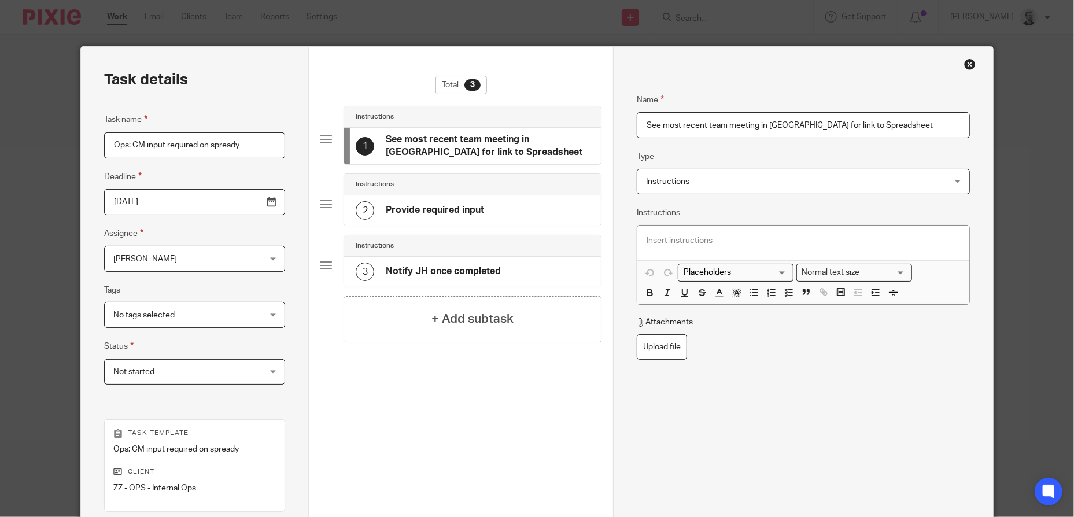
click at [722, 251] on div at bounding box center [803, 243] width 332 height 35
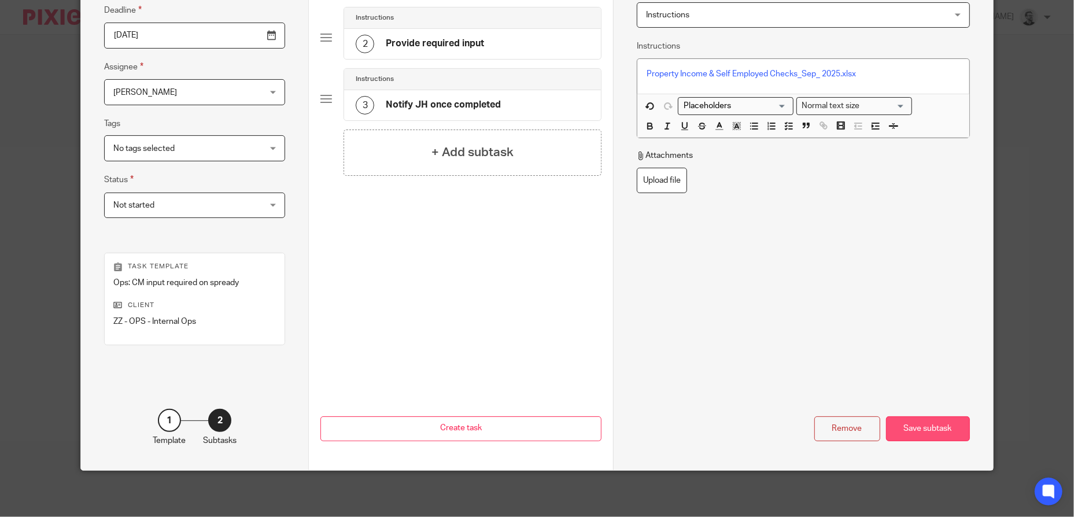
click at [919, 426] on div "Save subtask" at bounding box center [928, 428] width 84 height 25
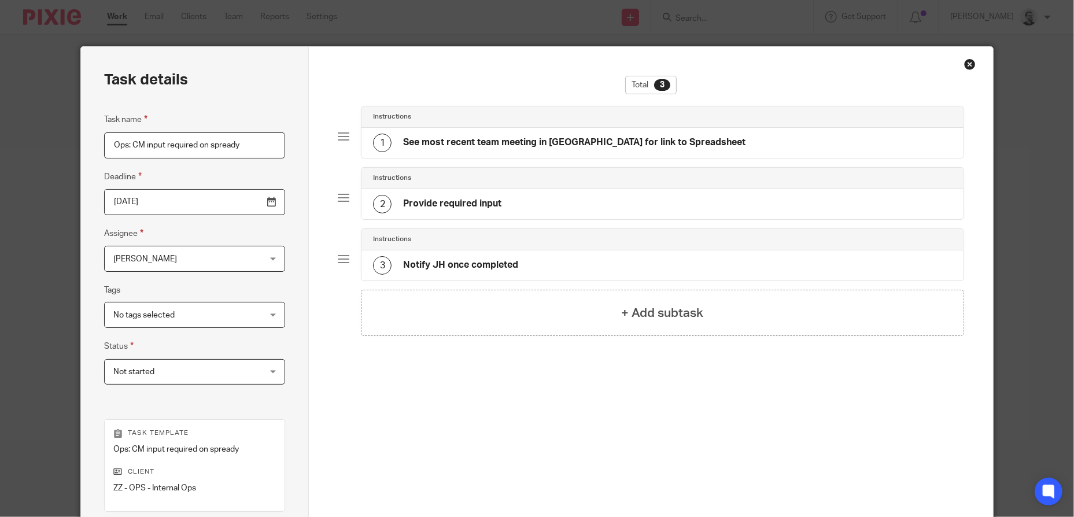
click at [537, 210] on div "2 Provide required input" at bounding box center [663, 204] width 602 height 30
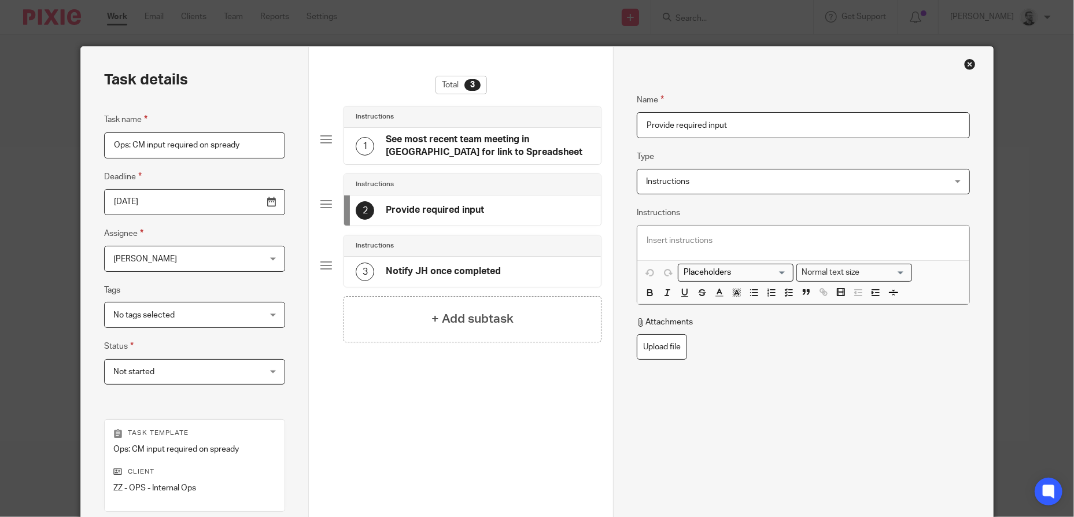
click at [521, 270] on div "3 Notify JH once completed" at bounding box center [472, 272] width 256 height 30
click at [540, 143] on h4 "See most recent team meeting in [GEOGRAPHIC_DATA] for link to Spreadsheet" at bounding box center [487, 146] width 203 height 25
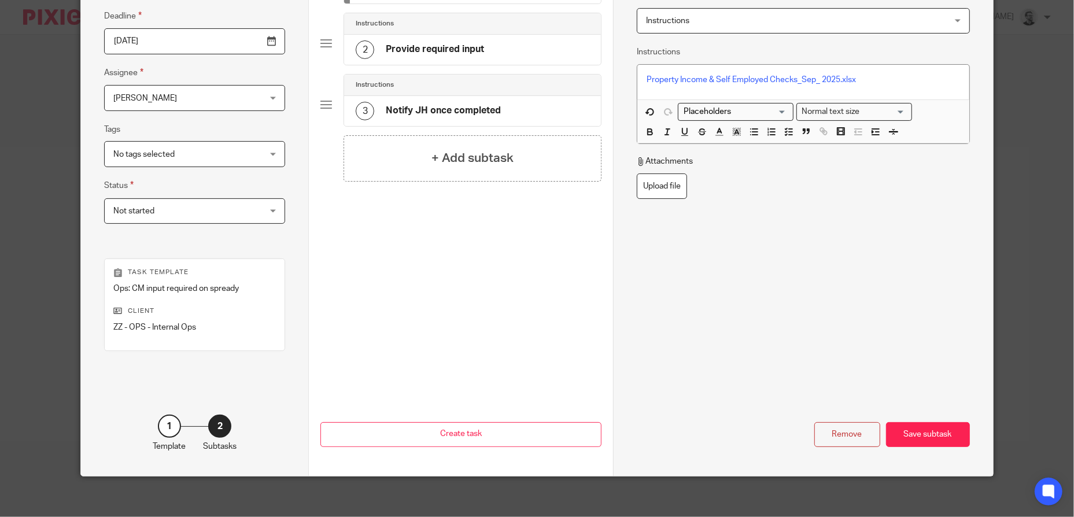
scroll to position [167, 0]
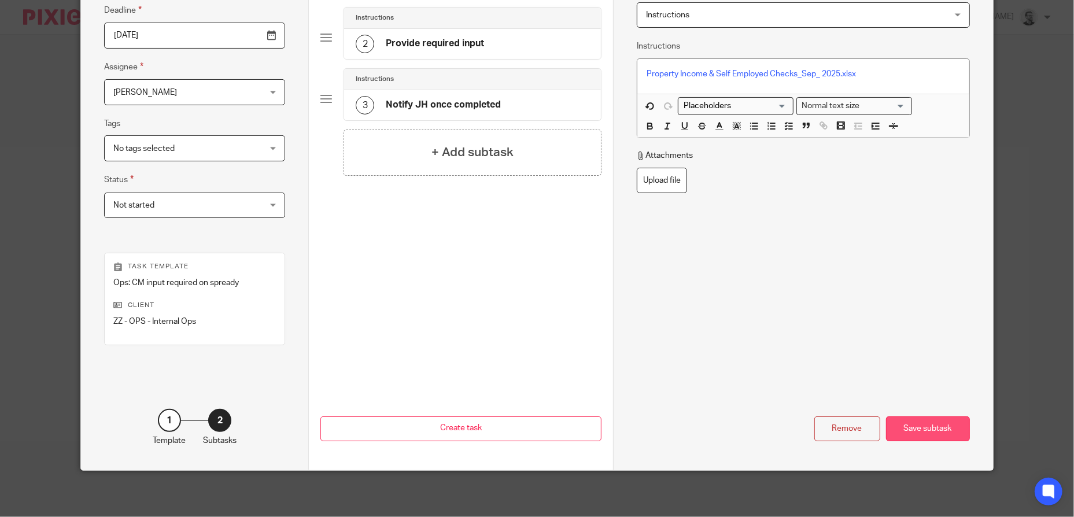
click at [911, 422] on div "Save subtask" at bounding box center [928, 428] width 84 height 25
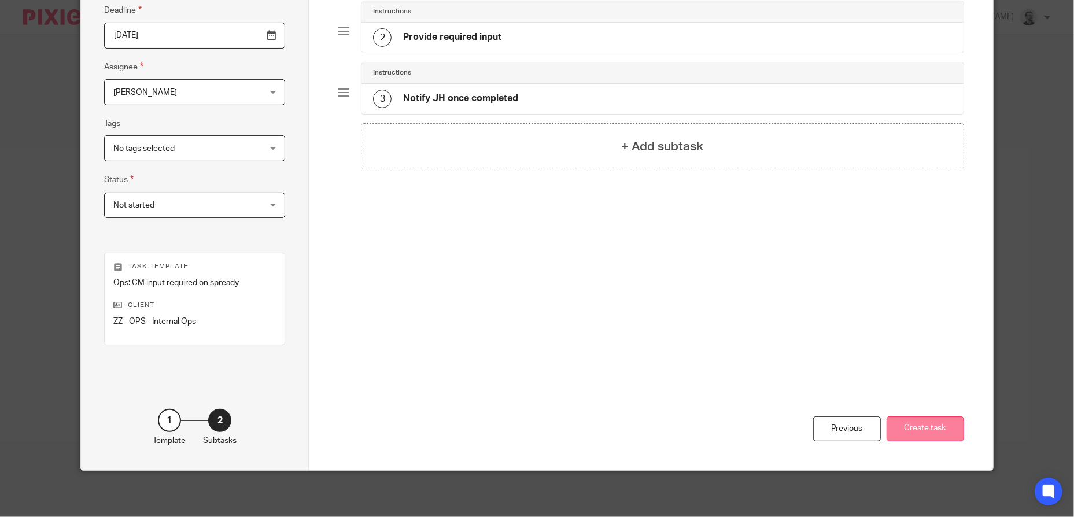
click at [942, 431] on button "Create task" at bounding box center [926, 428] width 78 height 25
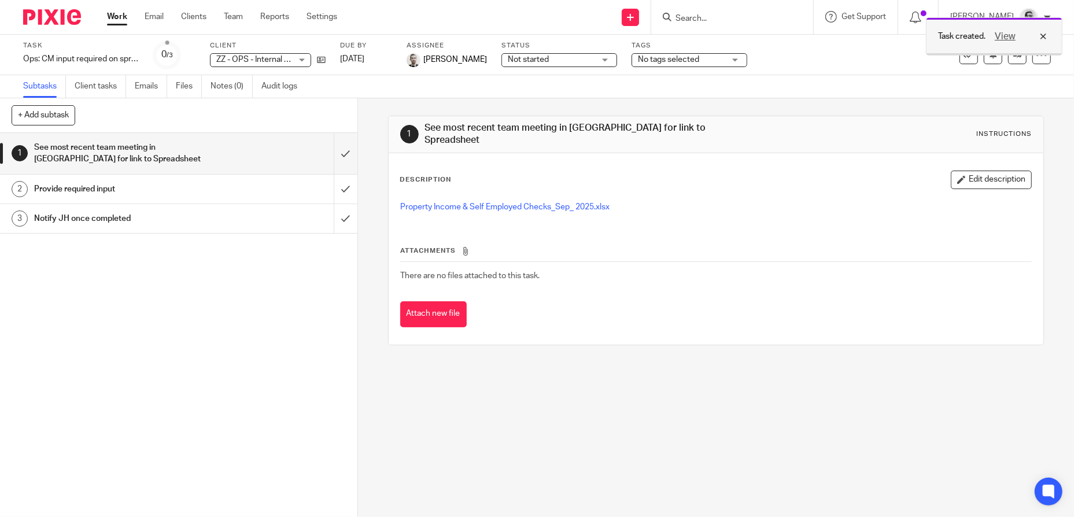
click at [1045, 37] on div "View" at bounding box center [1018, 36] width 65 height 14
click at [1037, 54] on icon at bounding box center [1042, 55] width 12 height 12
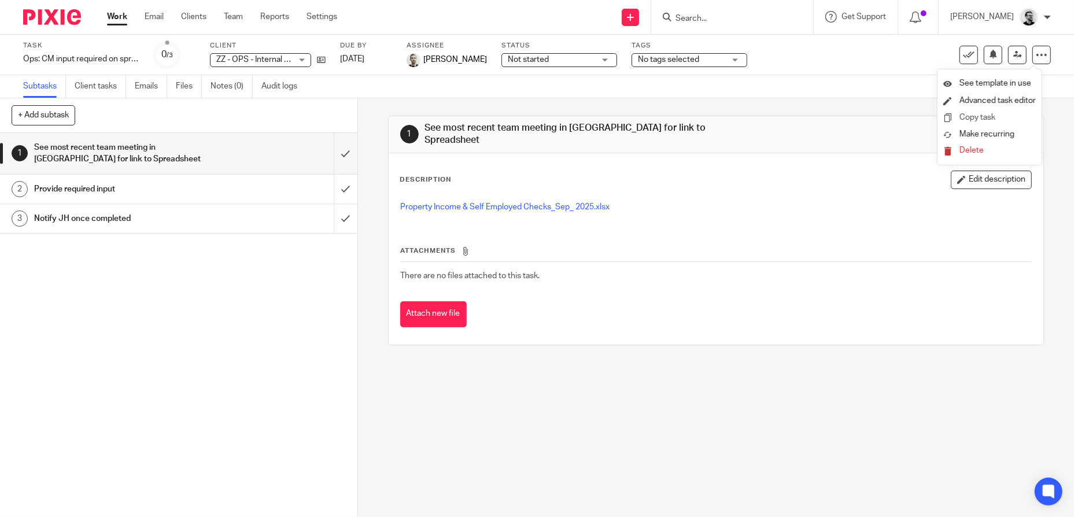
click at [991, 117] on link "Copy task" at bounding box center [978, 117] width 36 height 8
click at [1045, 35] on div at bounding box center [1034, 36] width 31 height 14
click at [1036, 60] on div at bounding box center [1041, 55] width 19 height 19
click at [1016, 117] on link "Advanced task editor" at bounding box center [990, 117] width 76 height 8
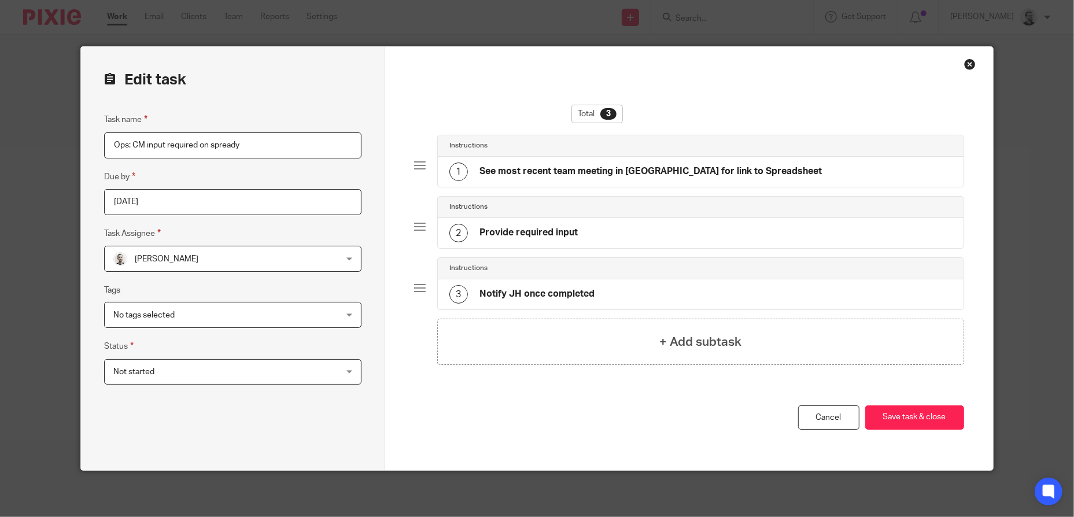
click at [193, 255] on span "Pete Sommerville" at bounding box center [167, 259] width 64 height 8
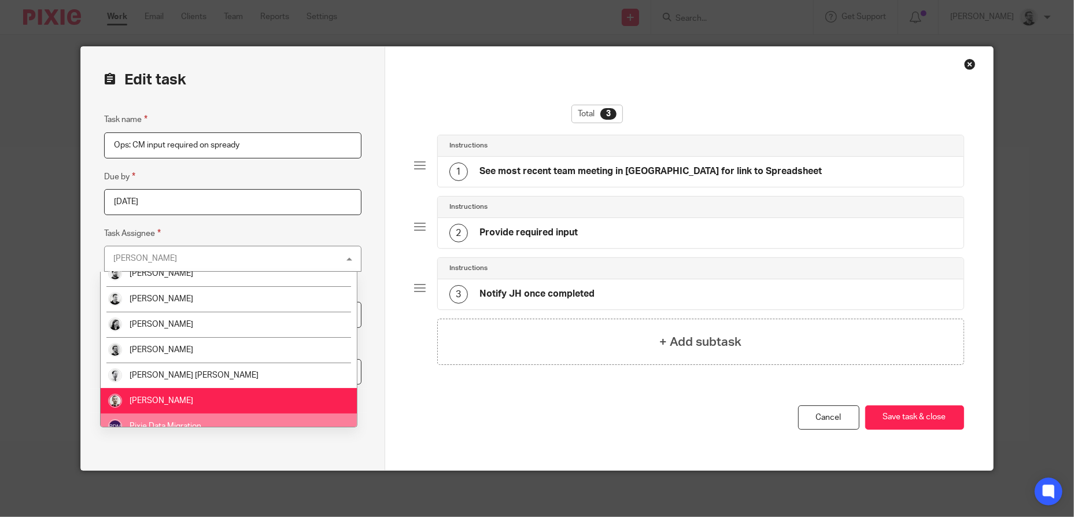
scroll to position [99, 0]
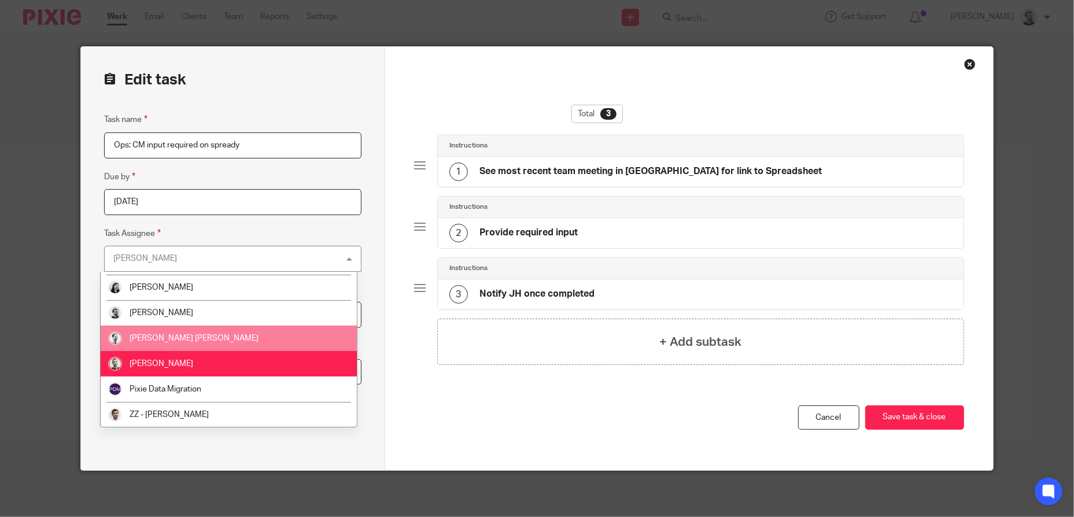
click at [210, 340] on li "[PERSON_NAME] [PERSON_NAME]" at bounding box center [229, 338] width 256 height 25
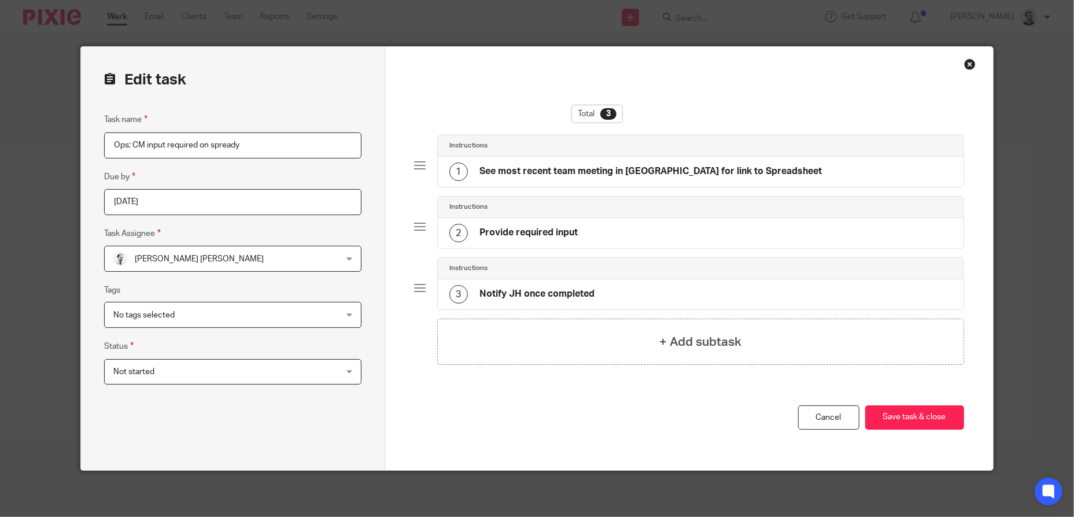
click at [183, 206] on input "2025-10-07" at bounding box center [232, 202] width 257 height 26
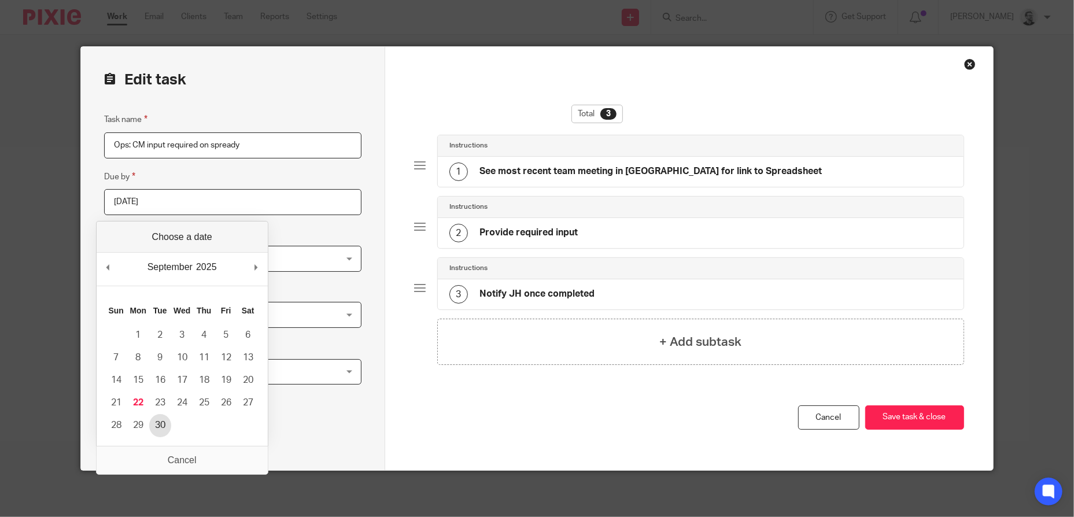
type input "[DATE]"
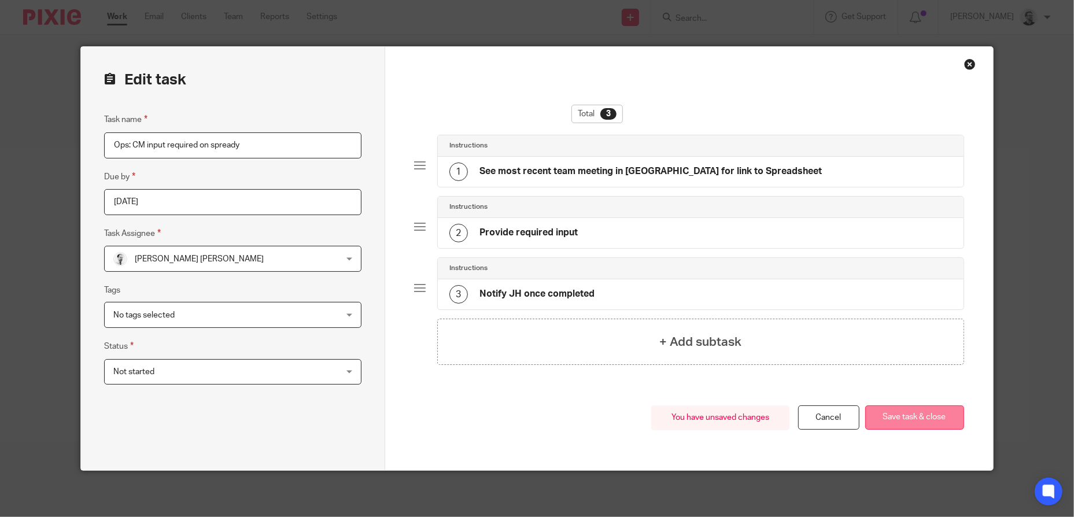
click at [906, 421] on button "Save task & close" at bounding box center [914, 417] width 99 height 25
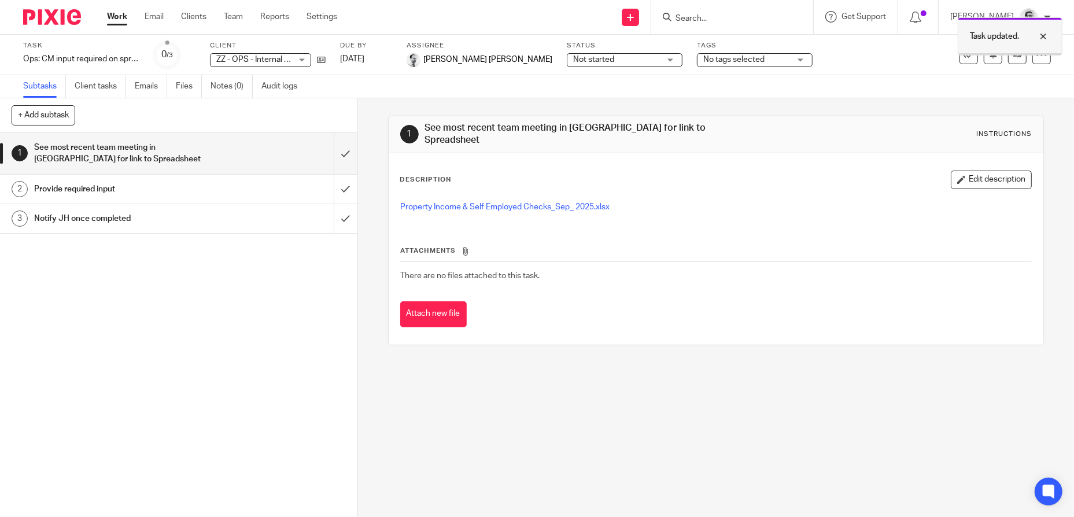
click at [1046, 36] on div at bounding box center [1034, 36] width 31 height 14
click at [1036, 57] on icon at bounding box center [1042, 55] width 12 height 12
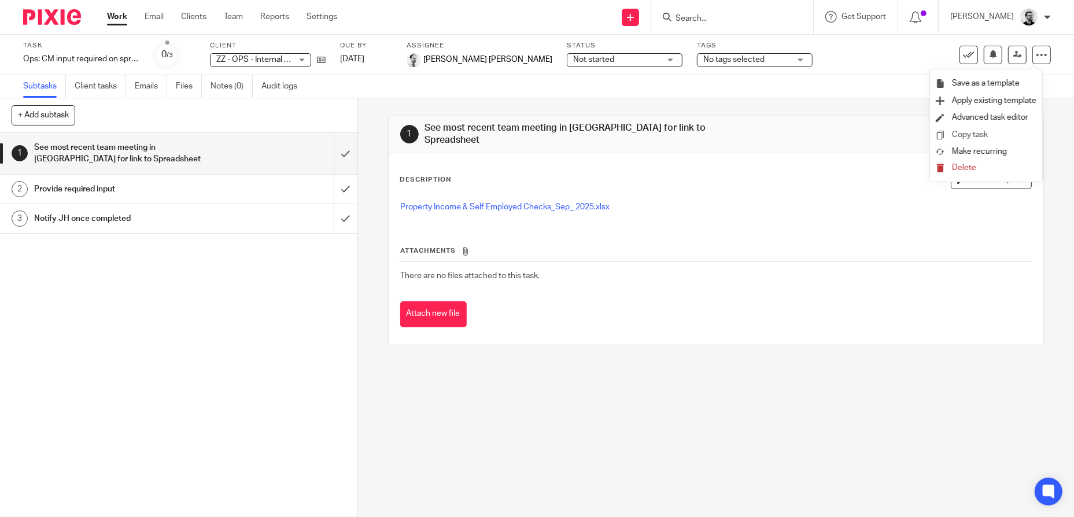
click at [981, 137] on link "Copy task" at bounding box center [970, 135] width 36 height 8
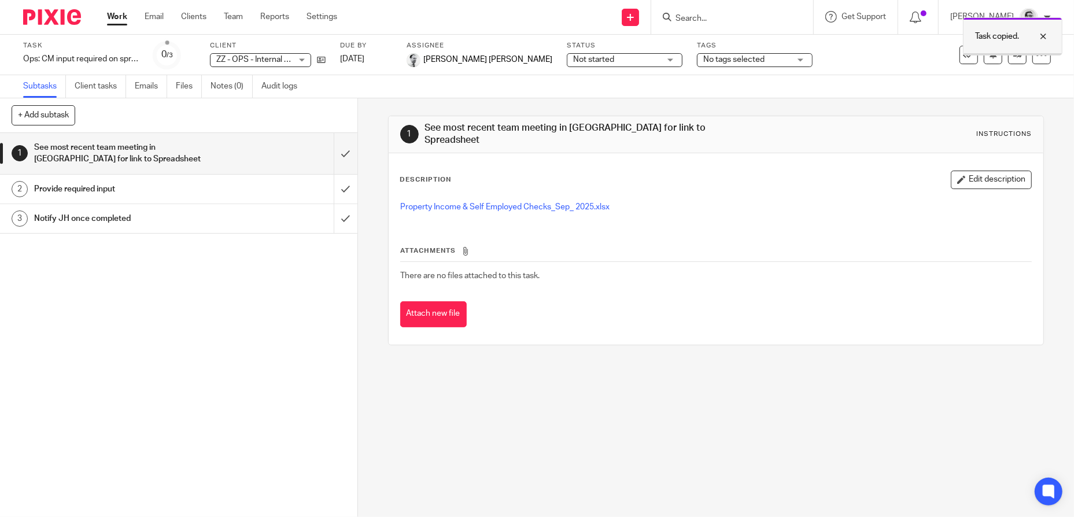
click at [1039, 36] on div at bounding box center [1034, 36] width 31 height 14
click at [1038, 58] on icon at bounding box center [1042, 55] width 12 height 12
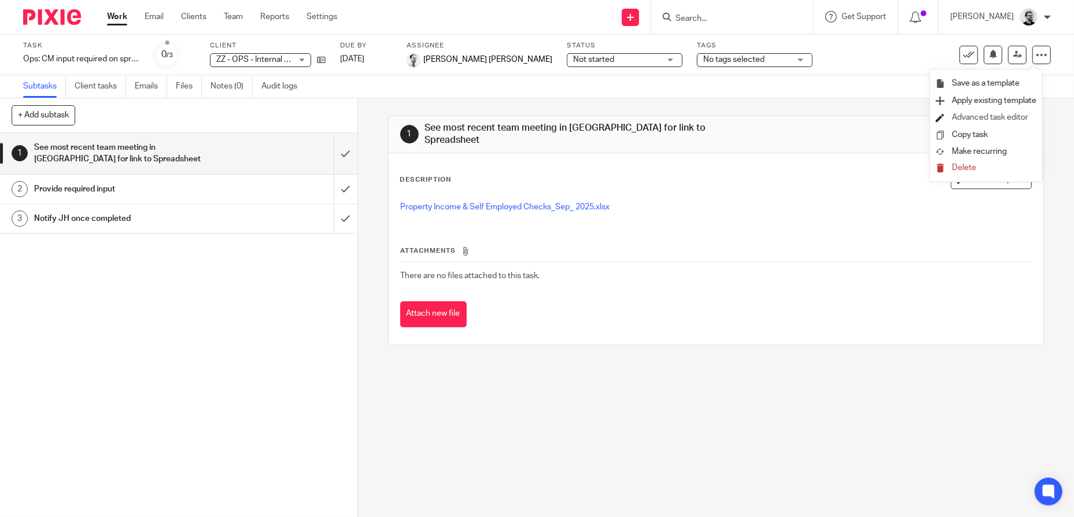
click at [991, 114] on link "Advanced task editor" at bounding box center [990, 117] width 76 height 8
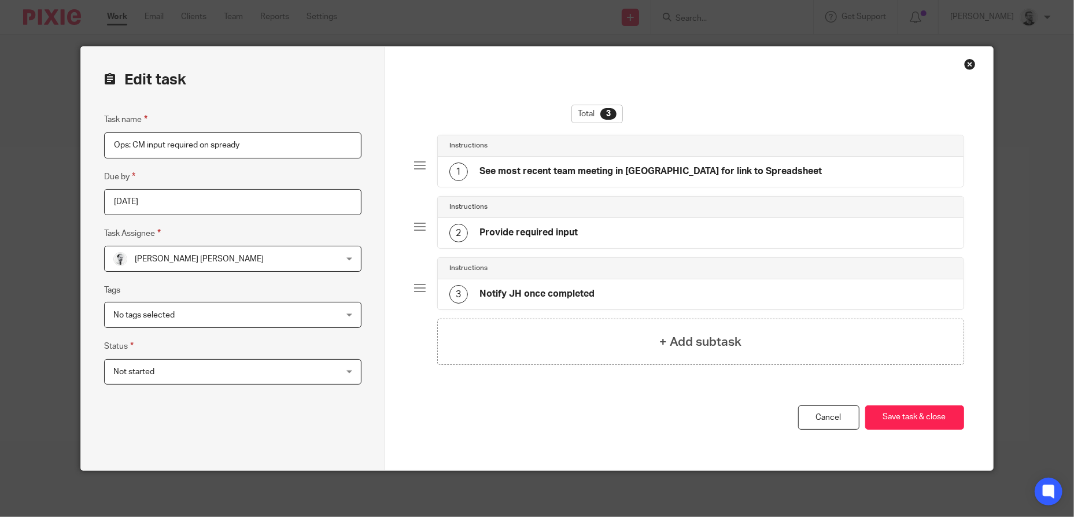
click at [221, 259] on span "Massimo Lo Muto" at bounding box center [212, 258] width 198 height 24
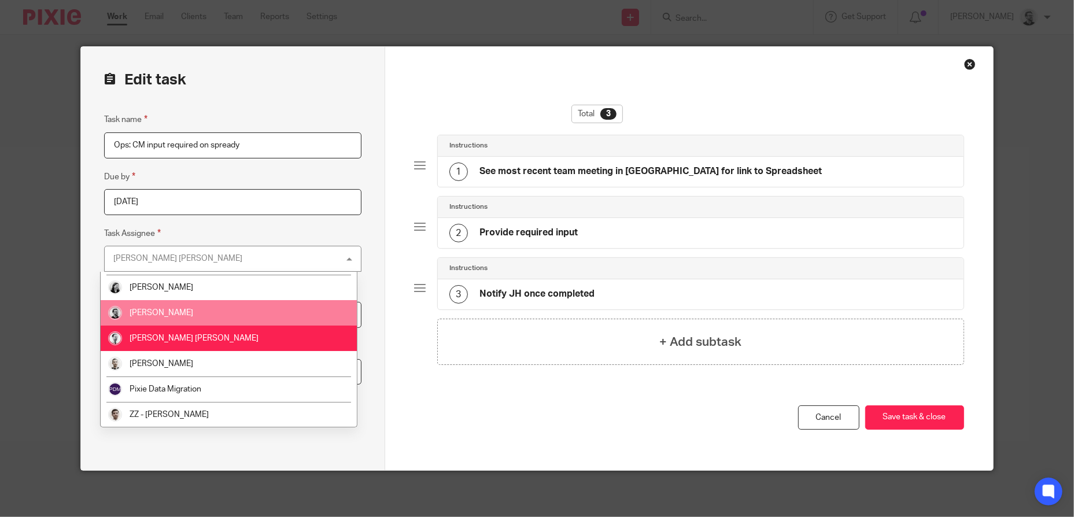
scroll to position [41, 0]
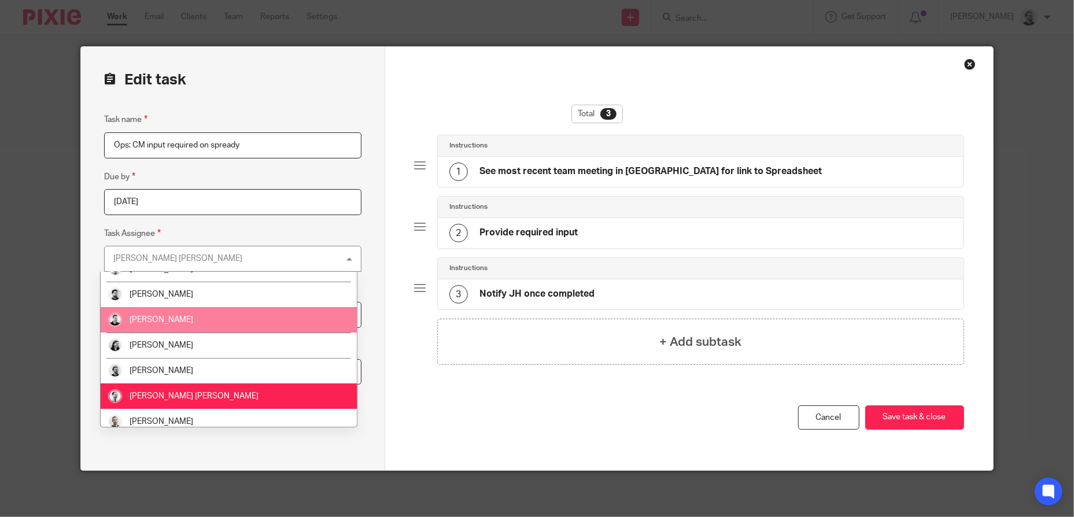
click at [201, 317] on li "[PERSON_NAME]" at bounding box center [229, 319] width 256 height 25
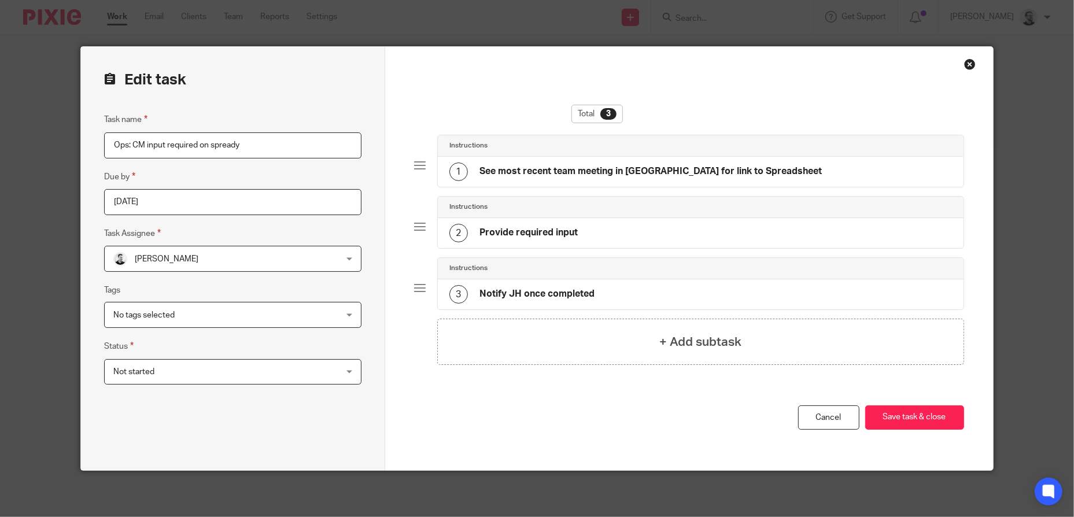
click at [531, 409] on div "You have unsaved changes Cancel Save task & close Save task & close" at bounding box center [689, 437] width 550 height 65
click at [899, 422] on button "Save task & close" at bounding box center [914, 417] width 99 height 25
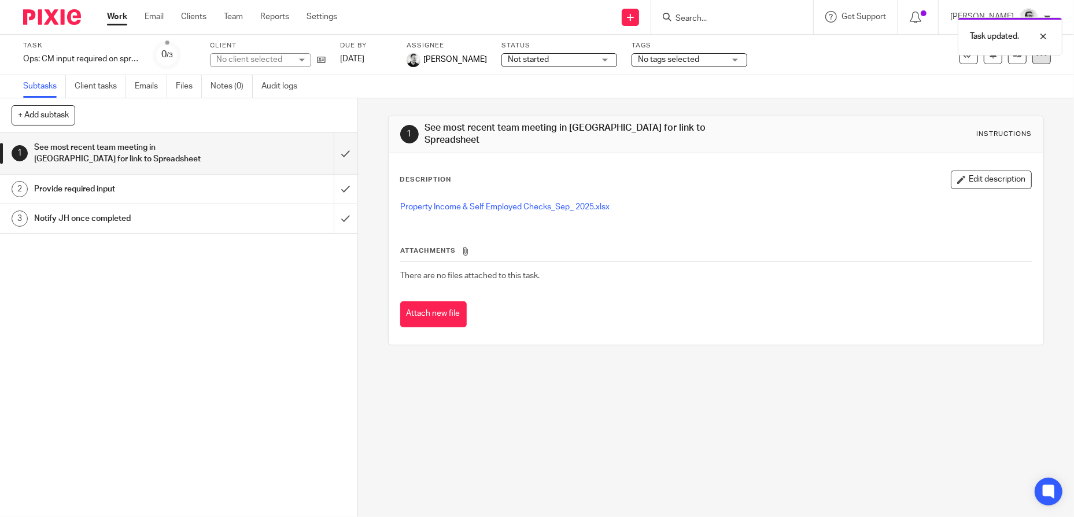
click at [1036, 60] on div at bounding box center [1041, 55] width 19 height 19
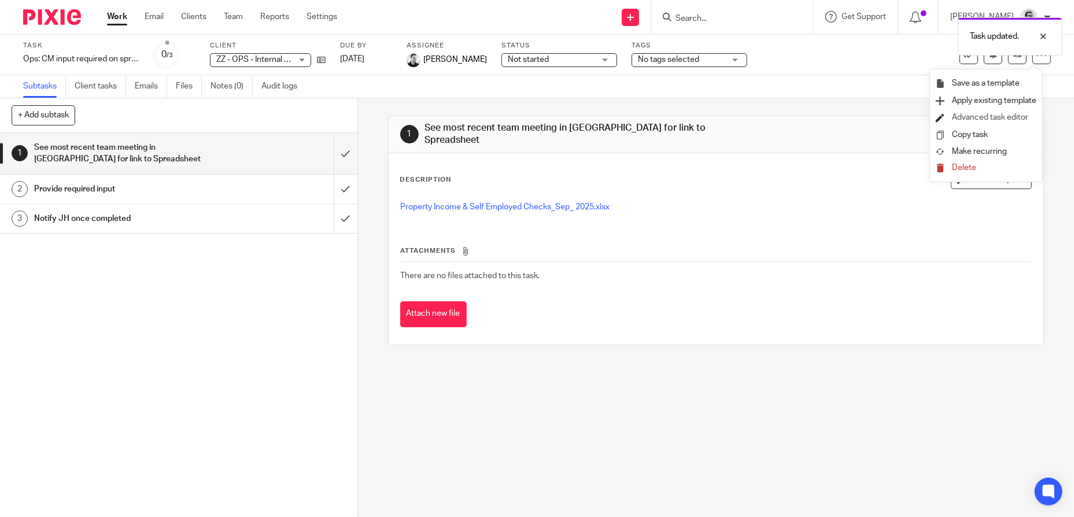
click at [1011, 115] on link "Advanced task editor" at bounding box center [990, 117] width 76 height 8
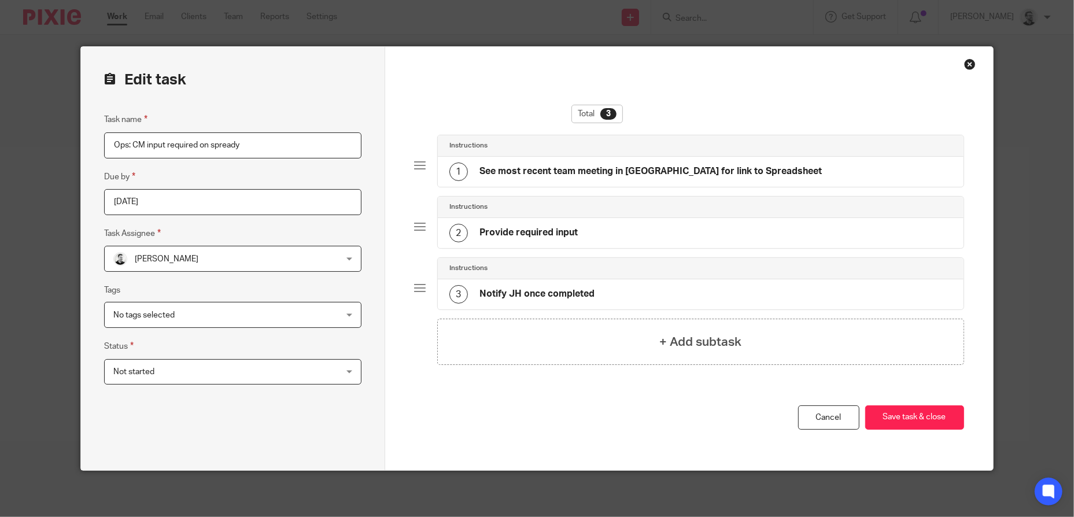
click at [968, 64] on div "Close this dialog window" at bounding box center [970, 64] width 12 height 12
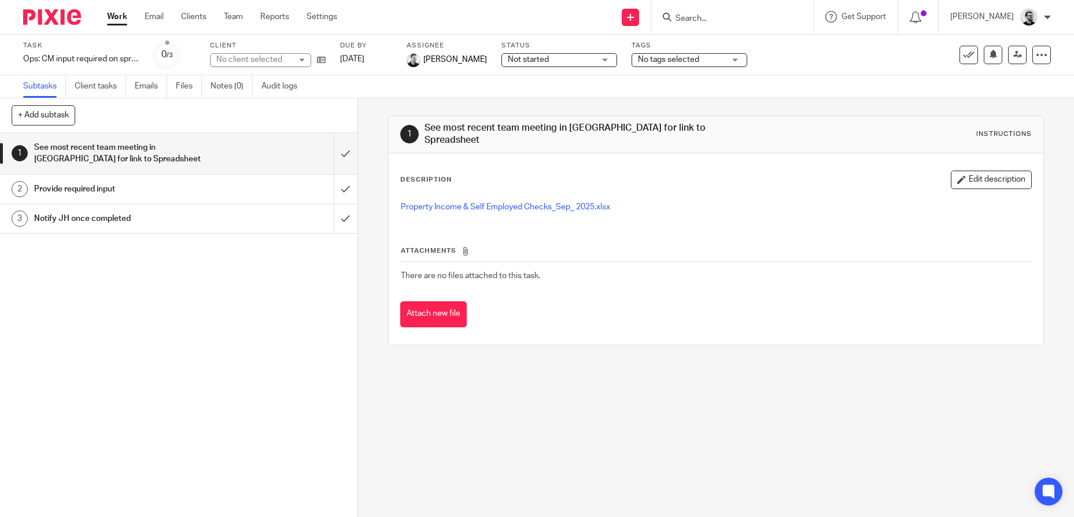
click at [1032, 56] on div at bounding box center [1041, 55] width 19 height 19
click at [982, 132] on link "Copy task" at bounding box center [970, 135] width 36 height 8
click at [1039, 60] on div at bounding box center [1041, 55] width 19 height 19
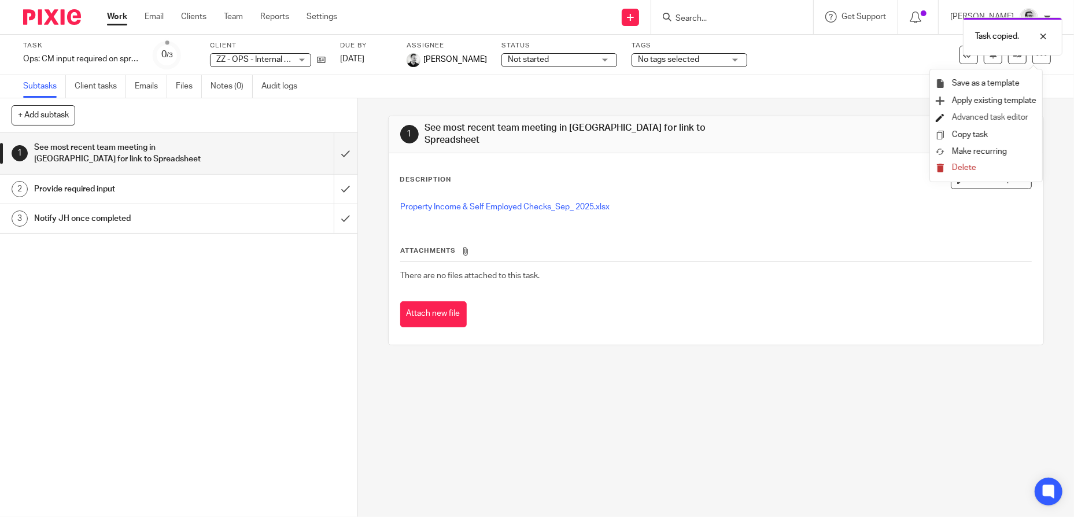
click at [1002, 116] on link "Advanced task editor" at bounding box center [990, 117] width 76 height 8
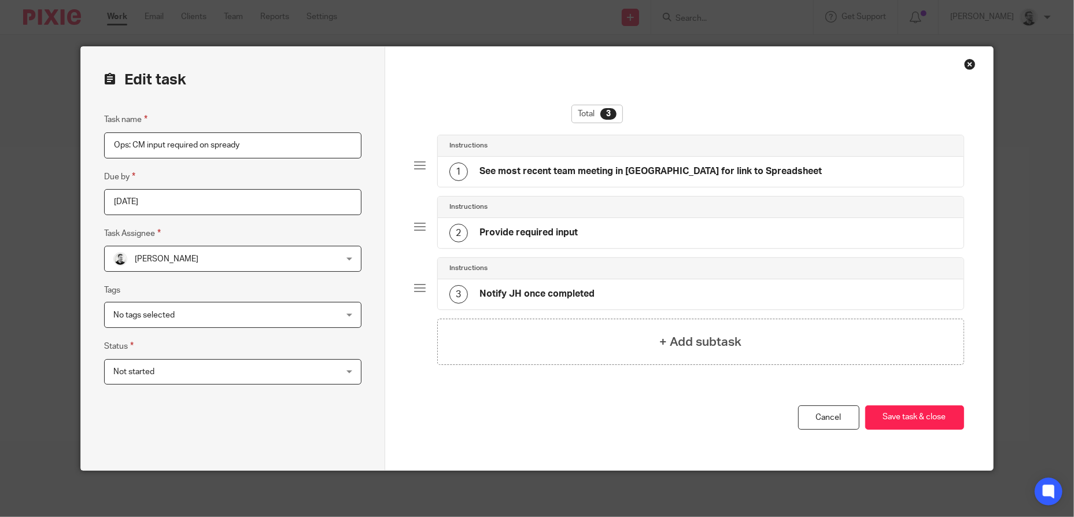
click at [245, 260] on span "David Clarke" at bounding box center [212, 258] width 198 height 24
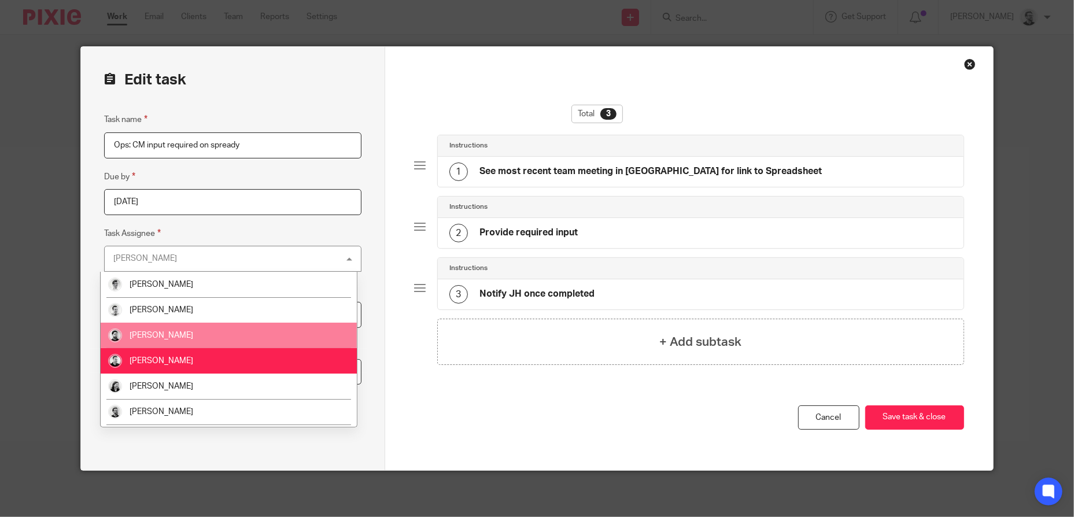
click at [246, 328] on li "[PERSON_NAME]" at bounding box center [229, 335] width 256 height 25
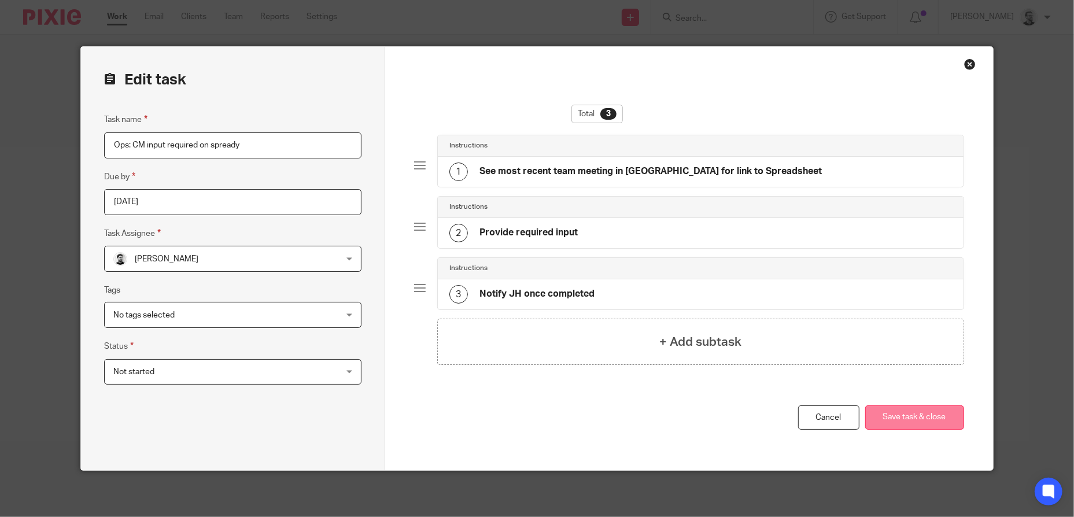
click at [879, 418] on button "Save task & close" at bounding box center [914, 417] width 99 height 25
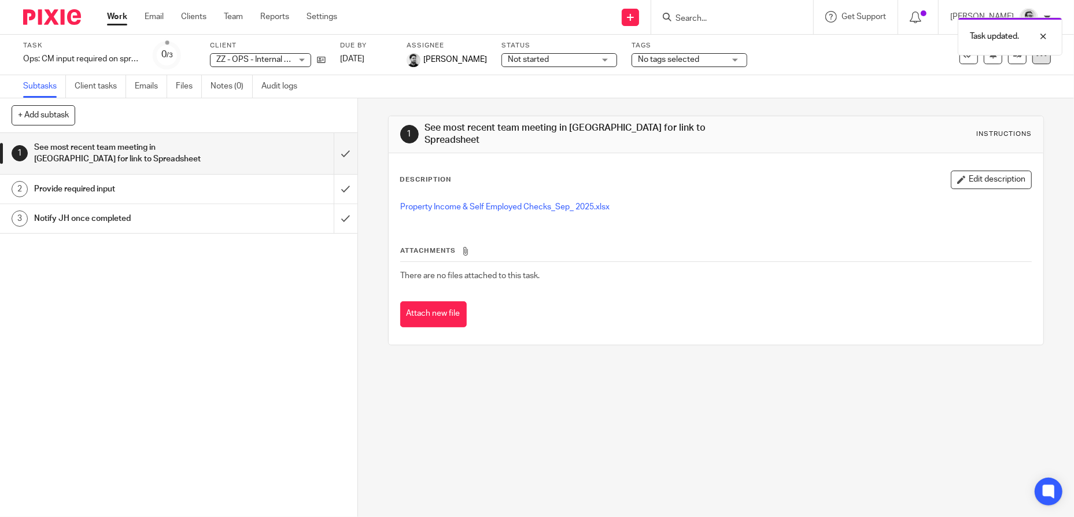
click at [1036, 61] on div at bounding box center [1041, 55] width 19 height 19
click at [981, 129] on li "Copy task" at bounding box center [986, 135] width 101 height 17
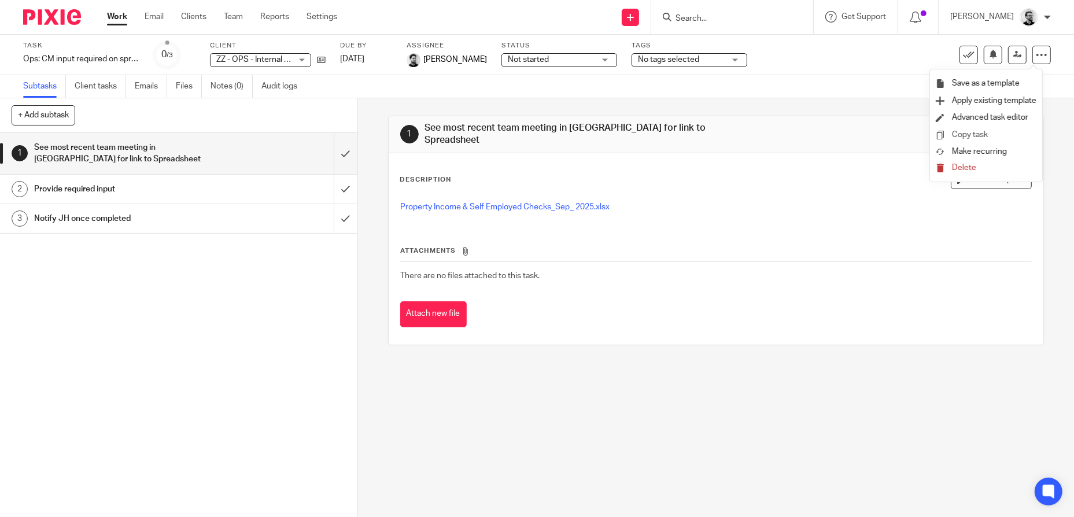
click at [978, 136] on link "Copy task" at bounding box center [970, 135] width 36 height 8
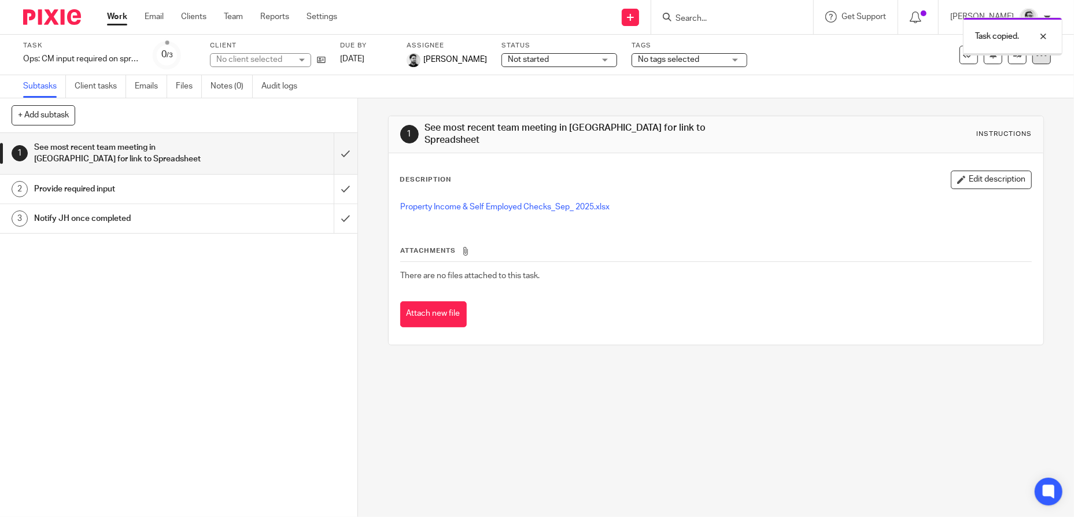
click at [1037, 56] on icon at bounding box center [1042, 55] width 12 height 12
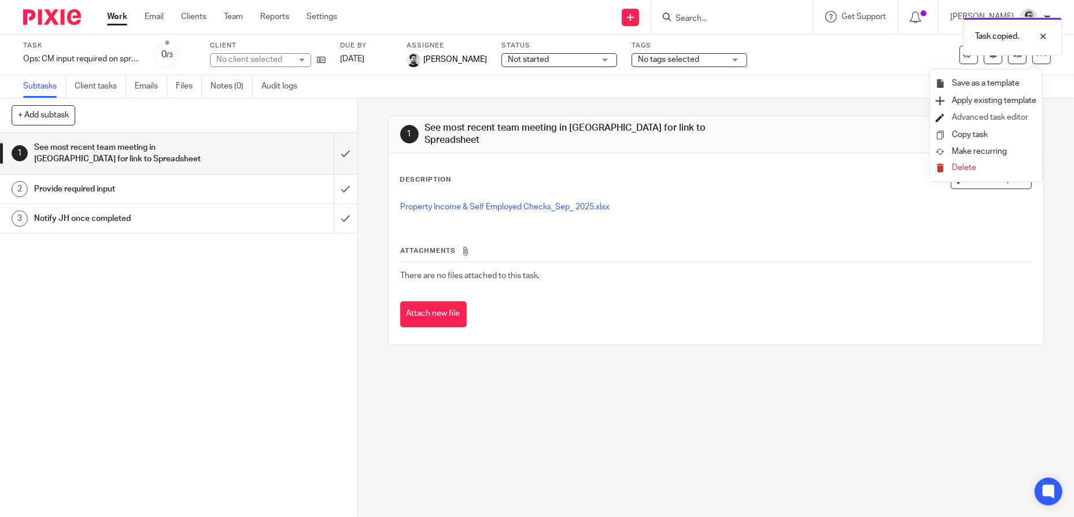
click at [1005, 115] on link "Advanced task editor" at bounding box center [990, 117] width 76 height 8
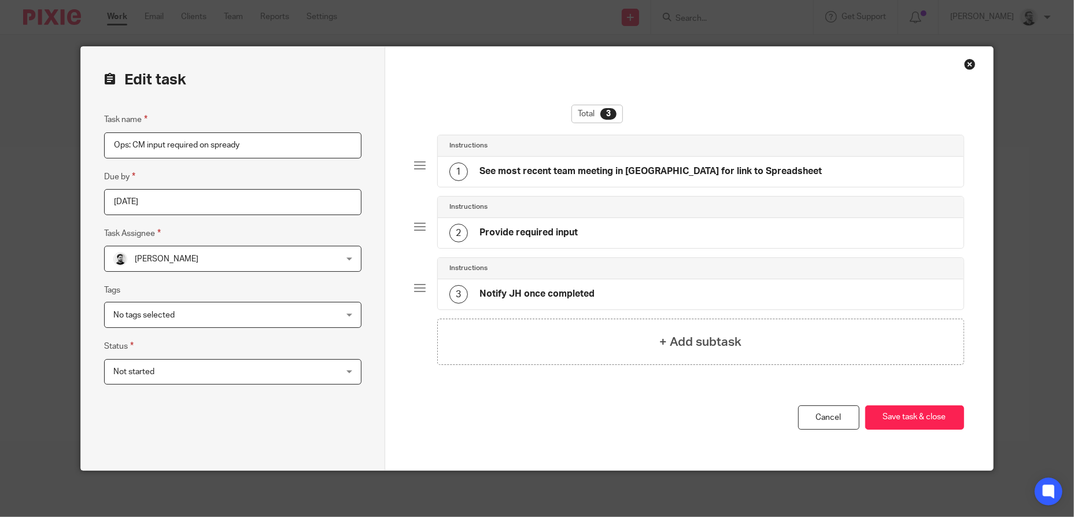
click at [257, 256] on span "[PERSON_NAME]" at bounding box center [212, 258] width 198 height 24
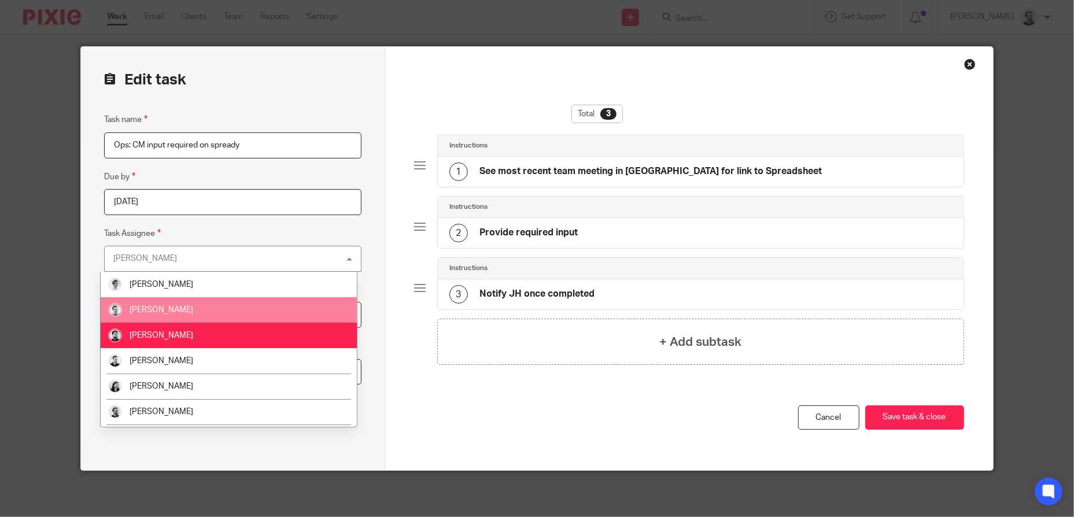
click at [222, 309] on li "[PERSON_NAME]" at bounding box center [229, 309] width 256 height 25
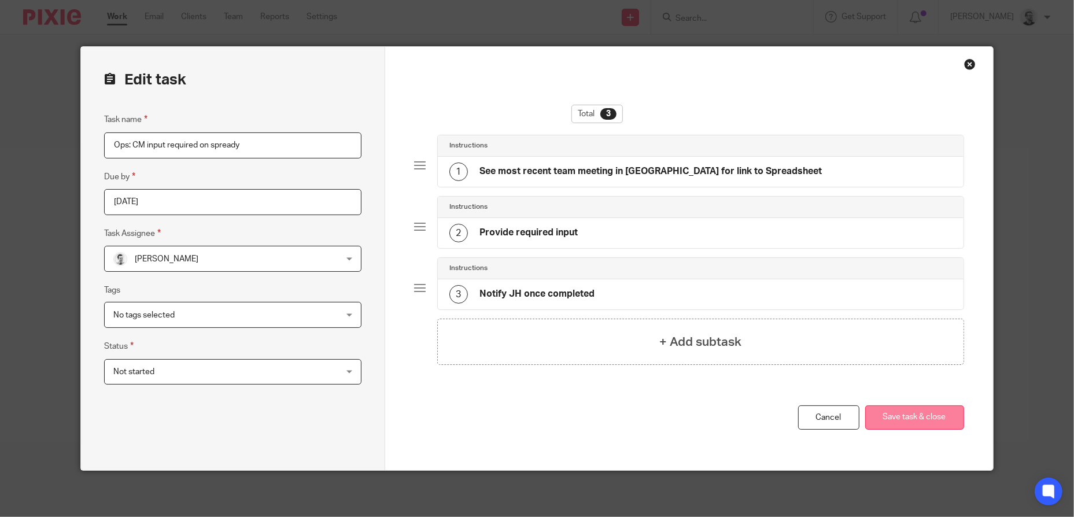
click at [927, 420] on button "Save task & close" at bounding box center [914, 417] width 99 height 25
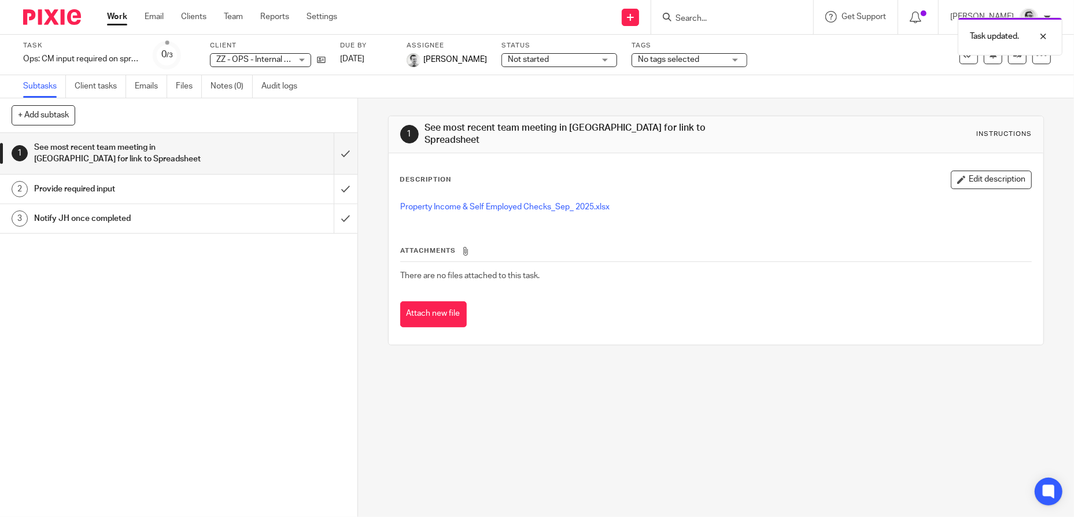
click at [761, 20] on div "Task updated." at bounding box center [800, 34] width 526 height 44
click at [712, 16] on div "Task updated." at bounding box center [800, 34] width 526 height 44
click at [724, 17] on input "Search" at bounding box center [726, 19] width 104 height 10
type input "ops"
click at [742, 46] on link at bounding box center [743, 44] width 143 height 17
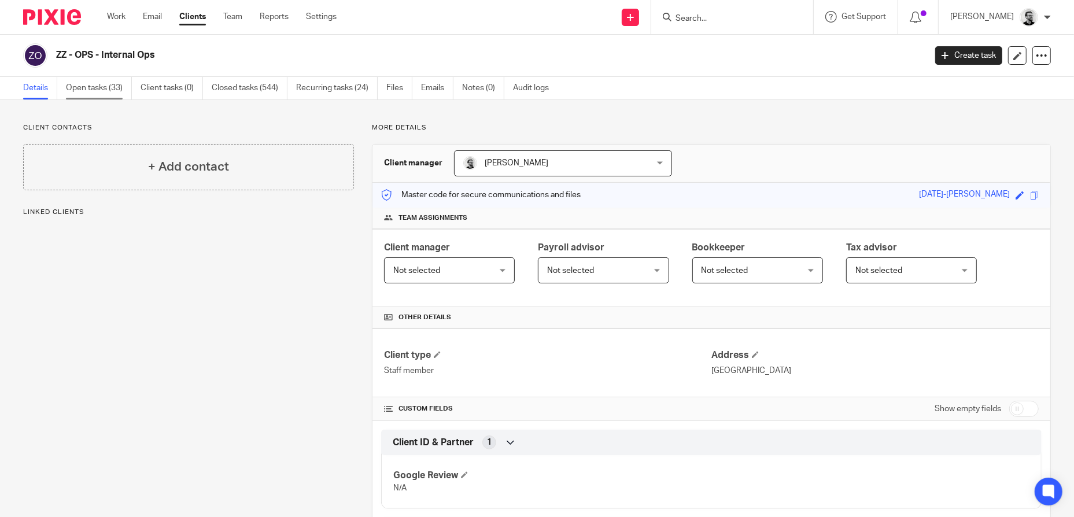
click at [96, 90] on link "Open tasks (33)" at bounding box center [99, 88] width 66 height 23
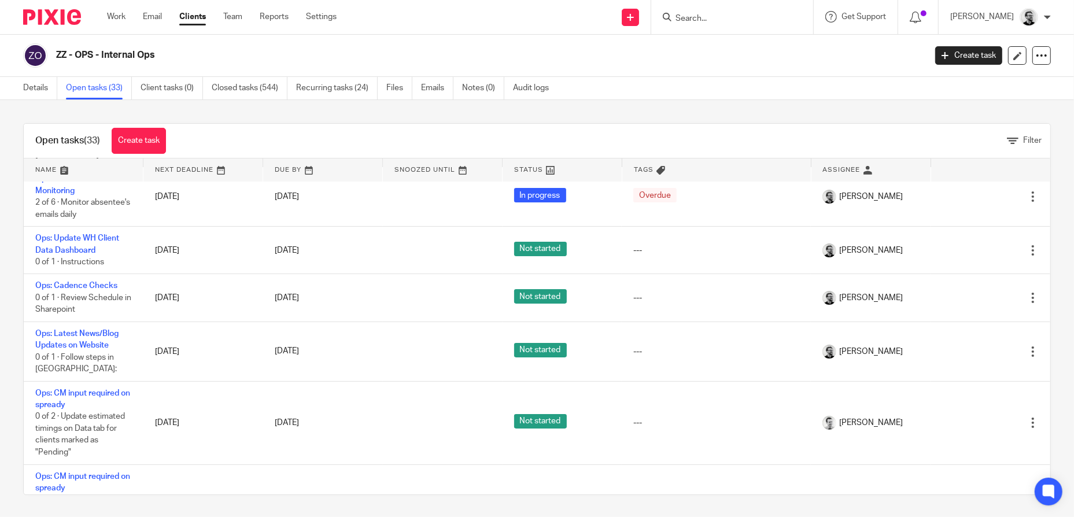
scroll to position [116, 0]
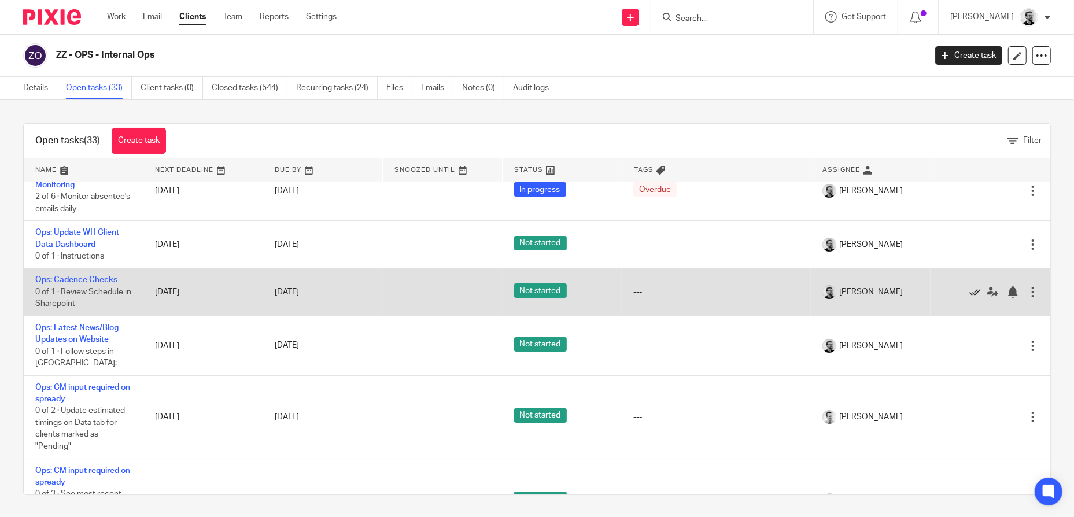
click at [969, 290] on icon at bounding box center [975, 292] width 12 height 12
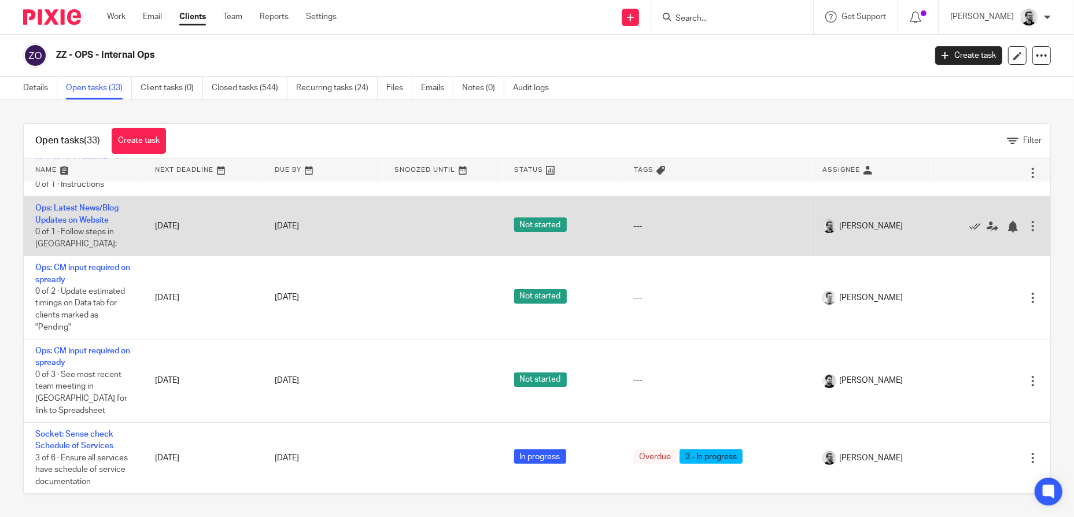
scroll to position [231, 0]
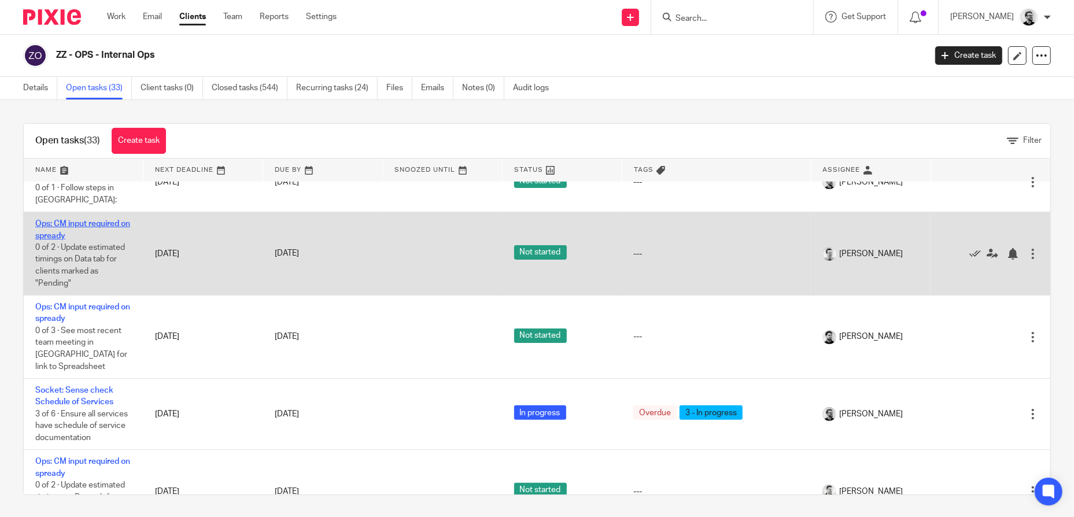
click at [107, 223] on link "Ops: CM input required on spready" at bounding box center [82, 230] width 95 height 20
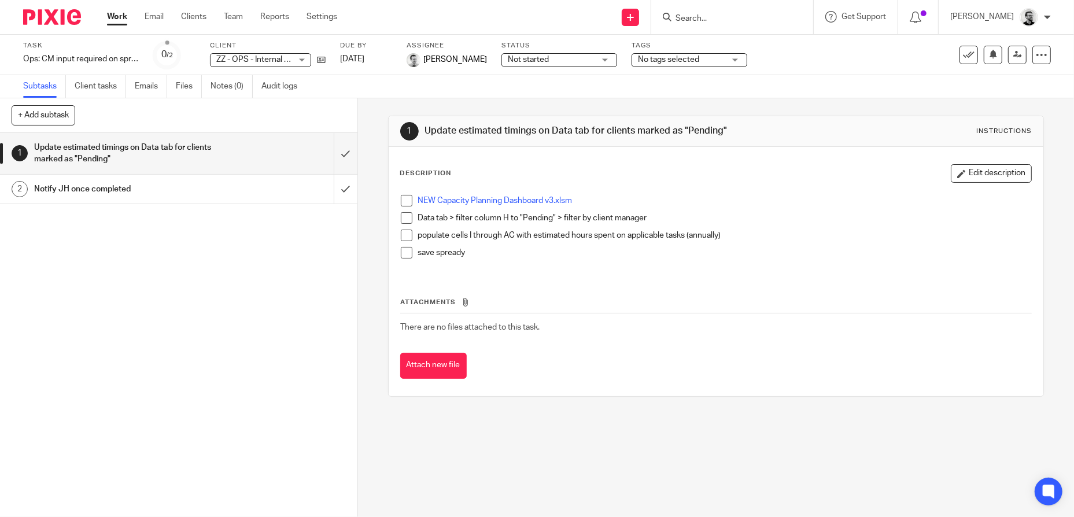
click at [117, 20] on link "Work" at bounding box center [117, 17] width 20 height 12
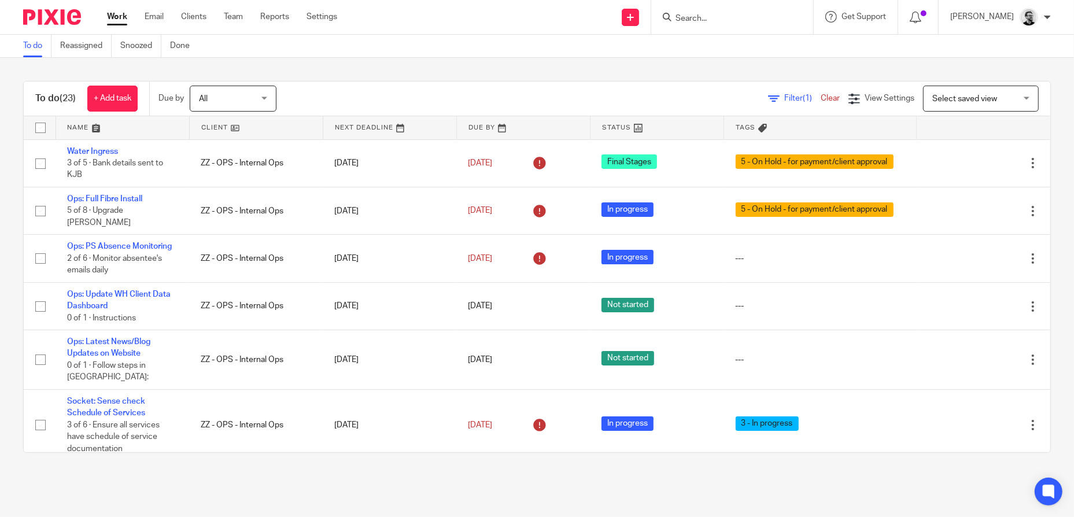
click at [732, 20] on input "Search" at bounding box center [726, 19] width 104 height 10
type input "ops"
click at [750, 35] on div "ZZ - OPS - Internal Ops" at bounding box center [744, 45] width 162 height 36
click at [775, 46] on link at bounding box center [743, 44] width 143 height 17
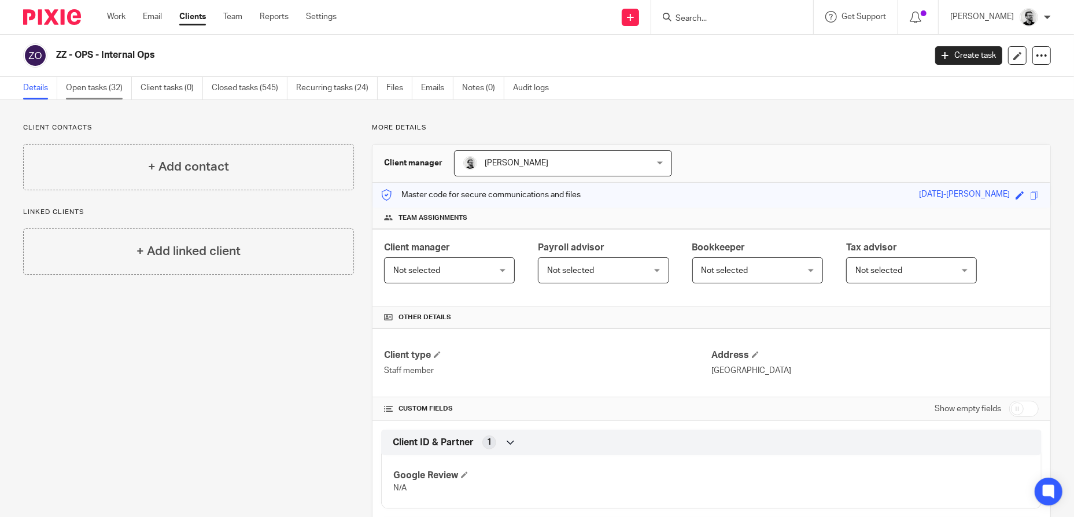
click at [100, 93] on link "Open tasks (32)" at bounding box center [99, 88] width 66 height 23
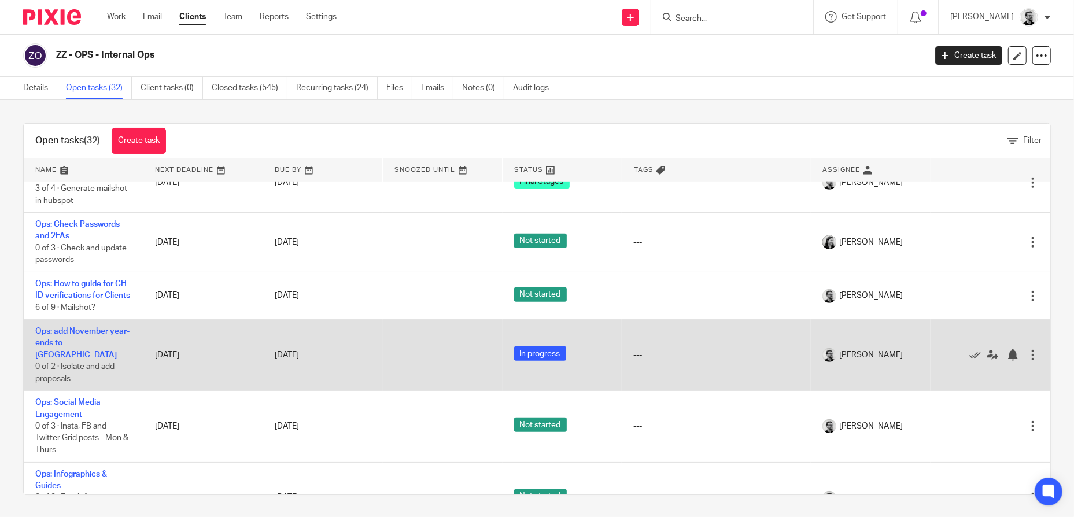
scroll to position [636, 0]
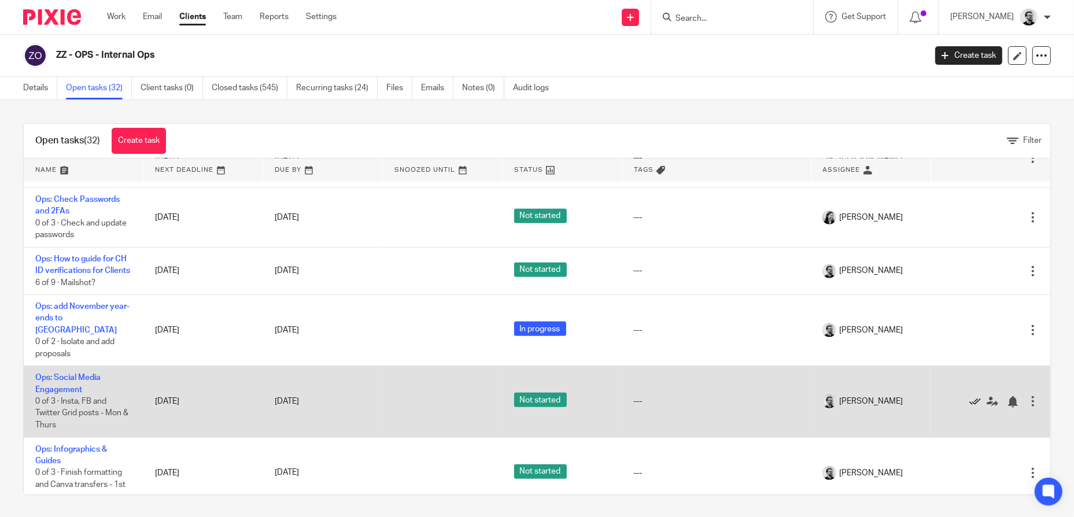
click at [969, 400] on icon at bounding box center [975, 402] width 12 height 12
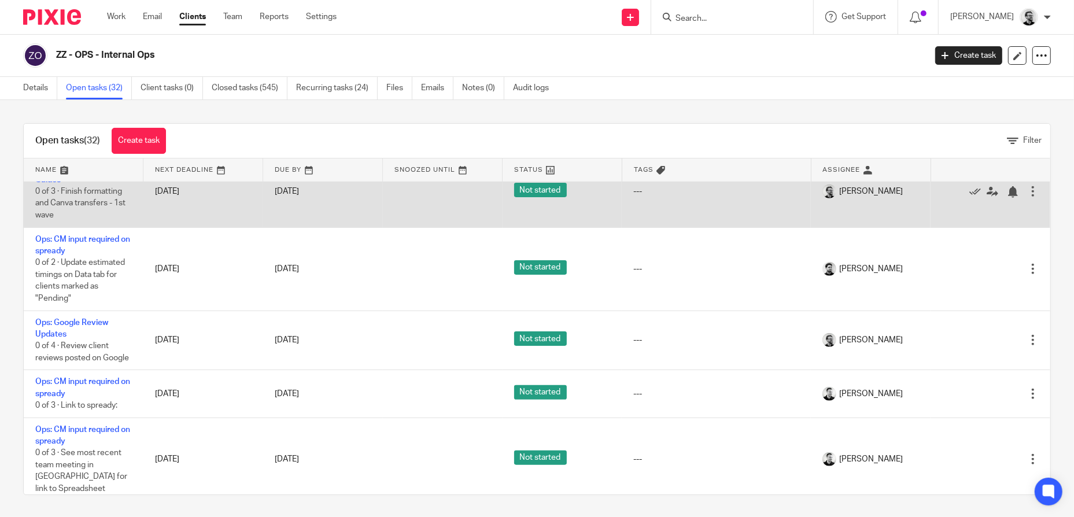
scroll to position [868, 0]
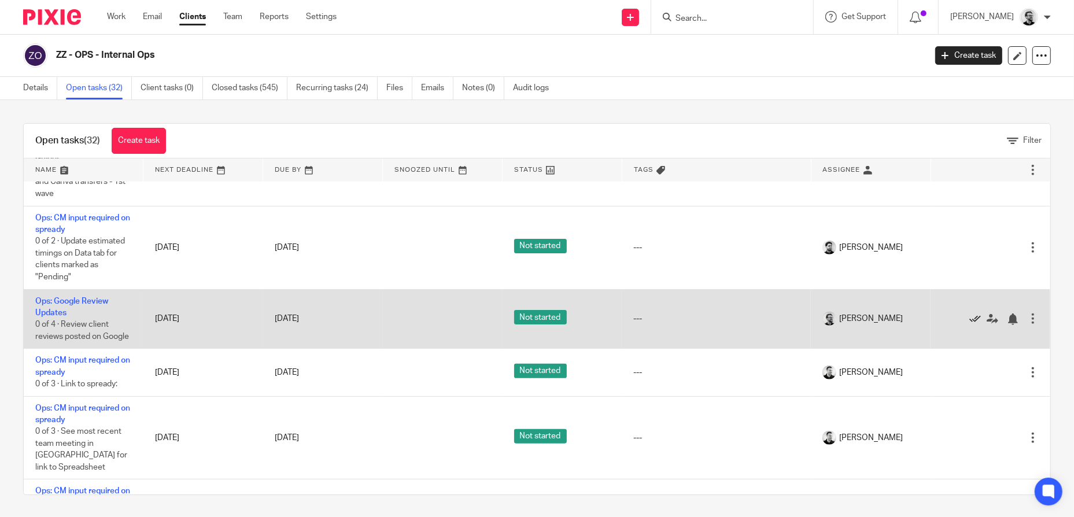
click at [969, 321] on icon at bounding box center [975, 320] width 12 height 12
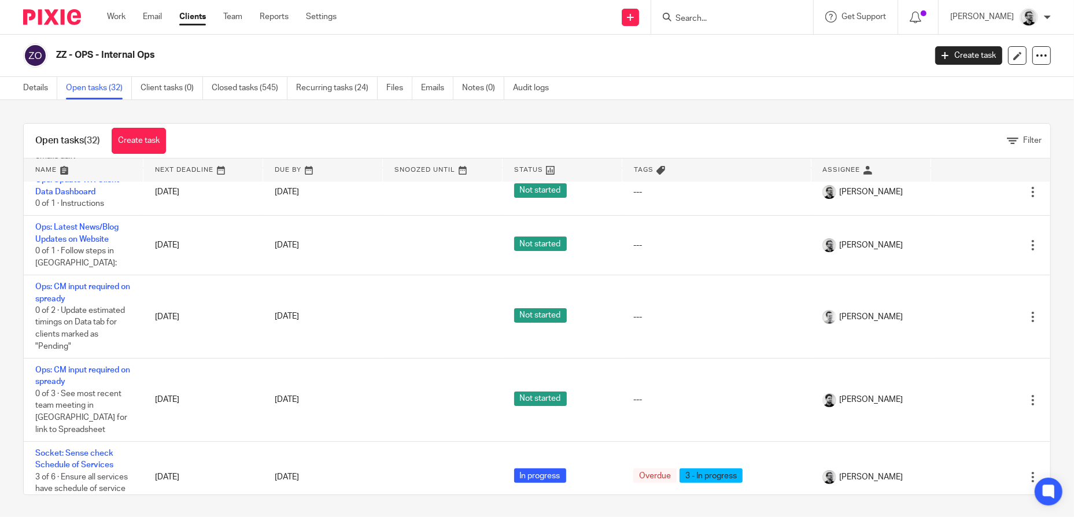
scroll to position [0, 0]
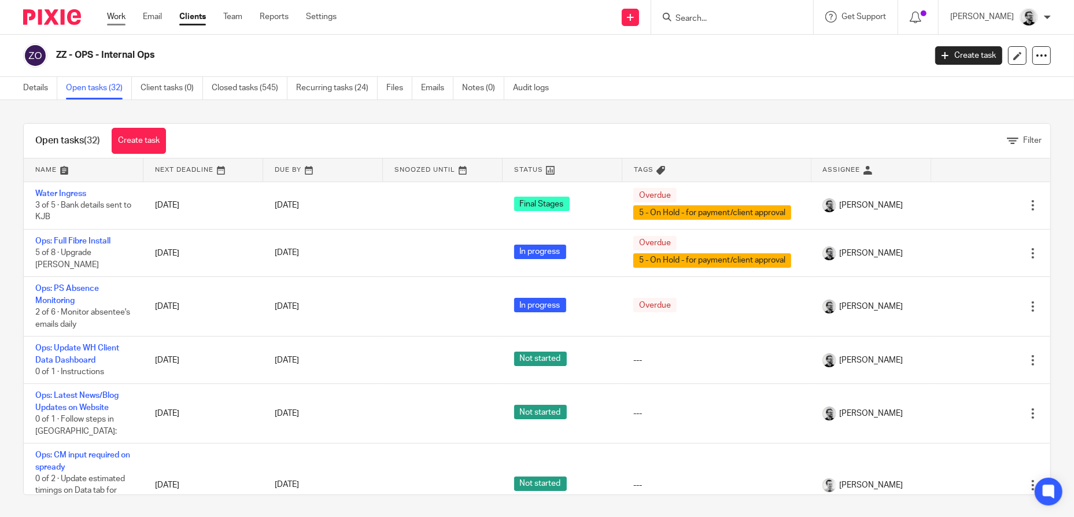
click at [113, 14] on link "Work" at bounding box center [116, 17] width 19 height 12
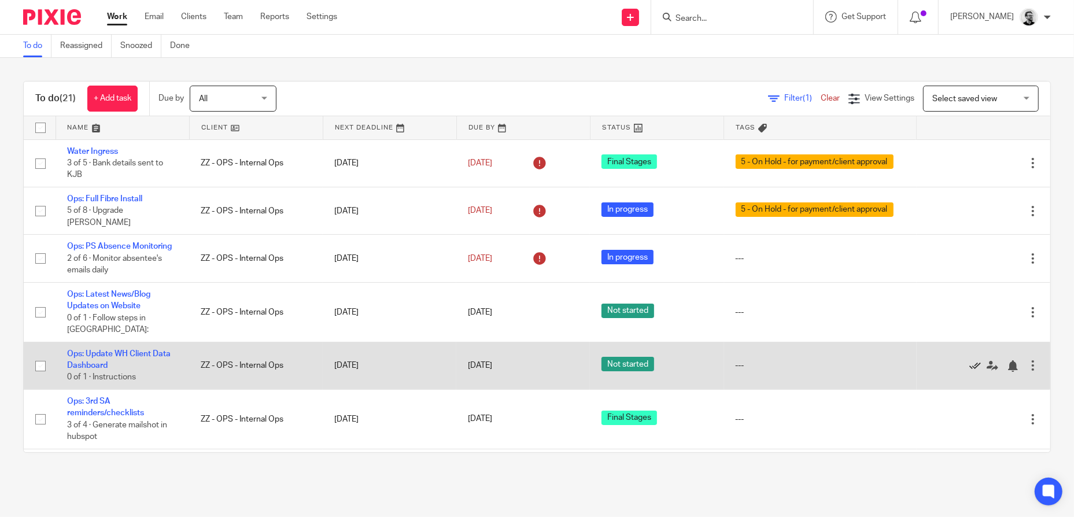
click at [969, 367] on icon at bounding box center [975, 366] width 12 height 12
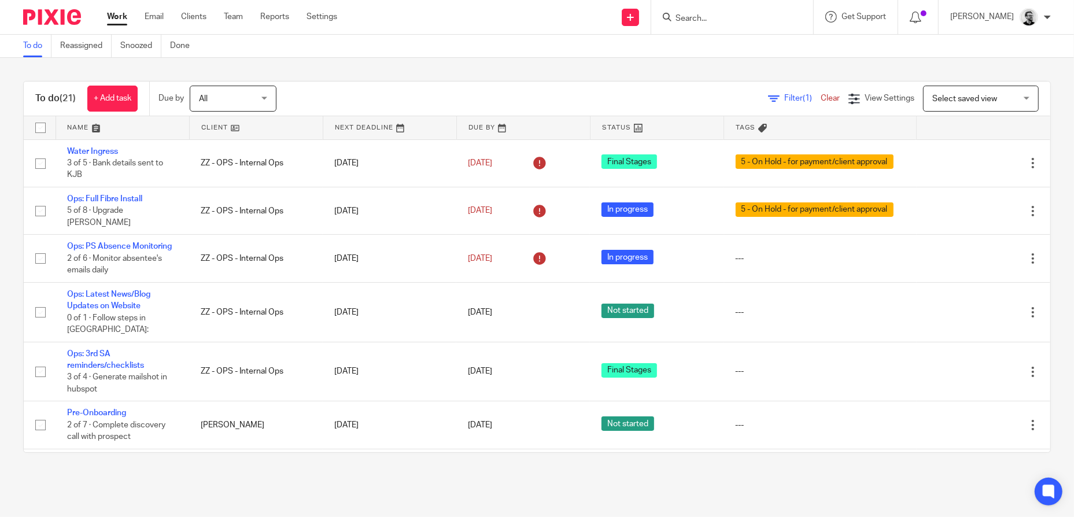
click at [707, 24] on div at bounding box center [732, 17] width 162 height 34
click at [710, 17] on input "Search" at bounding box center [726, 19] width 104 height 10
type input "ops"
click at [731, 43] on link at bounding box center [743, 44] width 143 height 17
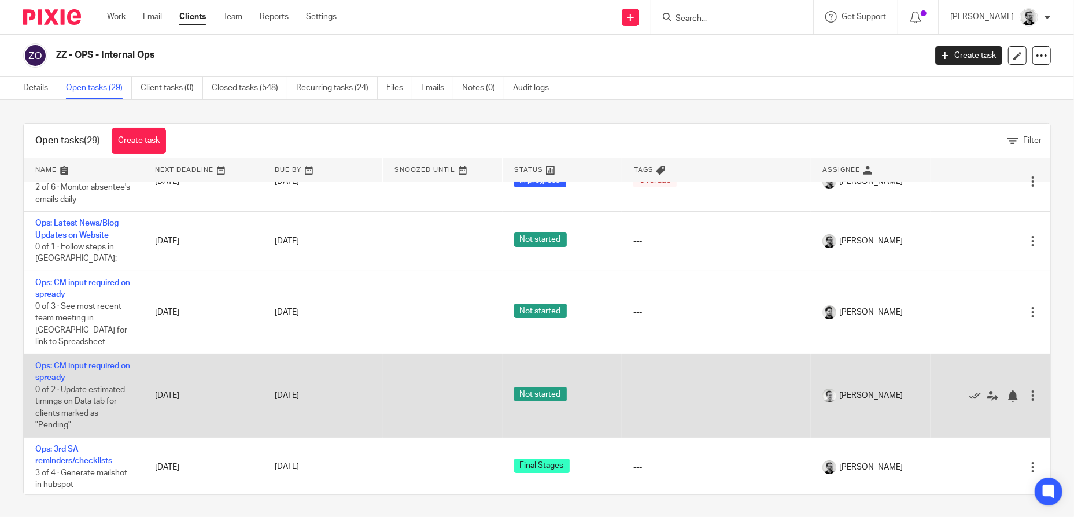
scroll to position [174, 0]
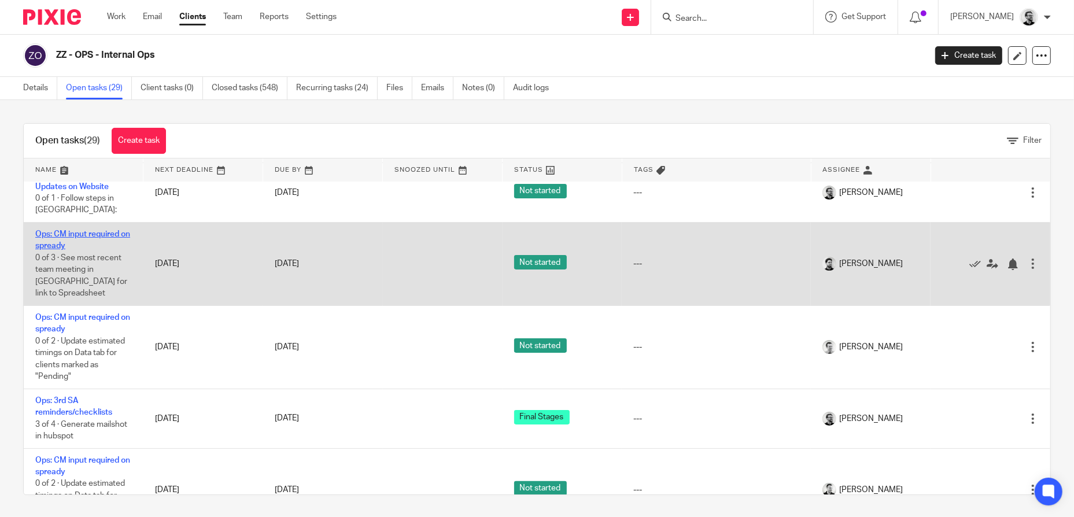
click at [66, 237] on link "Ops: CM input required on spready" at bounding box center [82, 240] width 95 height 20
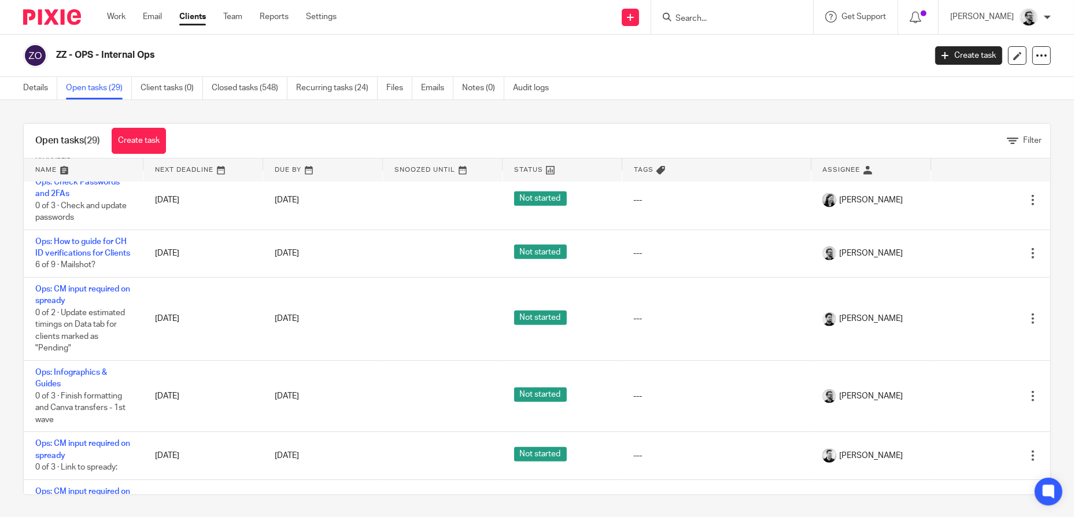
scroll to position [694, 0]
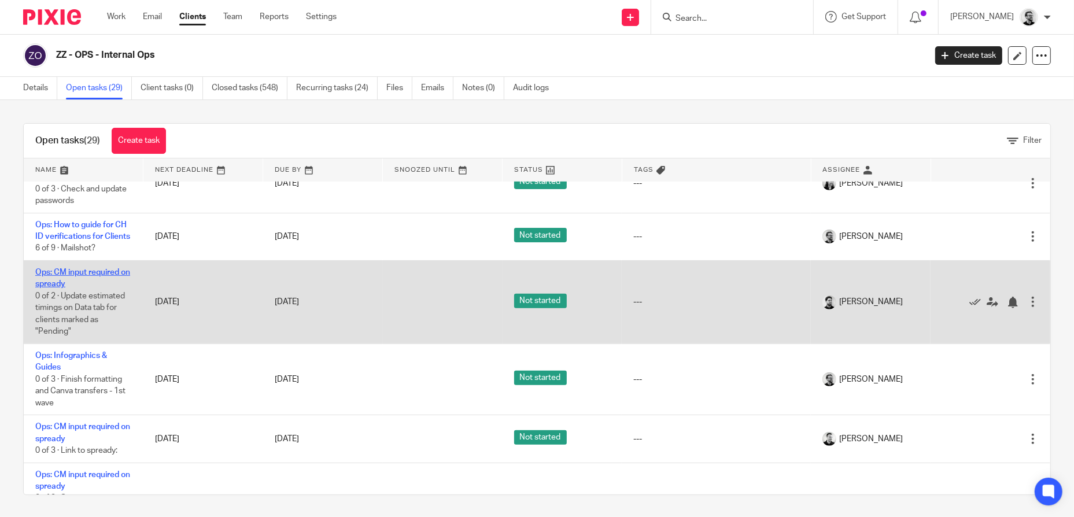
click at [78, 271] on link "Ops: CM input required on spready" at bounding box center [82, 278] width 95 height 20
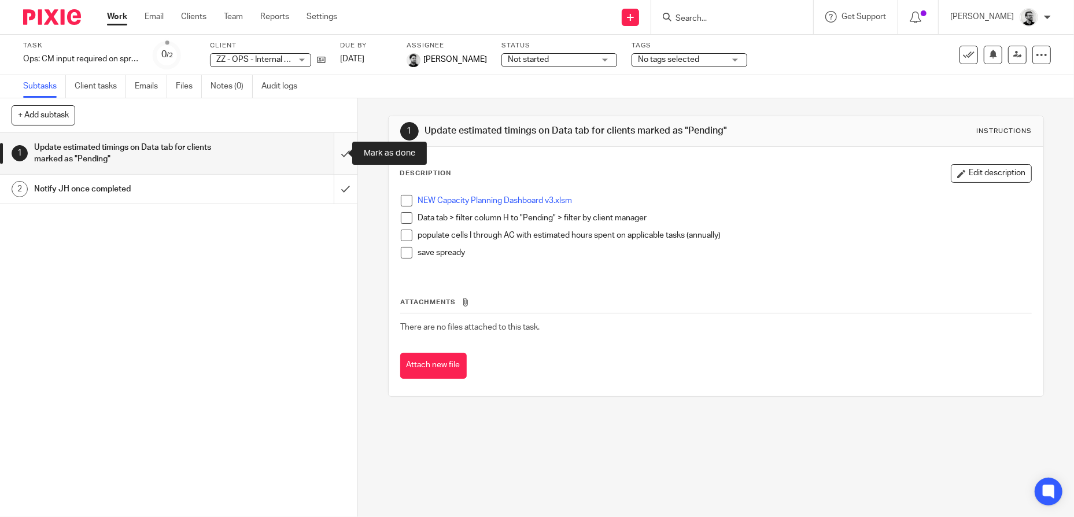
click at [330, 155] on input "submit" at bounding box center [178, 153] width 357 height 41
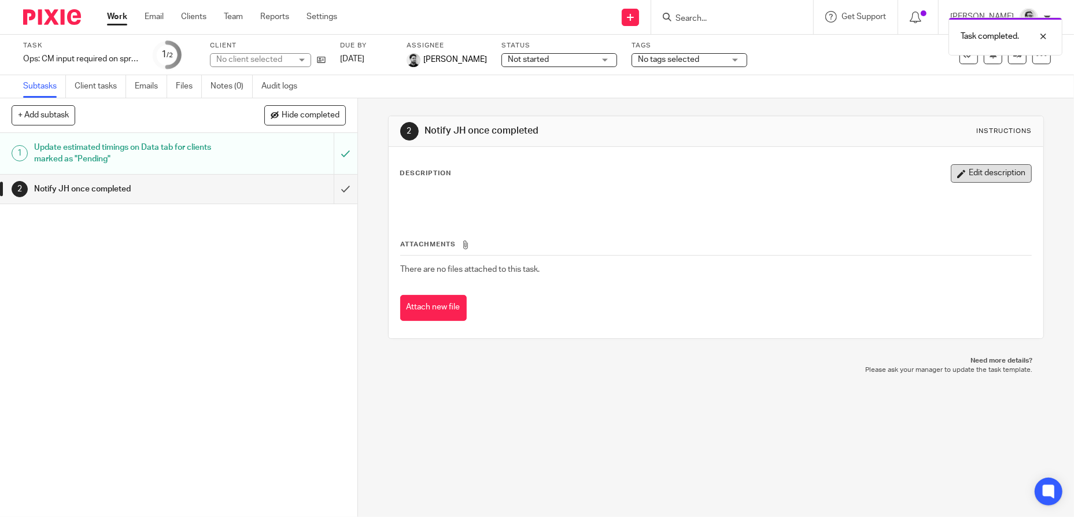
click at [987, 175] on button "Edit description" at bounding box center [991, 173] width 81 height 19
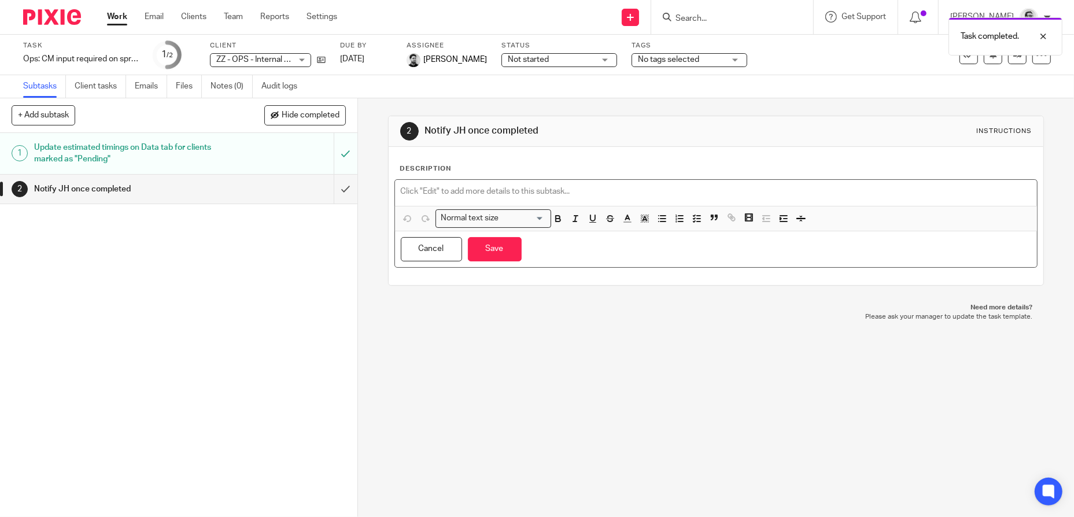
click at [467, 194] on p at bounding box center [716, 192] width 631 height 12
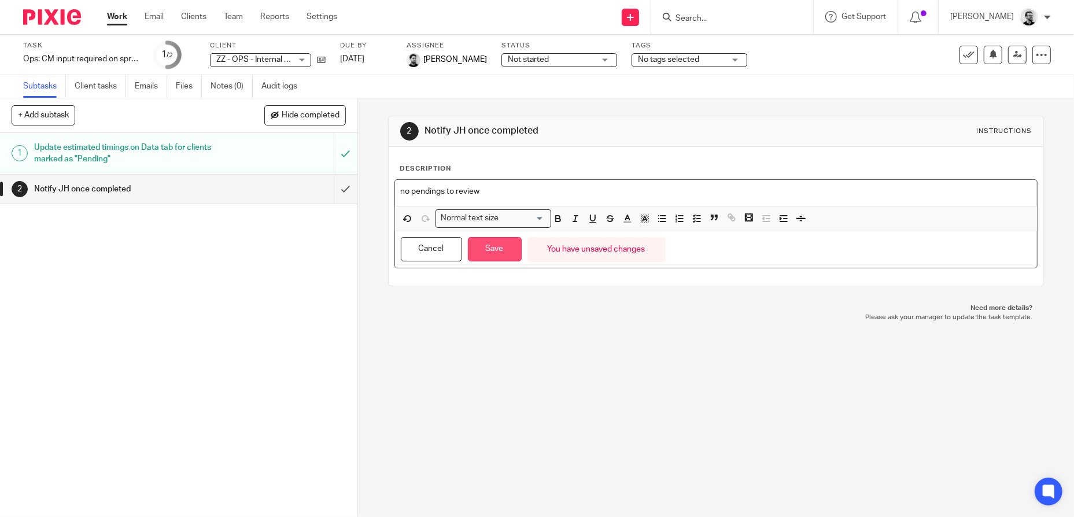
click at [480, 246] on button "Save" at bounding box center [495, 249] width 54 height 25
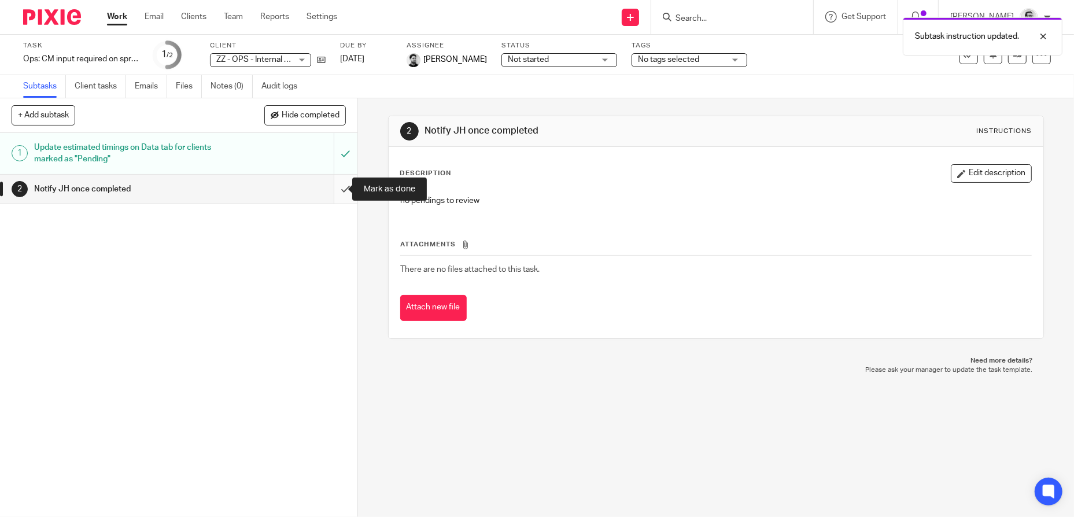
click at [334, 196] on input "submit" at bounding box center [178, 189] width 357 height 29
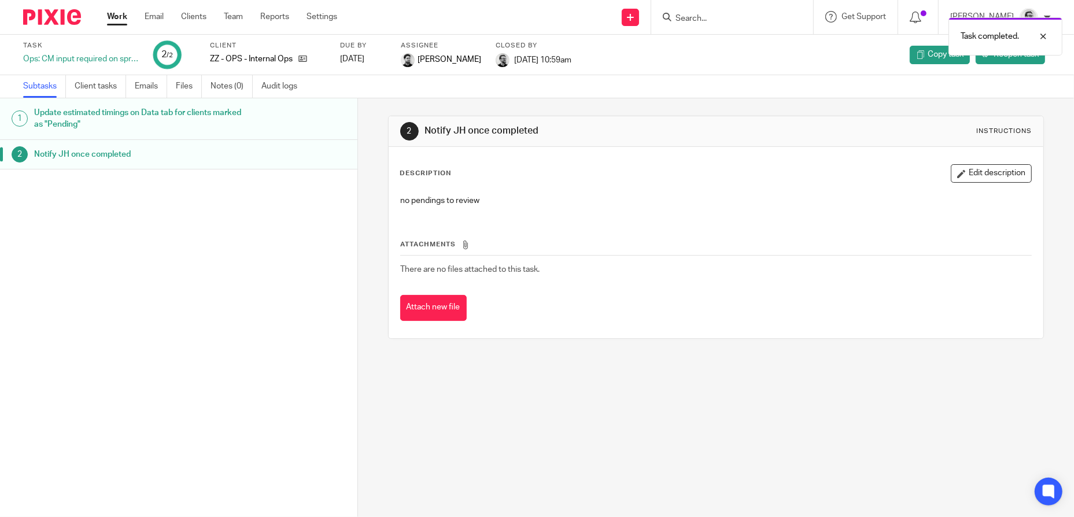
click at [115, 14] on link "Work" at bounding box center [117, 17] width 20 height 12
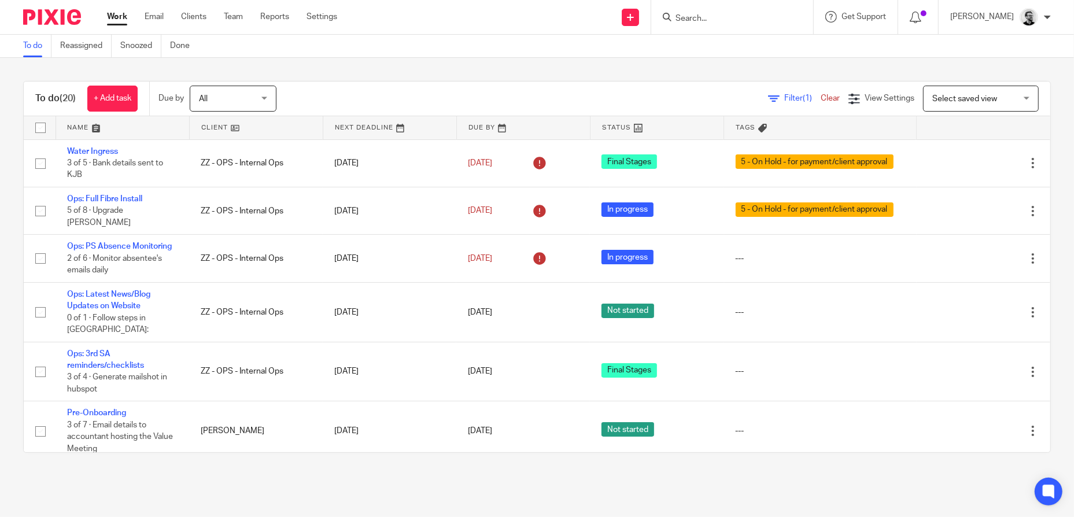
click at [119, 18] on link "Work" at bounding box center [117, 17] width 20 height 12
